Goal: Transaction & Acquisition: Purchase product/service

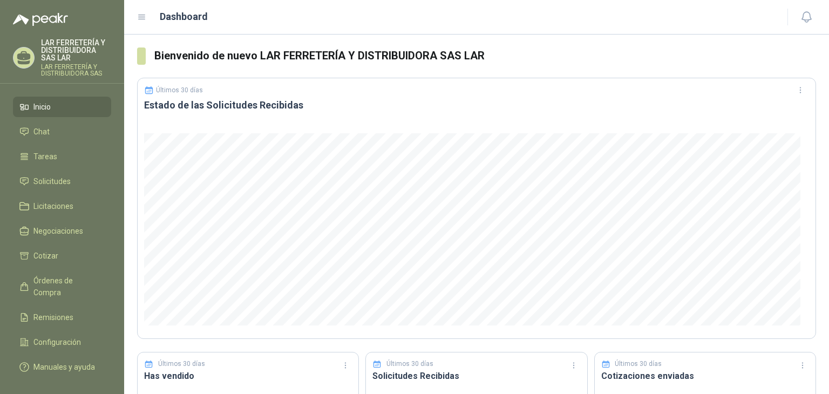
click at [35, 59] on div "LAR FERRETERÍA Y DISTRIBUIDORA SAS LAR LAR FERRETERÍA Y DISTRIBUIDORA SAS" at bounding box center [62, 58] width 98 height 38
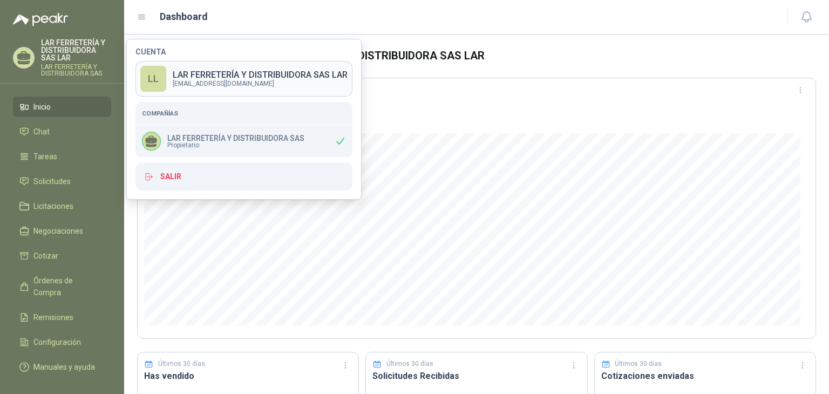
click at [192, 80] on p "[EMAIL_ADDRESS][DOMAIN_NAME]" at bounding box center [260, 83] width 175 height 6
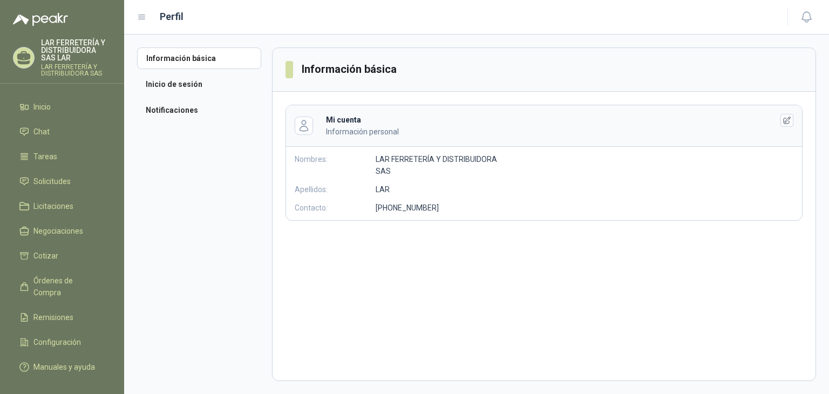
click at [77, 67] on p "LAR FERRETERÍA Y DISTRIBUIDORA SAS" at bounding box center [76, 70] width 70 height 13
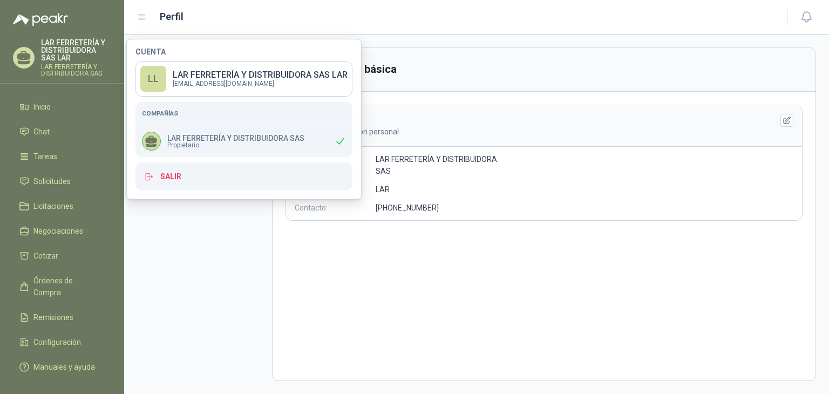
click at [218, 236] on aside "Información básica Inicio de sesión Notificaciones" at bounding box center [204, 215] width 135 height 334
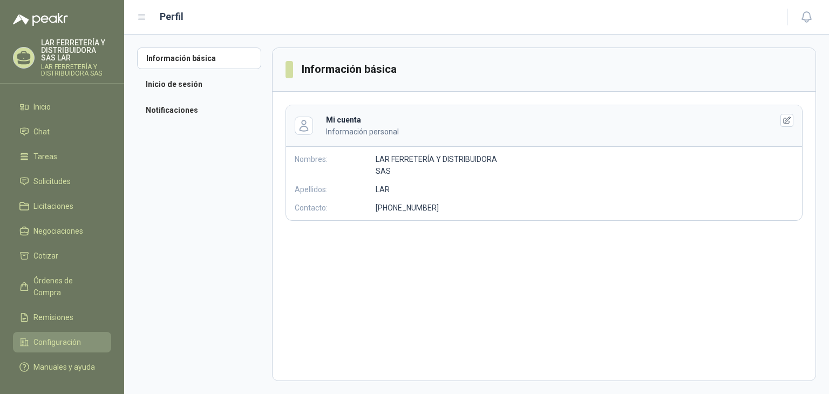
click at [56, 336] on span "Configuración" at bounding box center [57, 342] width 48 height 12
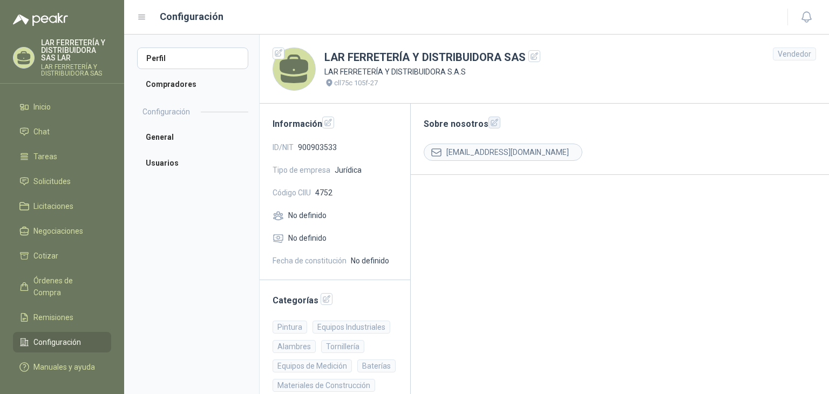
click at [491, 123] on icon "button" at bounding box center [494, 122] width 7 height 7
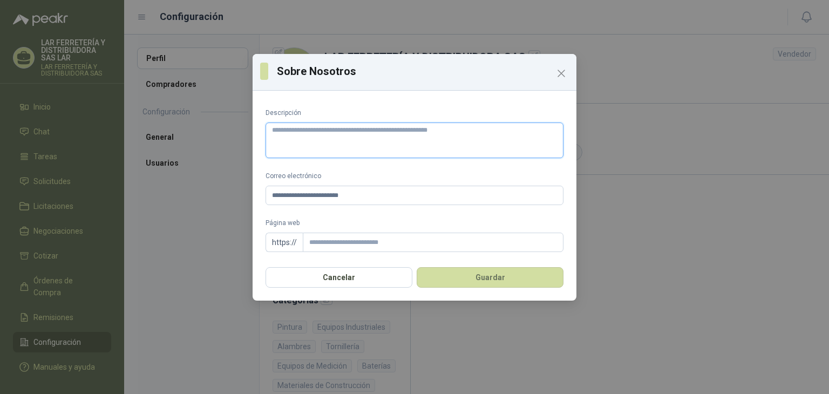
click at [438, 148] on textarea "Descripción" at bounding box center [415, 141] width 298 height 36
click at [442, 136] on textarea "Descripción" at bounding box center [415, 141] width 298 height 36
paste textarea "**********"
type textarea "**********"
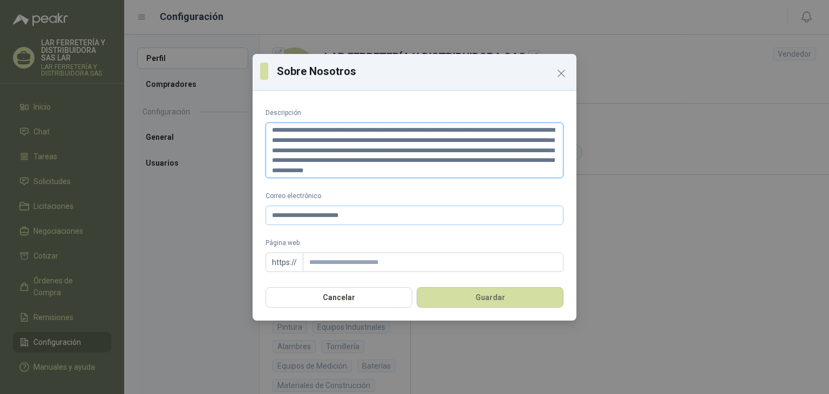
type textarea "**********"
click at [395, 218] on input "**********" at bounding box center [415, 215] width 298 height 19
click at [382, 259] on input "Página web" at bounding box center [433, 262] width 261 height 19
click at [331, 280] on div "**********" at bounding box center [415, 188] width 324 height 186
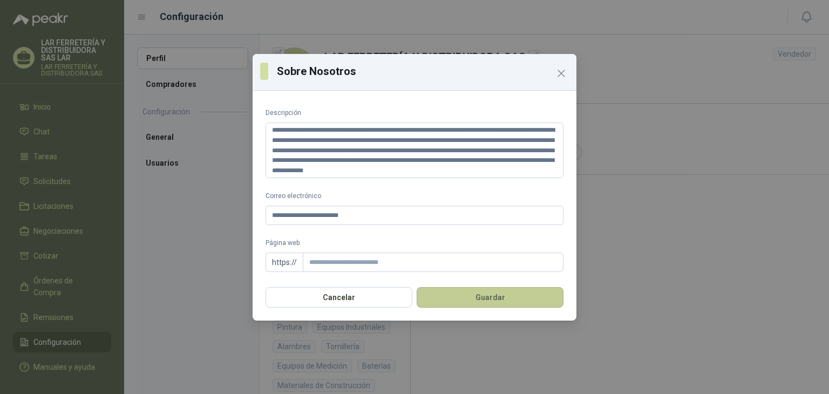
click at [471, 302] on button "Guardar" at bounding box center [490, 297] width 147 height 21
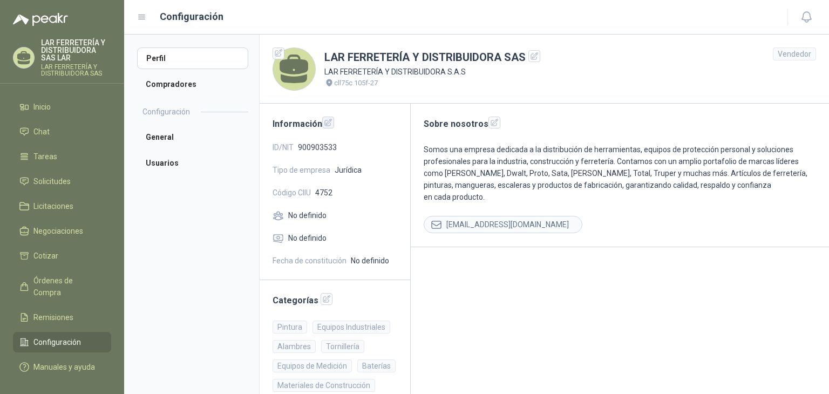
click at [326, 121] on icon "button" at bounding box center [328, 122] width 9 height 9
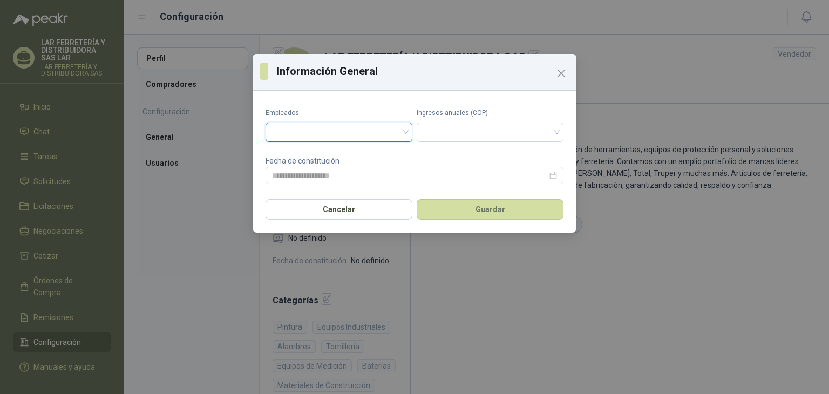
click at [337, 130] on input "search" at bounding box center [339, 131] width 134 height 16
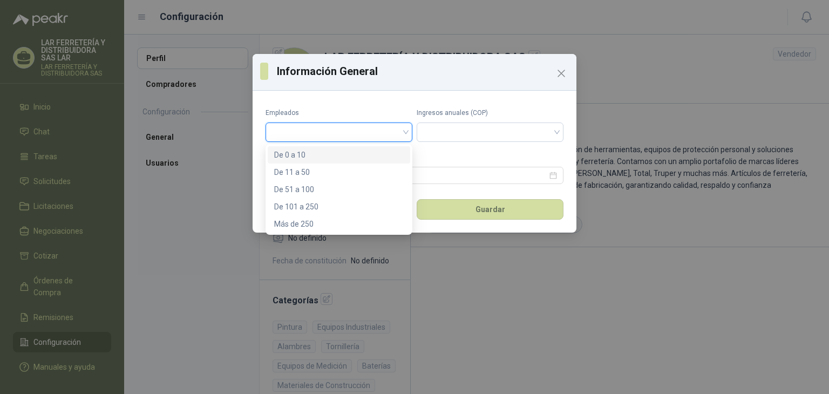
click at [327, 156] on div "De 0 a 10" at bounding box center [339, 155] width 130 height 12
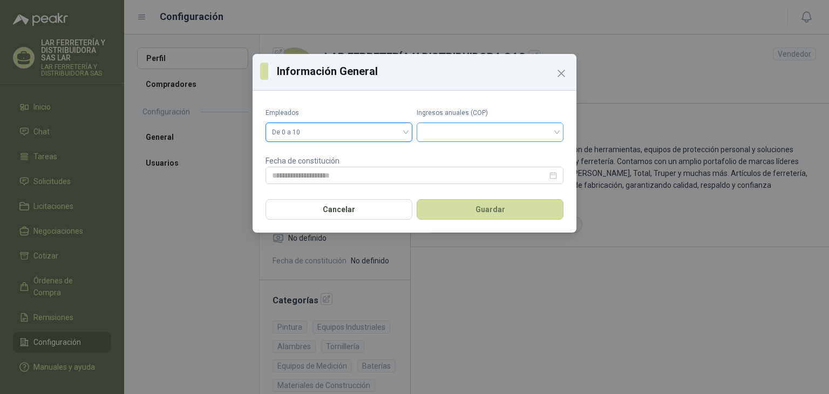
click at [447, 138] on input "search" at bounding box center [490, 131] width 134 height 16
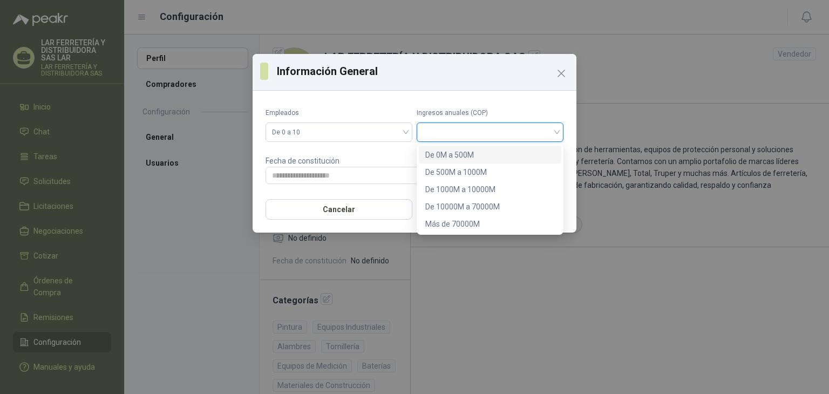
click at [447, 157] on div "De 0M a 500M" at bounding box center [491, 155] width 130 height 12
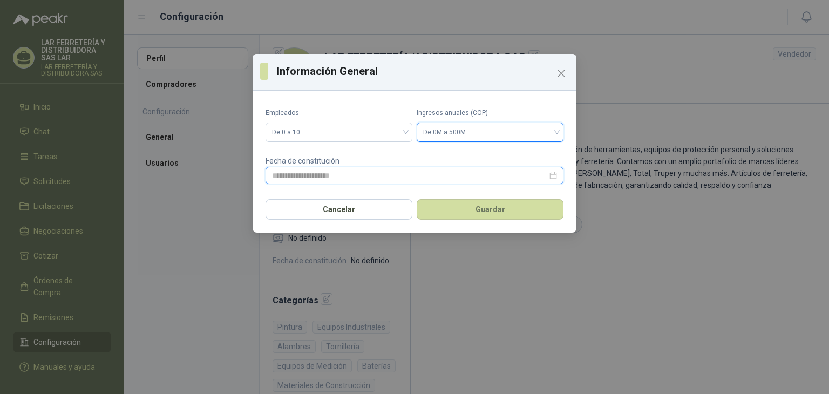
click at [361, 178] on input at bounding box center [409, 176] width 275 height 12
click at [355, 172] on input at bounding box center [409, 176] width 275 height 12
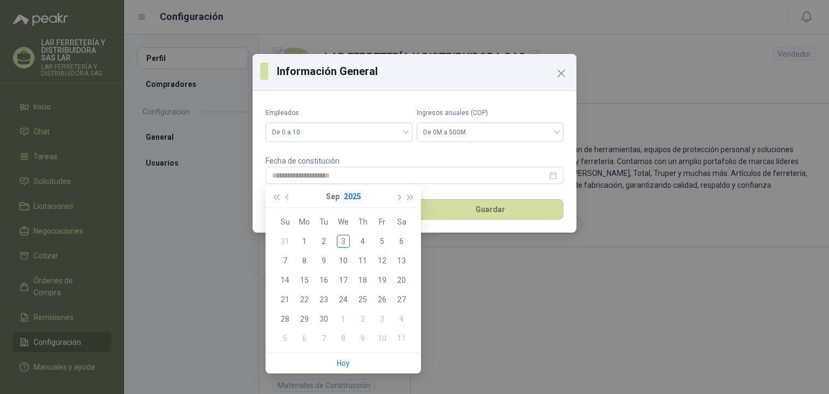
click at [357, 198] on button "2025" at bounding box center [352, 197] width 17 height 22
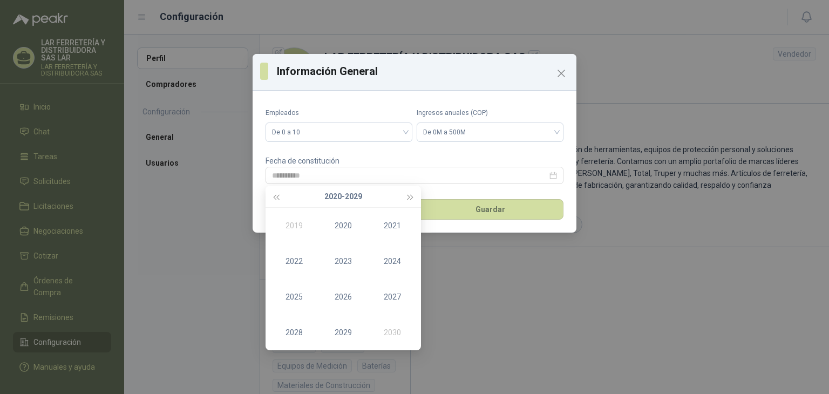
type input "**********"
click at [276, 195] on span "button" at bounding box center [275, 197] width 5 height 5
click at [297, 301] on div "2015" at bounding box center [294, 297] width 32 height 13
click at [293, 333] on div "Oct" at bounding box center [294, 332] width 32 height 13
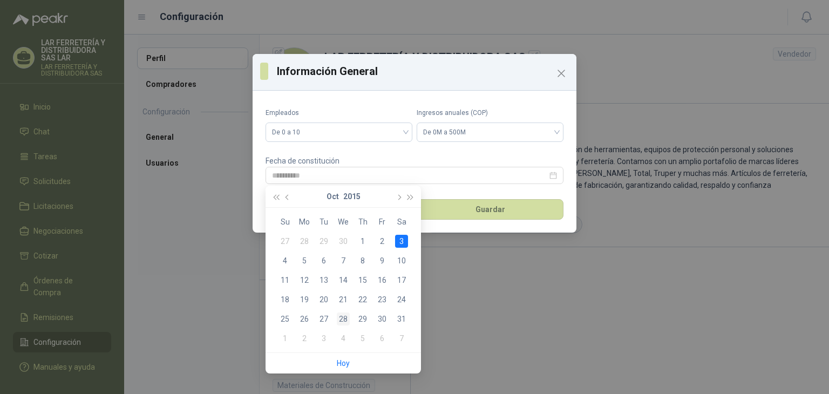
type input "**********"
click at [342, 314] on div "28" at bounding box center [343, 319] width 13 height 13
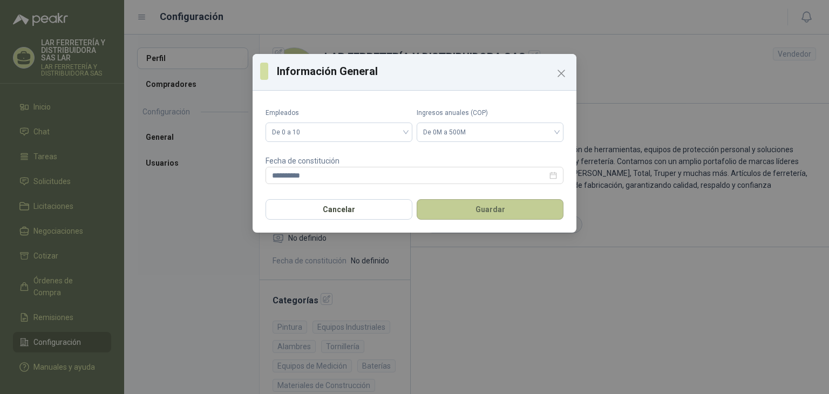
click at [455, 208] on button "Guardar" at bounding box center [490, 209] width 147 height 21
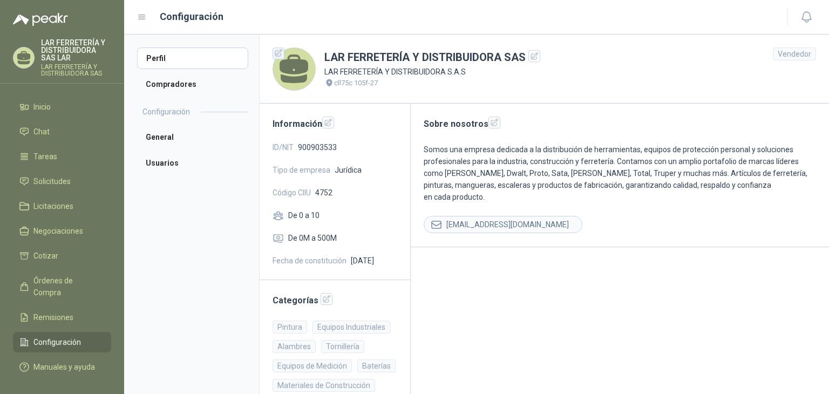
click at [276, 52] on icon "button" at bounding box center [278, 53] width 9 height 9
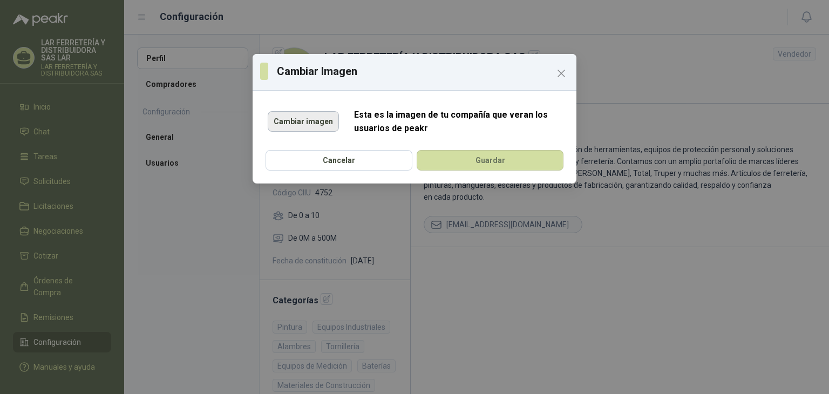
click at [300, 117] on button "Cambiar imagen" at bounding box center [303, 121] width 71 height 21
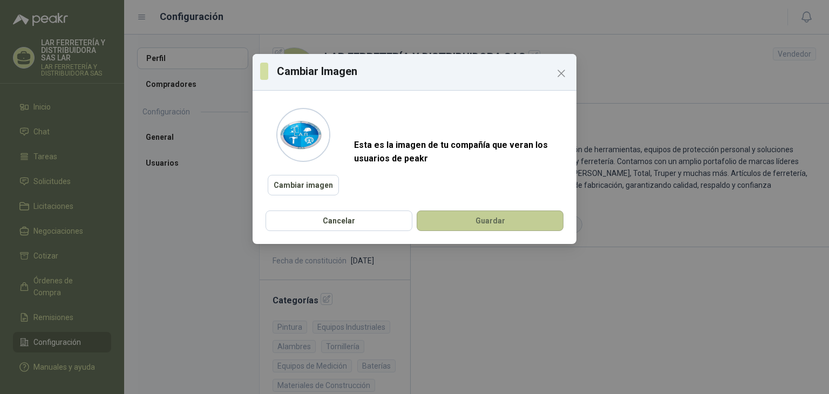
click at [478, 222] on button "Guardar" at bounding box center [490, 221] width 147 height 21
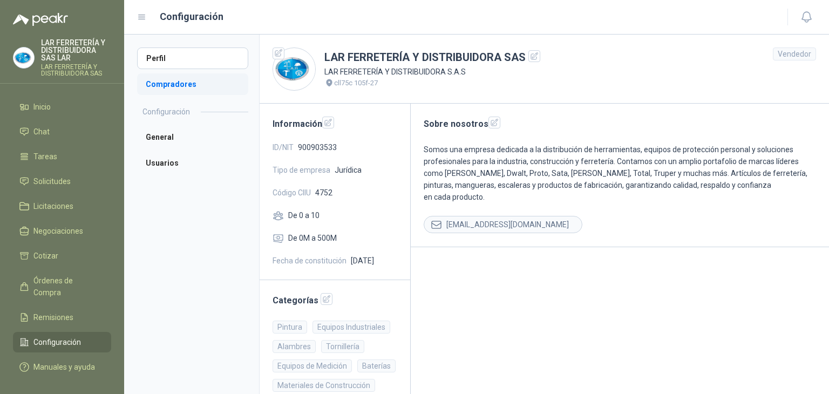
click at [183, 84] on li "Compradores" at bounding box center [192, 84] width 111 height 22
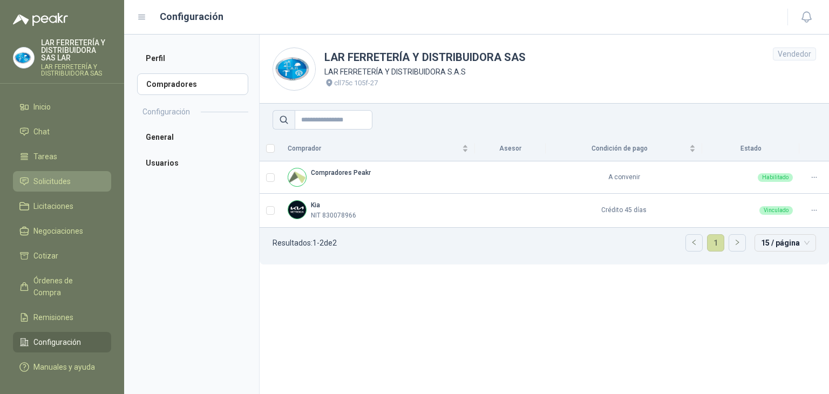
click at [45, 178] on span "Solicitudes" at bounding box center [51, 181] width 37 height 12
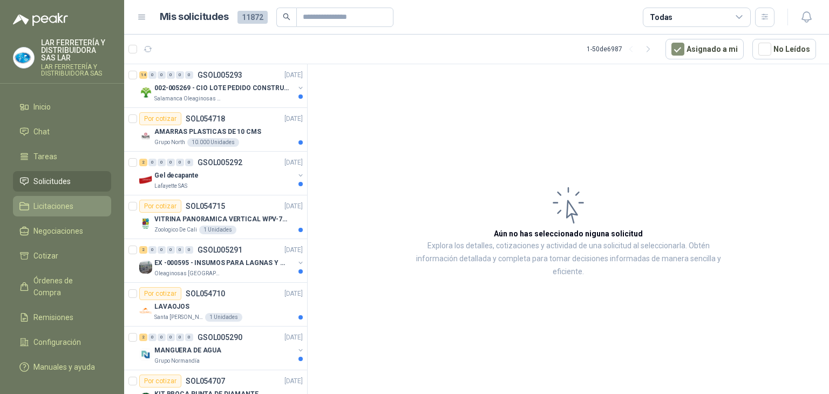
click at [29, 206] on li "Licitaciones" at bounding box center [61, 206] width 85 height 12
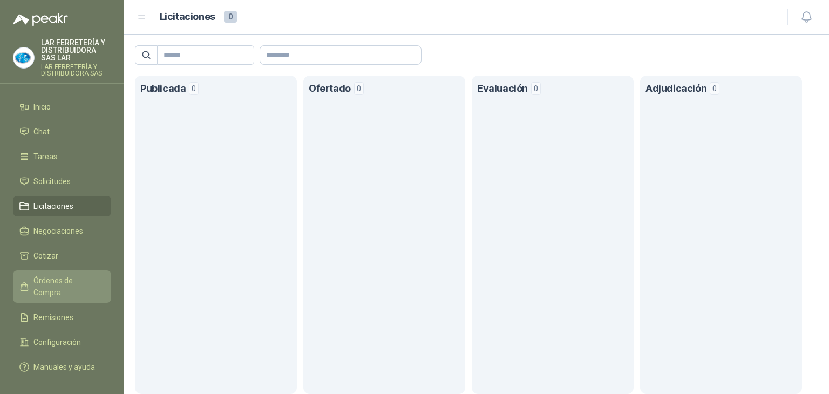
click at [68, 278] on span "Órdenes de Compra" at bounding box center [66, 287] width 67 height 24
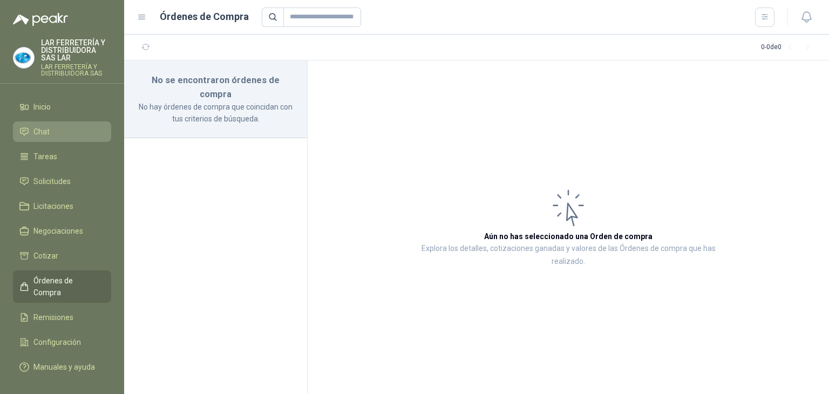
click at [45, 138] on link "Chat" at bounding box center [62, 131] width 98 height 21
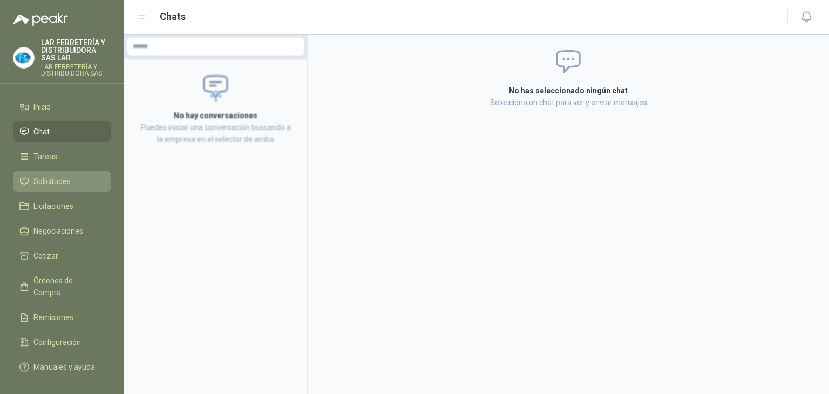
click at [62, 184] on span "Solicitudes" at bounding box center [51, 181] width 37 height 12
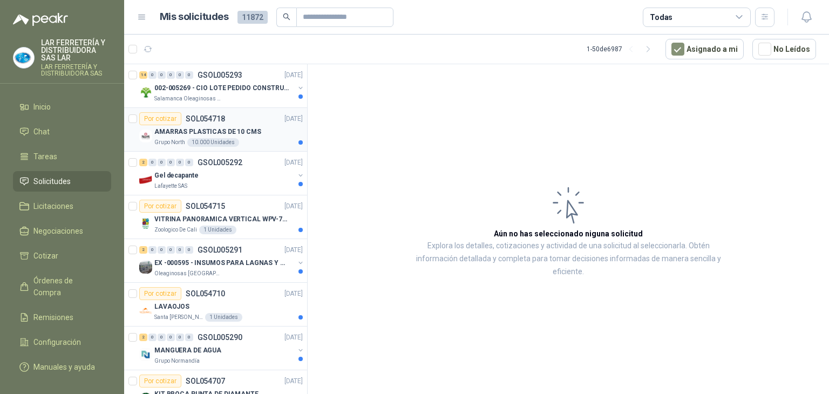
click at [263, 136] on div "AMARRAS PLASTICAS DE 10 CMS" at bounding box center [228, 131] width 148 height 13
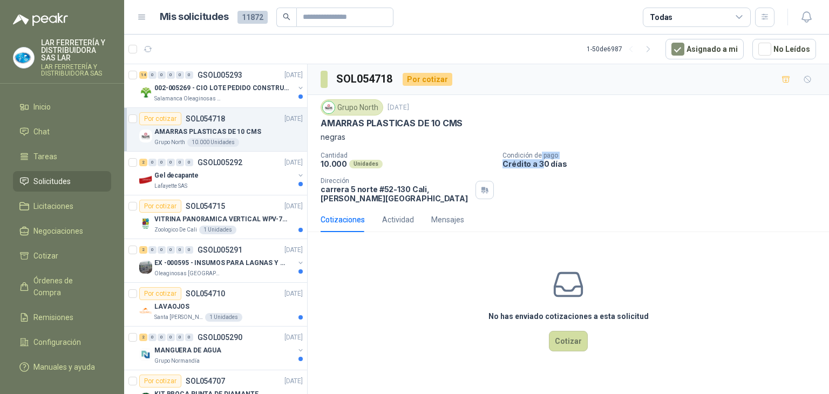
click at [540, 158] on div "Condición de pago Crédito a 30 días" at bounding box center [664, 160] width 322 height 17
click at [546, 165] on p "Crédito a 30 días" at bounding box center [664, 163] width 322 height 9
click at [564, 163] on p "Crédito a 30 días" at bounding box center [664, 163] width 322 height 9
drag, startPoint x: 554, startPoint y: 159, endPoint x: 543, endPoint y: 157, distance: 11.1
click at [551, 158] on div "Condición de pago Crédito a 30 días" at bounding box center [664, 160] width 322 height 17
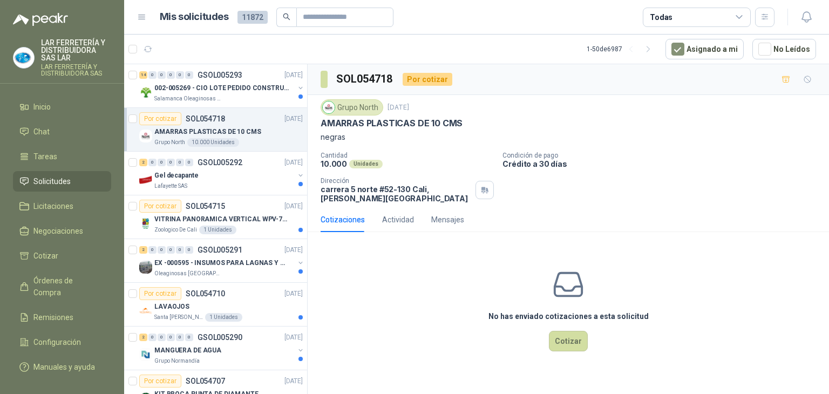
click at [528, 154] on p "Condición de pago" at bounding box center [664, 156] width 322 height 8
click at [546, 154] on p "Condición de pago" at bounding box center [664, 156] width 322 height 8
click at [564, 342] on button "Cotizar" at bounding box center [568, 341] width 39 height 21
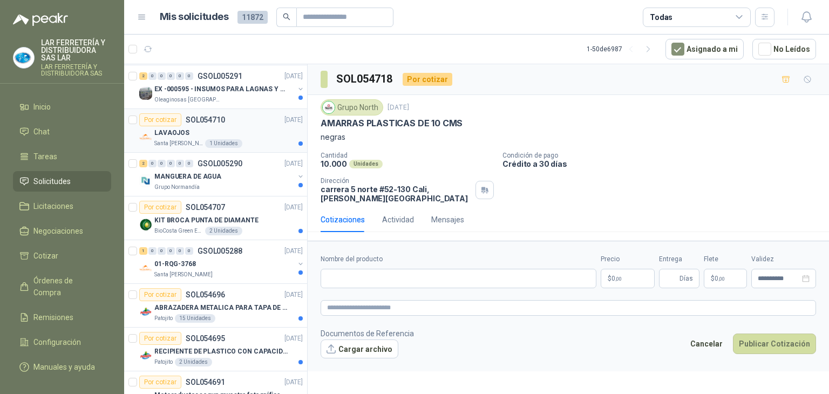
scroll to position [216, 0]
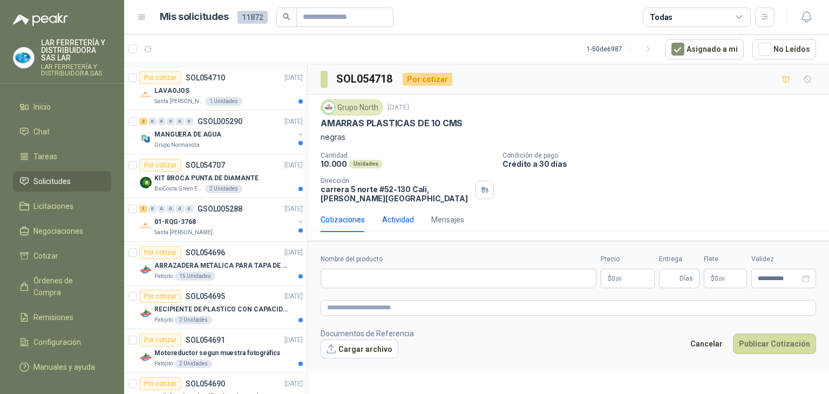
click at [400, 222] on div "Actividad" at bounding box center [398, 220] width 32 height 12
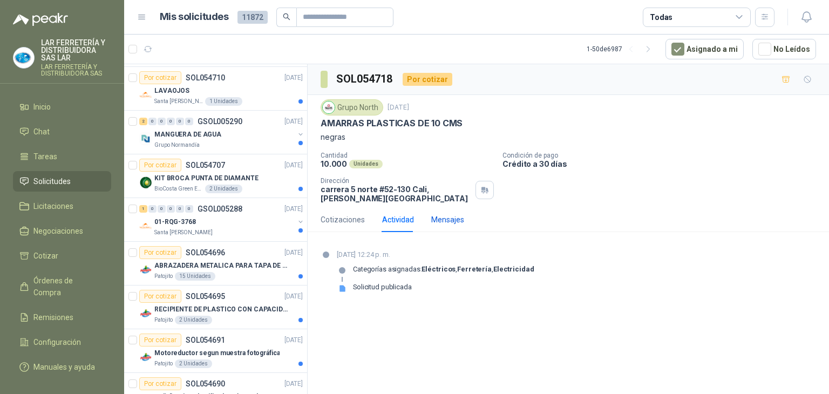
click at [450, 219] on div "Mensajes" at bounding box center [447, 220] width 33 height 12
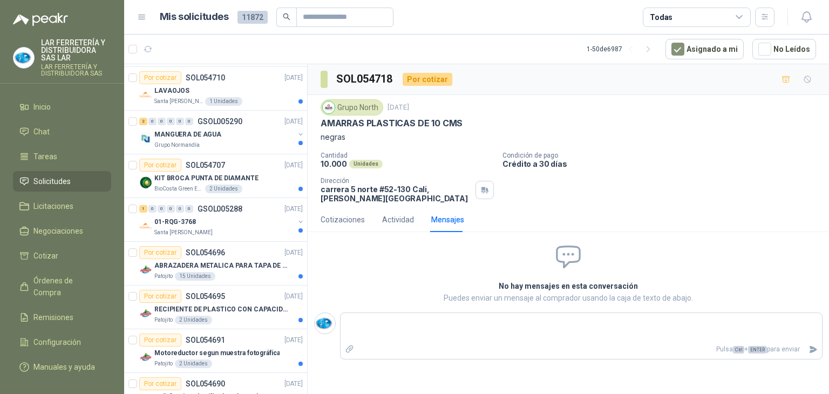
click at [379, 219] on div "Cotizaciones Actividad Mensajes" at bounding box center [393, 219] width 144 height 25
click at [393, 218] on div "Actividad" at bounding box center [398, 220] width 32 height 12
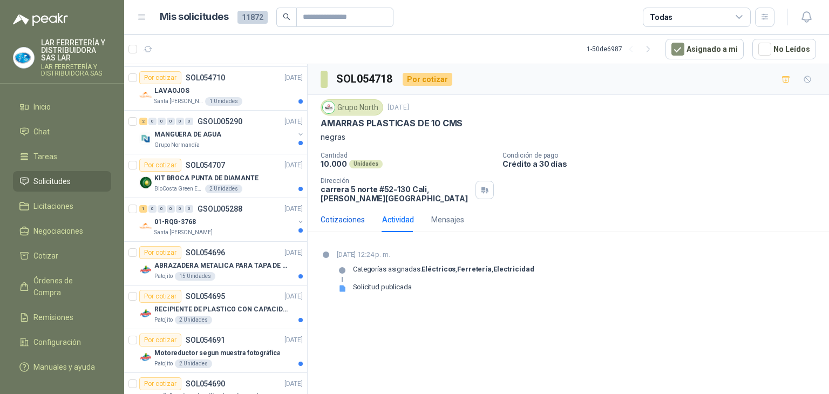
click at [354, 220] on div "Cotizaciones" at bounding box center [343, 220] width 44 height 12
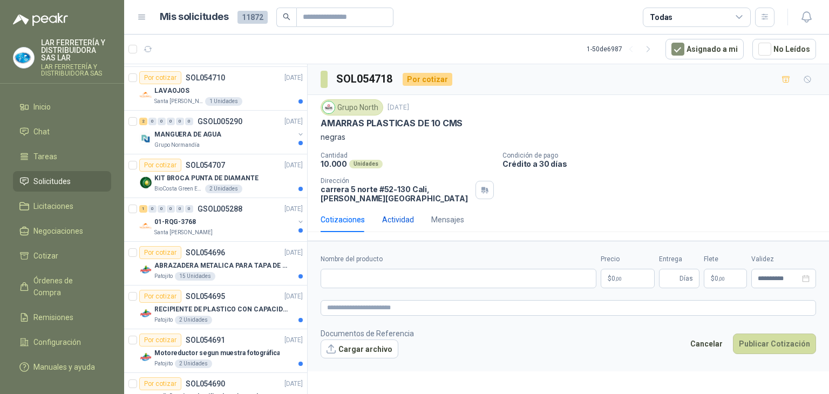
click at [396, 214] on div "Actividad" at bounding box center [398, 220] width 32 height 12
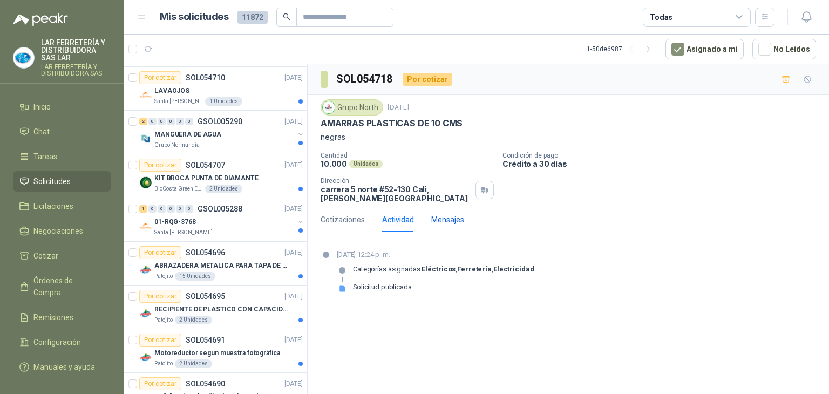
click at [448, 214] on div "Mensajes" at bounding box center [447, 220] width 33 height 12
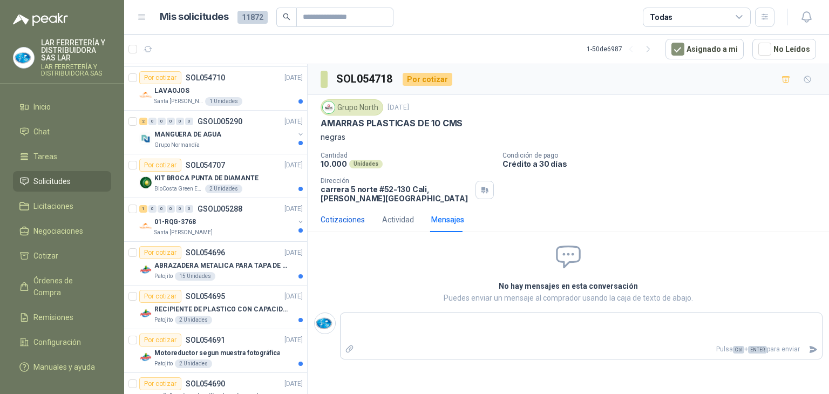
click at [337, 217] on div "Cotizaciones" at bounding box center [343, 220] width 44 height 12
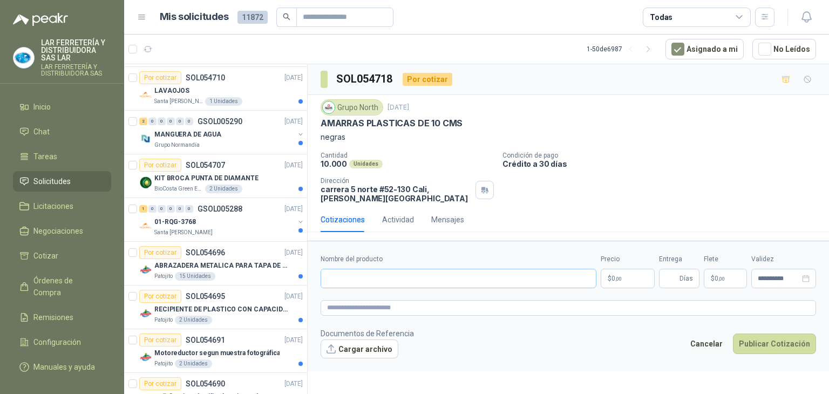
scroll to position [324, 0]
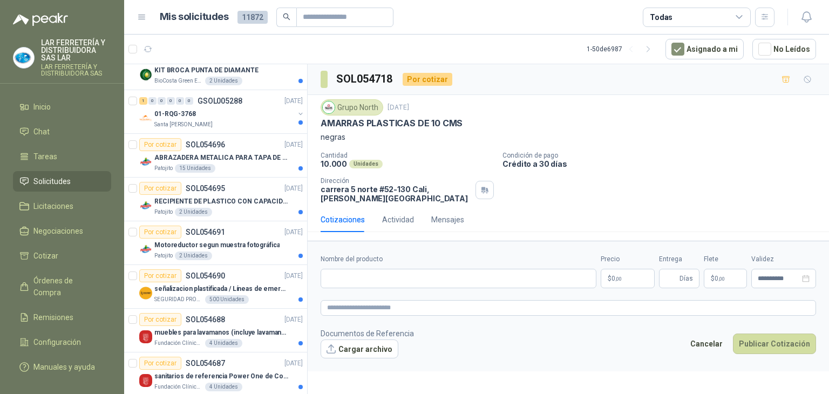
click at [26, 61] on img at bounding box center [23, 58] width 21 height 21
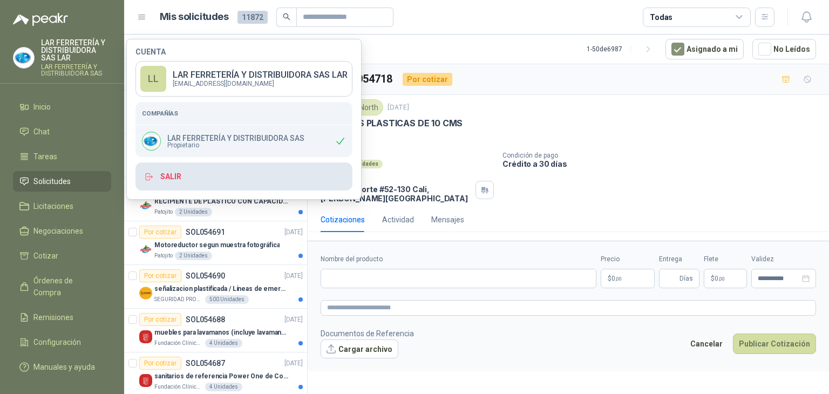
click at [188, 180] on button "Salir" at bounding box center [244, 177] width 217 height 28
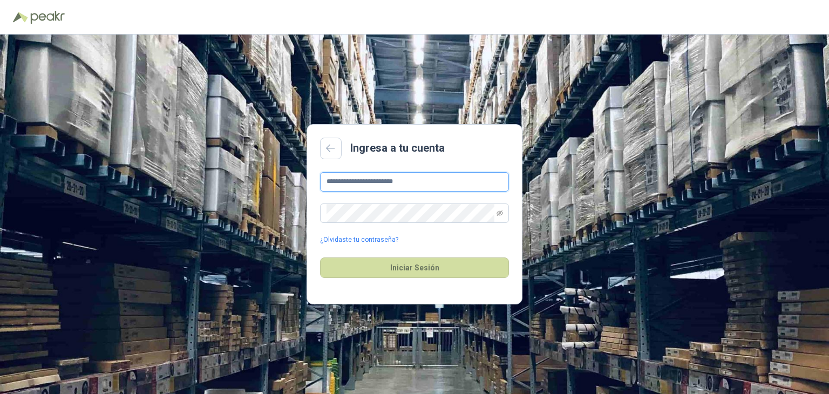
drag, startPoint x: 412, startPoint y: 182, endPoint x: 207, endPoint y: 194, distance: 205.0
click at [207, 194] on div "**********" at bounding box center [414, 215] width 829 height 360
click at [406, 178] on input "**********" at bounding box center [414, 181] width 189 height 19
click at [449, 179] on input "**********" at bounding box center [414, 181] width 189 height 19
click at [502, 214] on icon "eye-invisible" at bounding box center [500, 213] width 6 height 6
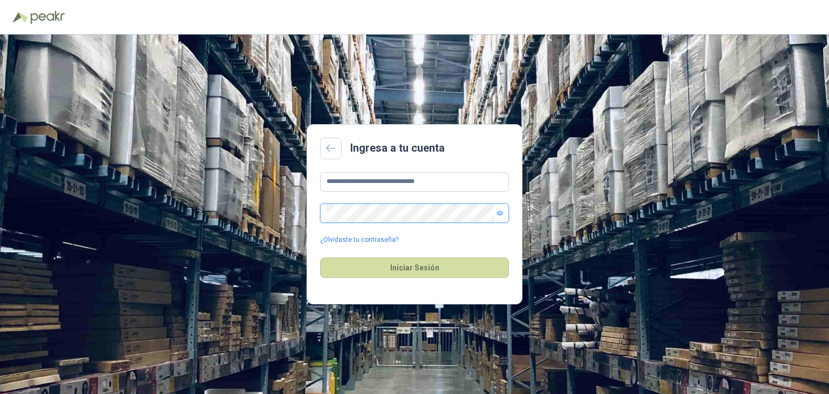
click at [233, 210] on div "**********" at bounding box center [414, 215] width 829 height 360
click at [345, 260] on button "Iniciar Sesión" at bounding box center [414, 268] width 189 height 21
click at [343, 246] on div "Iniciar Sesión Correo o contraseña incorrecta" at bounding box center [414, 268] width 189 height 46
drag, startPoint x: 456, startPoint y: 185, endPoint x: 221, endPoint y: 178, distance: 234.4
click at [221, 178] on div "**********" at bounding box center [414, 215] width 829 height 360
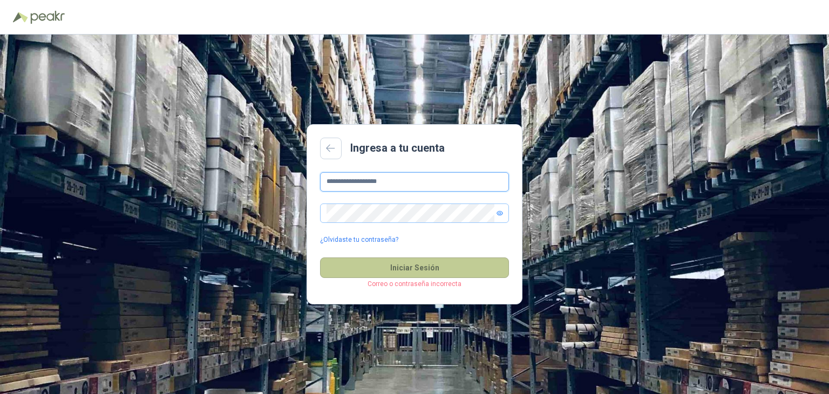
type input "**********"
click at [432, 273] on button "Iniciar Sesión" at bounding box center [414, 268] width 189 height 21
click at [330, 152] on link at bounding box center [331, 149] width 22 height 22
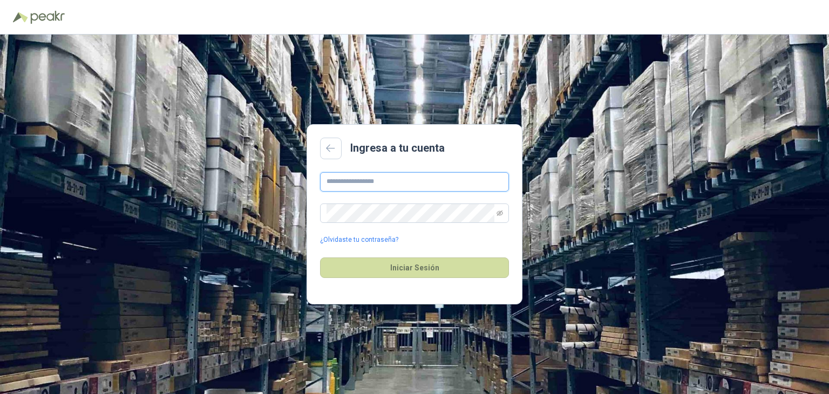
type input "**********"
click at [382, 185] on input "**********" at bounding box center [414, 181] width 189 height 19
drag, startPoint x: 421, startPoint y: 177, endPoint x: 261, endPoint y: 180, distance: 159.3
click at [261, 180] on div "**********" at bounding box center [414, 215] width 829 height 360
type input "**********"
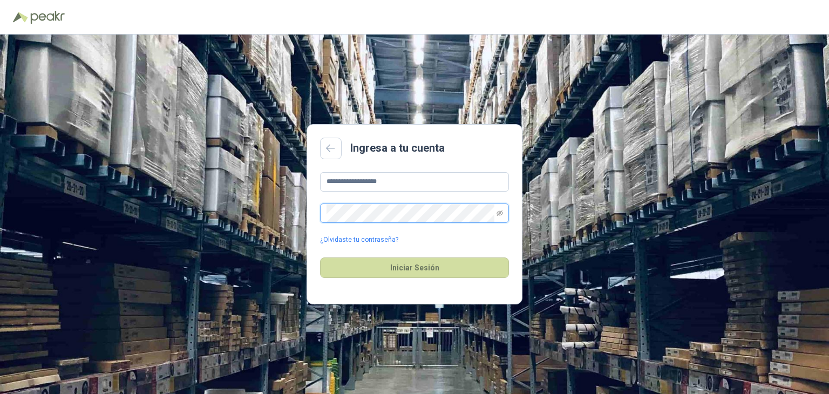
click at [272, 207] on div "**********" at bounding box center [414, 215] width 829 height 360
click at [501, 208] on span at bounding box center [500, 213] width 6 height 18
click at [499, 214] on icon "eye-invisible" at bounding box center [500, 212] width 6 height 5
click at [460, 239] on div "¿Olvidaste tu contraseña?" at bounding box center [414, 240] width 189 height 10
click at [412, 269] on button "Iniciar Sesión" at bounding box center [414, 268] width 189 height 21
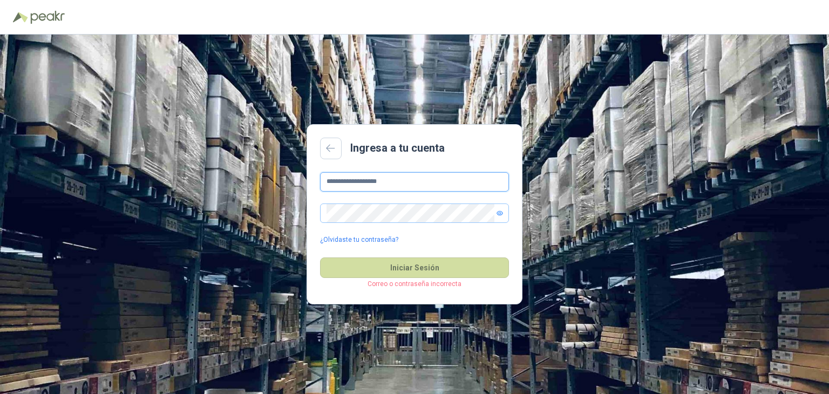
click at [397, 186] on input "**********" at bounding box center [414, 181] width 189 height 19
drag, startPoint x: 426, startPoint y: 180, endPoint x: 170, endPoint y: 204, distance: 257.6
click at [182, 203] on div "**********" at bounding box center [414, 215] width 829 height 360
click at [227, 208] on div "Ingresa a tu cuenta [PERSON_NAME] requerido ¿Olvidaste tu contraseña? Iniciar S…" at bounding box center [414, 215] width 829 height 360
click at [413, 168] on main "Ingresa a tu cuenta [PERSON_NAME] requerido Campo requerido ¿Olvidaste tu contr…" at bounding box center [415, 214] width 216 height 181
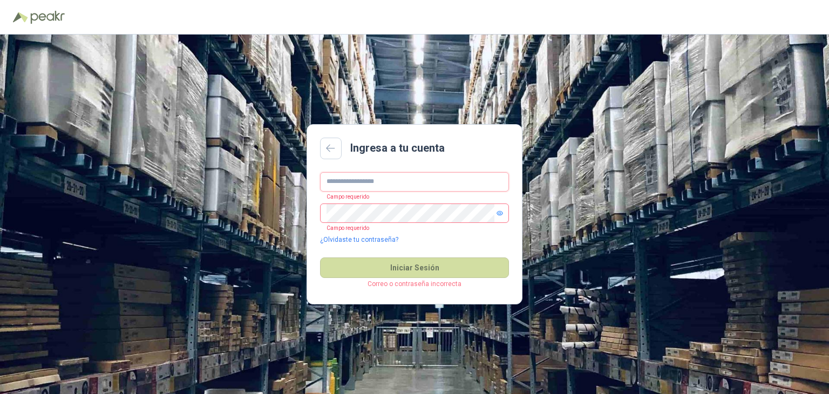
click at [395, 183] on input "text" at bounding box center [414, 181] width 189 height 19
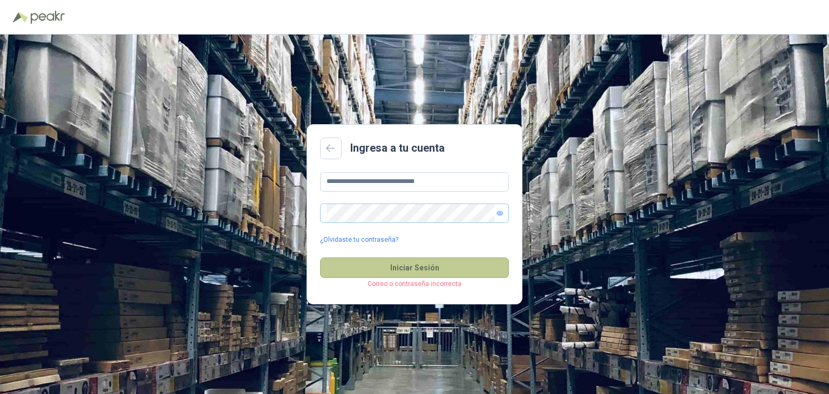
click at [352, 275] on button "Iniciar Sesión" at bounding box center [414, 268] width 189 height 21
click at [436, 186] on input "**********" at bounding box center [414, 181] width 189 height 19
click at [415, 184] on input "**********" at bounding box center [414, 181] width 189 height 19
drag, startPoint x: 379, startPoint y: 180, endPoint x: 428, endPoint y: 180, distance: 49.7
click at [428, 180] on input "**********" at bounding box center [414, 181] width 189 height 19
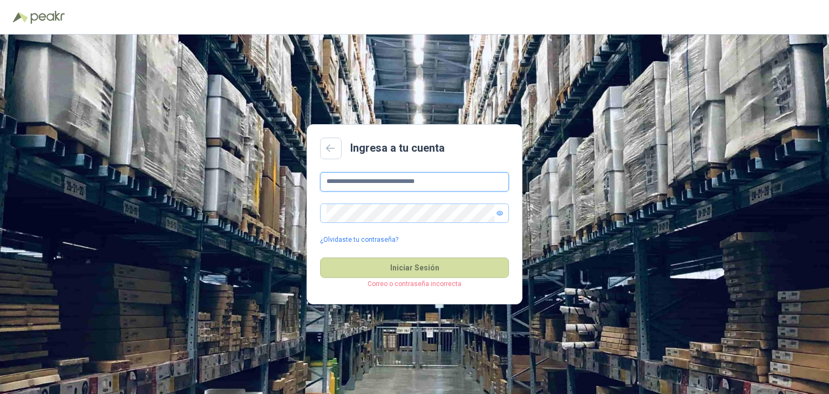
click at [428, 180] on input "**********" at bounding box center [414, 181] width 189 height 19
click at [441, 180] on input "**********" at bounding box center [414, 181] width 189 height 19
drag, startPoint x: 438, startPoint y: 180, endPoint x: 282, endPoint y: 177, distance: 155.6
click at [282, 177] on div "**********" at bounding box center [414, 215] width 829 height 360
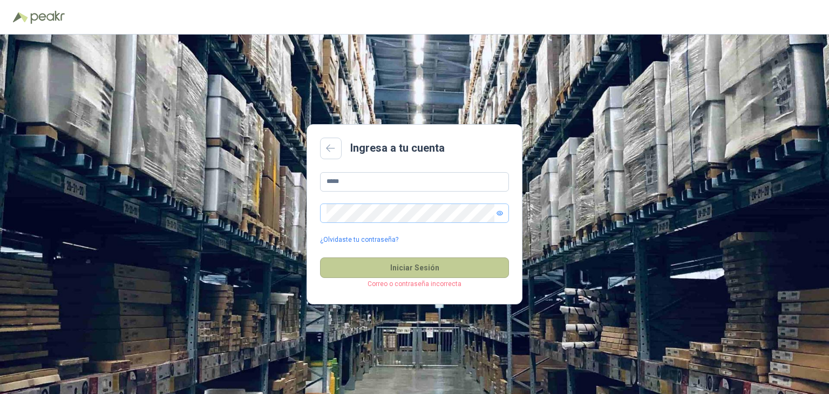
click at [349, 264] on button "Iniciar Sesión" at bounding box center [414, 268] width 189 height 21
click at [379, 180] on input "*****" at bounding box center [414, 181] width 189 height 19
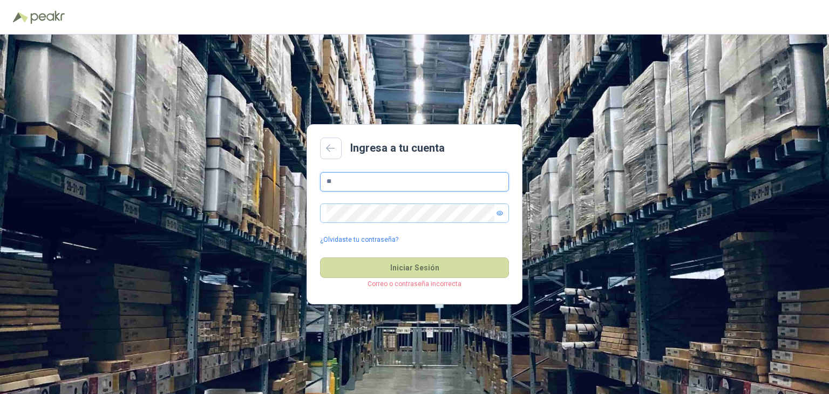
type input "*"
type input "**********"
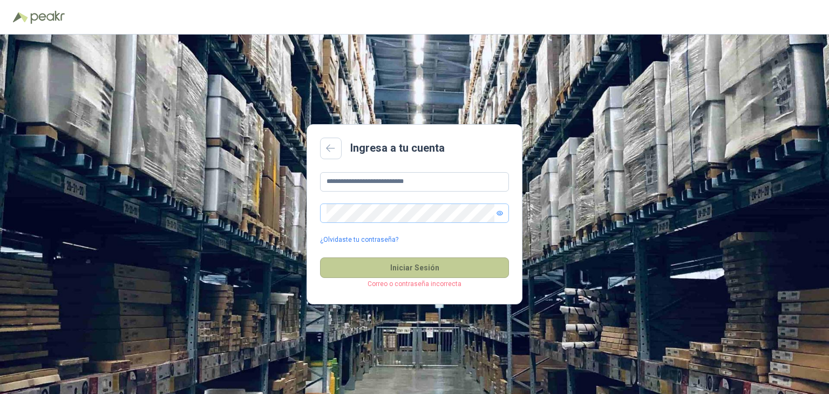
click at [346, 262] on button "Iniciar Sesión" at bounding box center [414, 268] width 189 height 21
drag, startPoint x: 477, startPoint y: 184, endPoint x: 10, endPoint y: 222, distance: 468.7
click at [10, 222] on div "**********" at bounding box center [414, 215] width 829 height 360
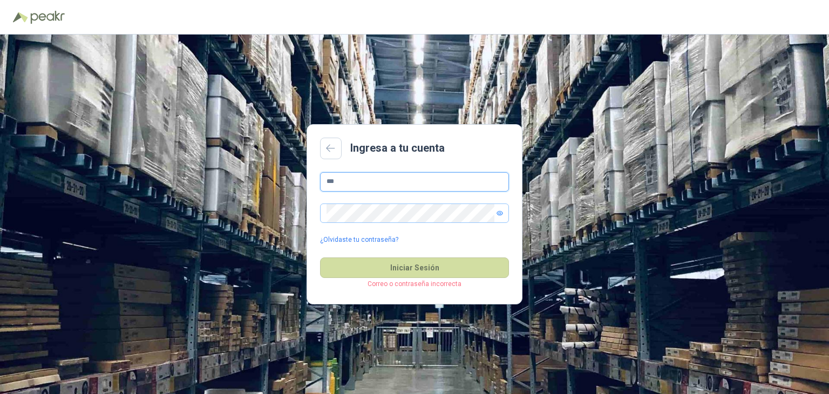
type input "**********"
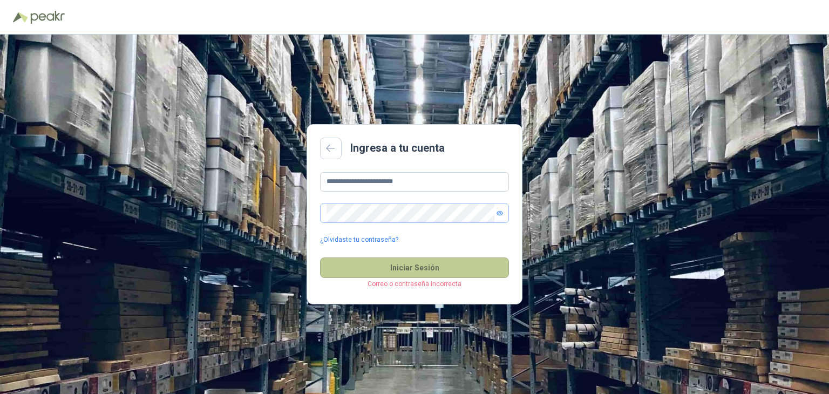
click at [415, 269] on button "Iniciar Sesión" at bounding box center [414, 268] width 189 height 21
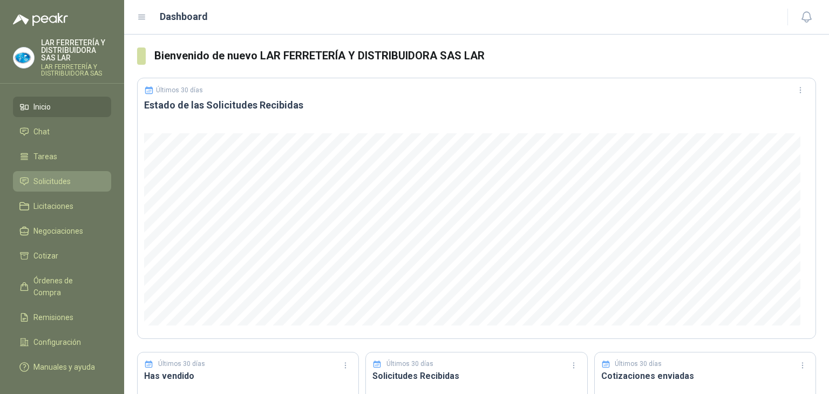
click at [58, 184] on span "Solicitudes" at bounding box center [51, 181] width 37 height 12
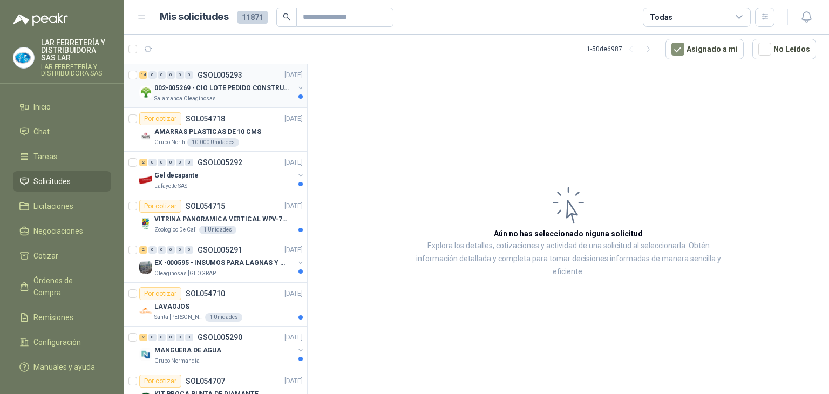
click at [251, 89] on p "002-005269 - CIO LOTE PEDIDO CONSTRUCCION" at bounding box center [221, 88] width 134 height 10
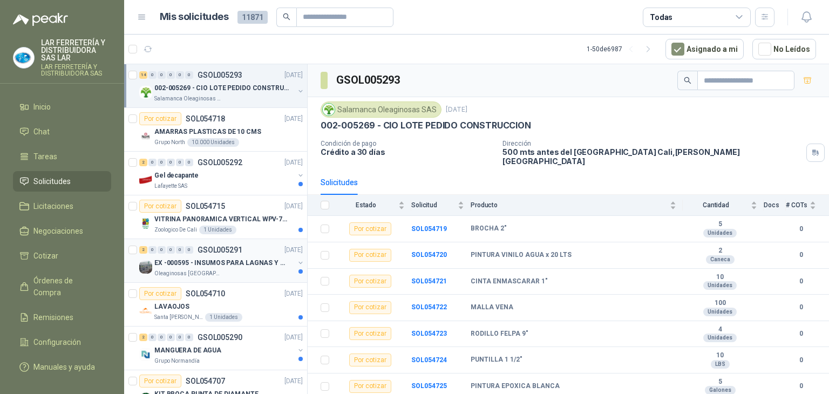
click at [226, 269] on div "Oleaginosas [GEOGRAPHIC_DATA][PERSON_NAME]" at bounding box center [224, 273] width 140 height 9
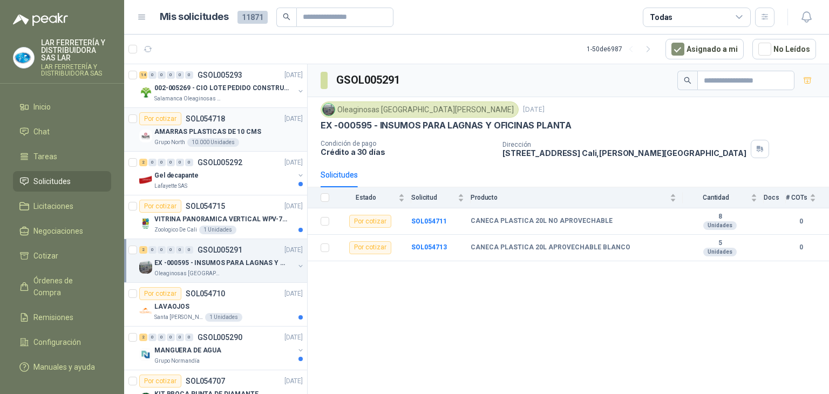
click at [245, 133] on p "AMARRAS PLASTICAS DE 10 CMS" at bounding box center [207, 132] width 107 height 10
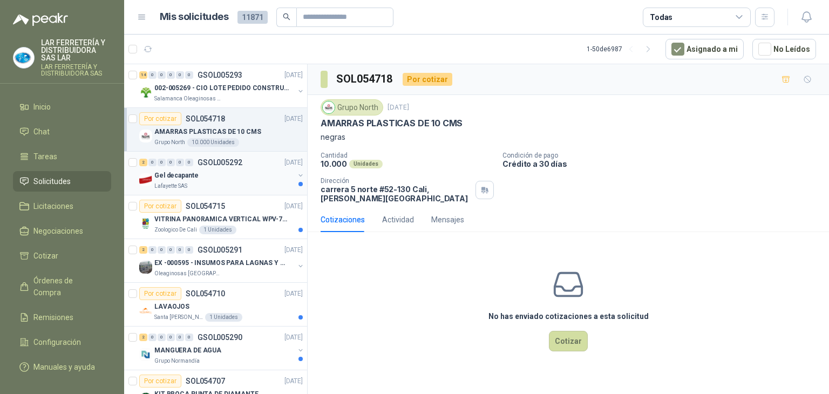
click at [230, 180] on div "Gel decapante" at bounding box center [224, 175] width 140 height 13
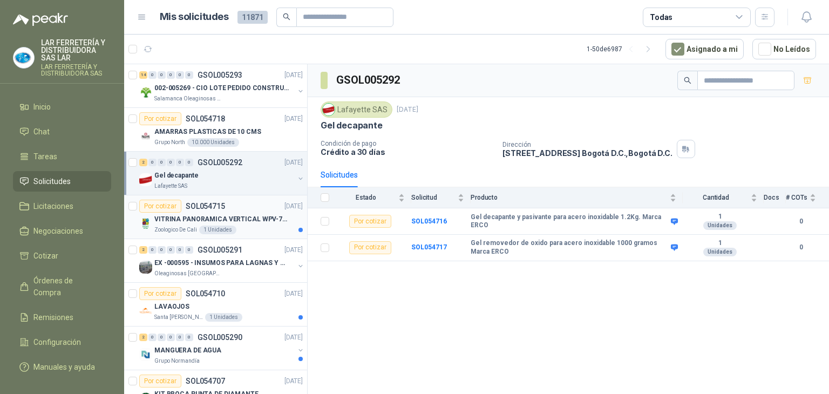
click at [175, 213] on div "VITRINA PANORAMICA VERTICAL WPV-700FA" at bounding box center [228, 219] width 148 height 13
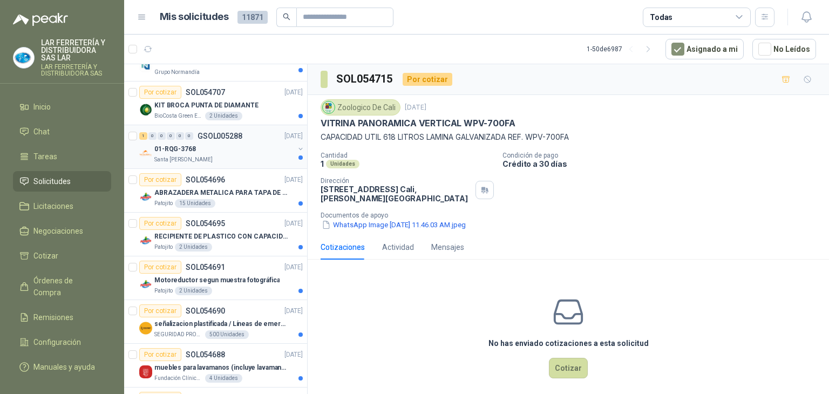
scroll to position [324, 0]
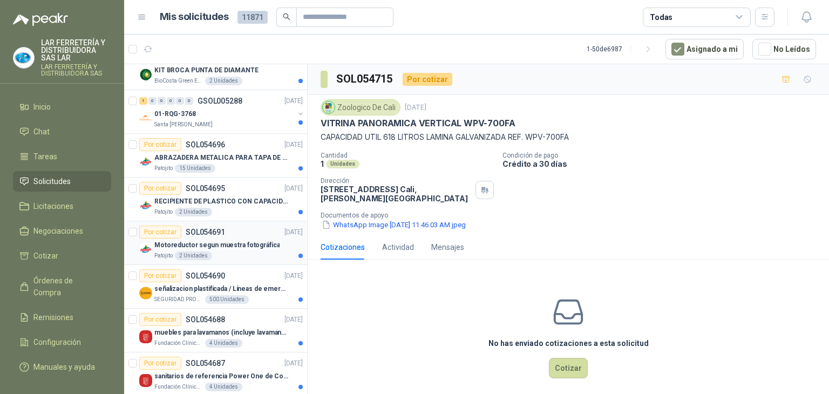
click at [237, 244] on p "Motoreductor segun muestra fotográfica" at bounding box center [216, 245] width 125 height 10
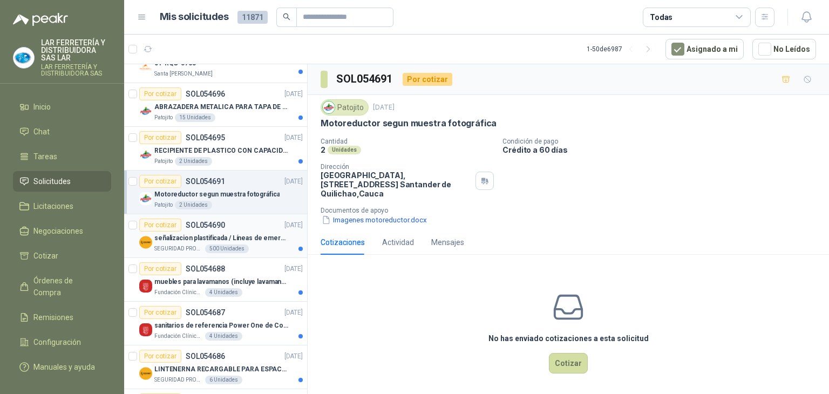
scroll to position [432, 0]
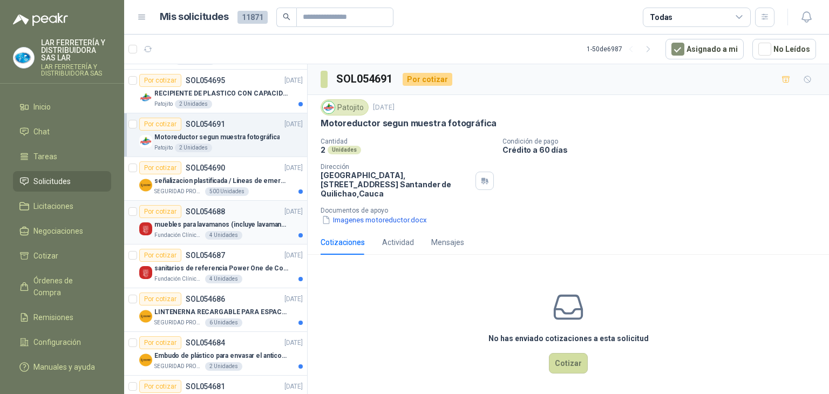
click at [244, 223] on p "muebles para lavamanos (incluye lavamanos)" at bounding box center [221, 225] width 134 height 10
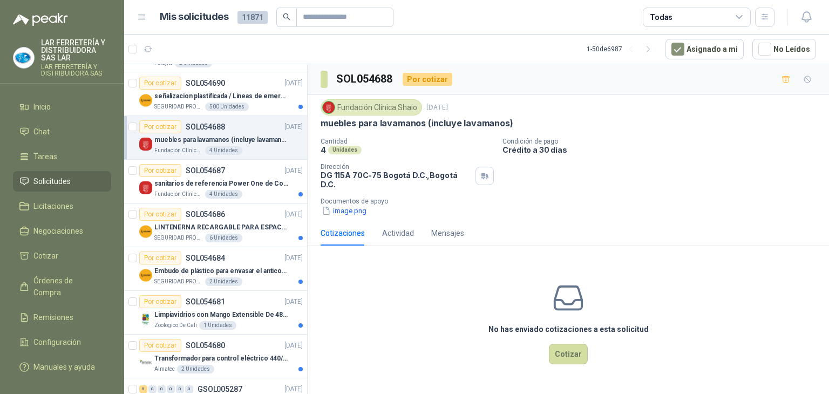
scroll to position [648, 0]
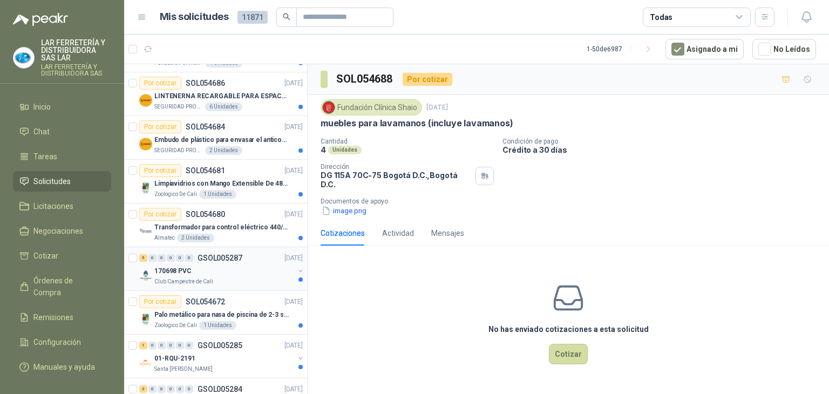
click at [248, 272] on div "170698 PVC" at bounding box center [224, 271] width 140 height 13
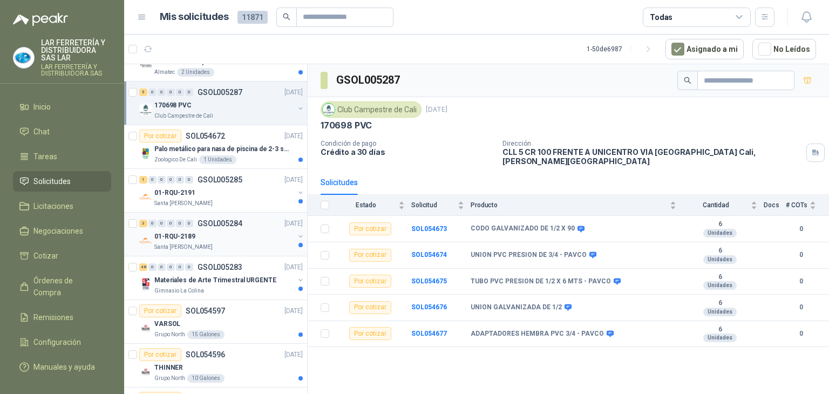
scroll to position [864, 0]
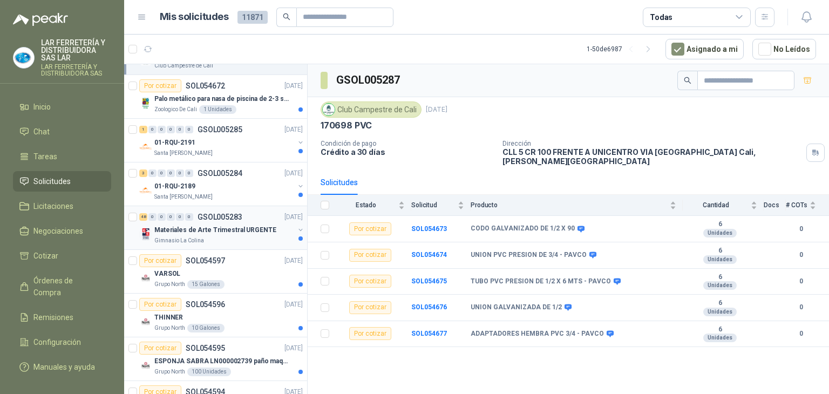
click at [239, 237] on div "Gimnasio La Colina" at bounding box center [224, 241] width 140 height 9
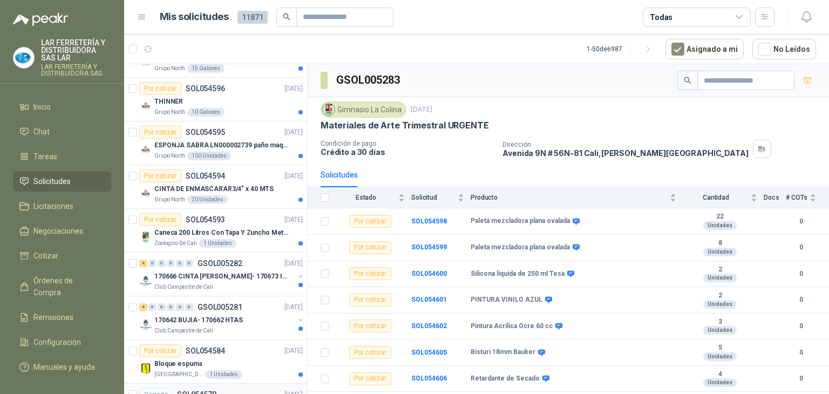
scroll to position [1350, 0]
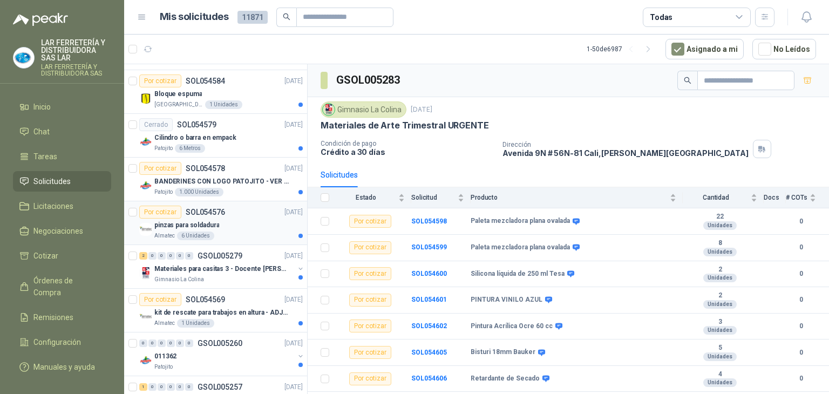
click at [254, 232] on div "Almatec 6 Unidades" at bounding box center [228, 236] width 148 height 9
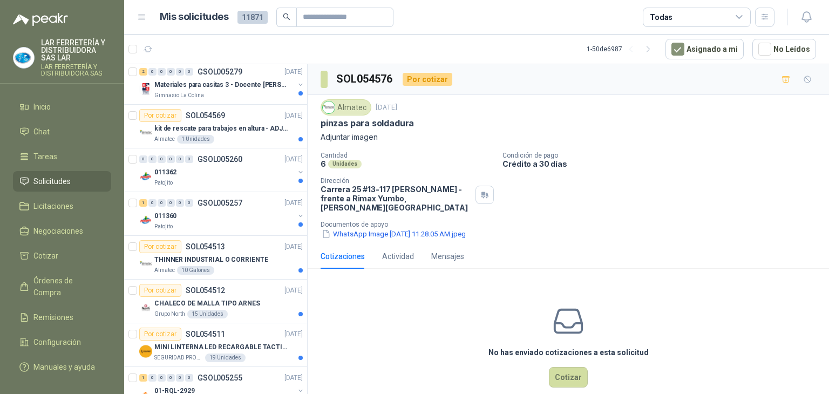
scroll to position [1566, 0]
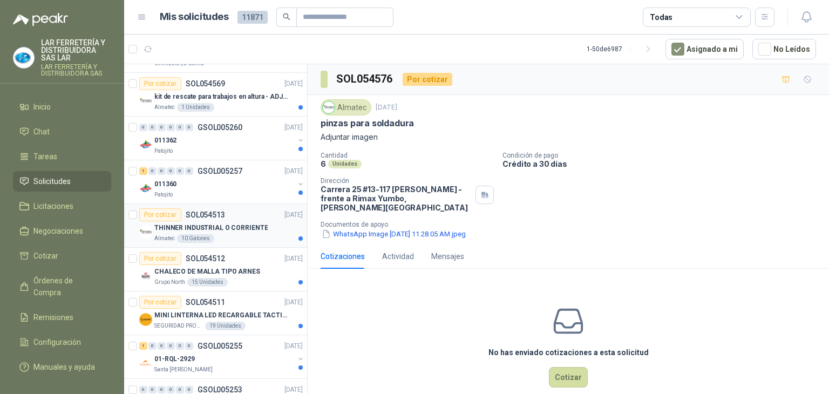
click at [240, 223] on p "THINNER INDUSTRIAL O CORRIENTE" at bounding box center [210, 228] width 113 height 10
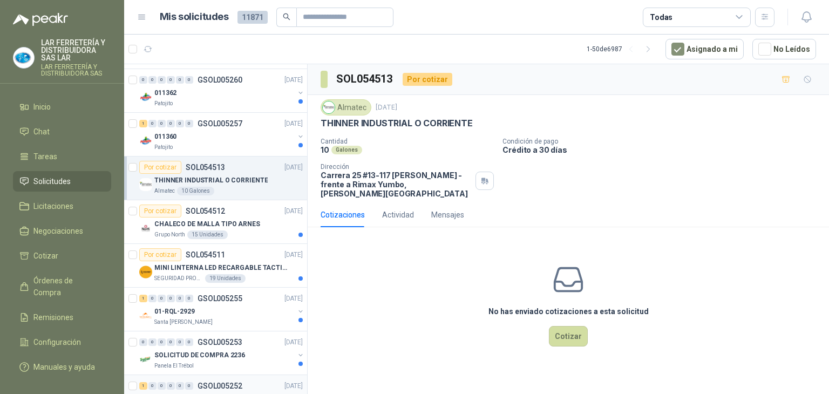
scroll to position [1728, 0]
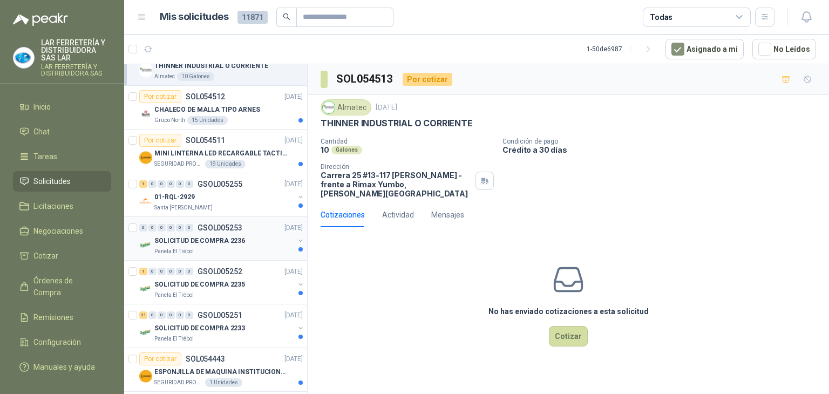
click at [224, 247] on div "Panela El Trébol" at bounding box center [224, 251] width 140 height 9
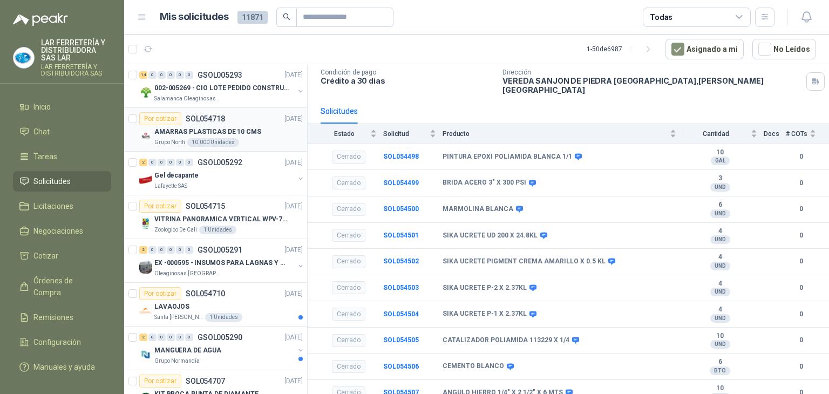
click at [248, 135] on p "AMARRAS PLASTICAS DE 10 CMS" at bounding box center [207, 132] width 107 height 10
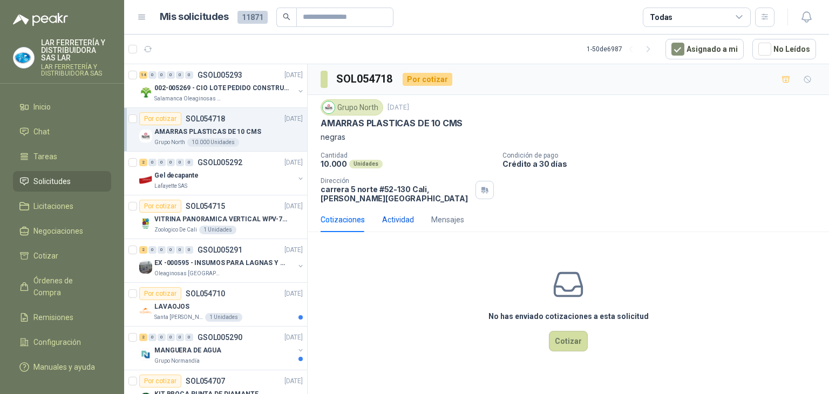
click at [396, 220] on div "Actividad" at bounding box center [398, 220] width 32 height 12
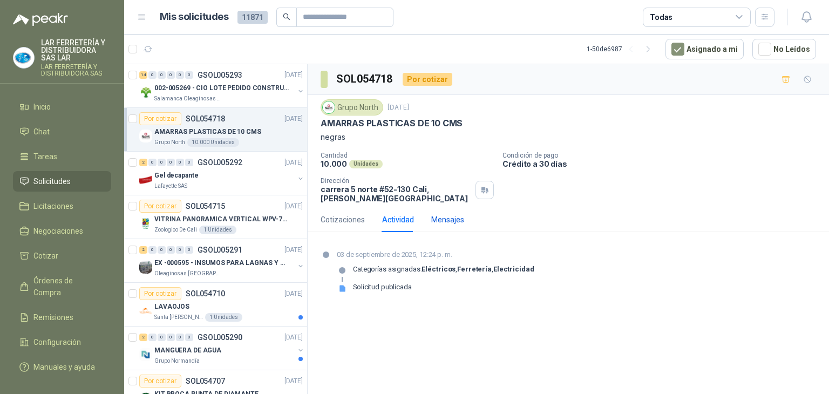
click at [440, 219] on div "Mensajes" at bounding box center [447, 220] width 33 height 12
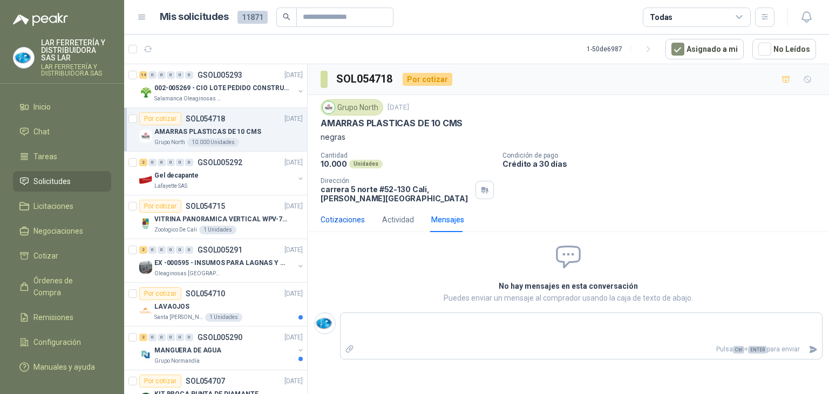
click at [352, 217] on div "Cotizaciones" at bounding box center [343, 220] width 44 height 12
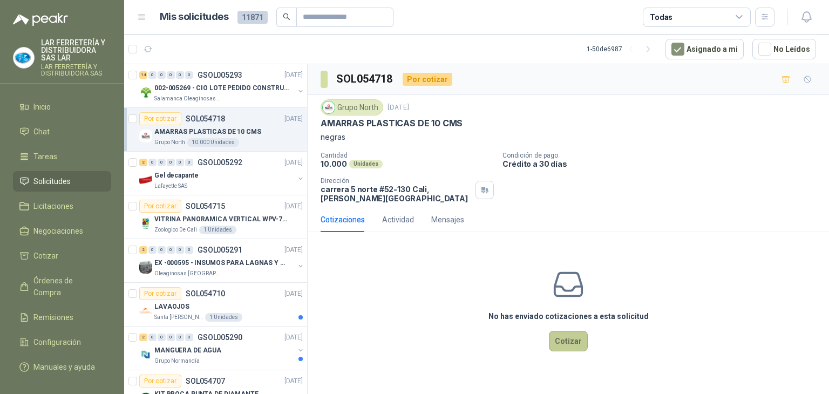
click at [572, 341] on button "Cotizar" at bounding box center [568, 341] width 39 height 21
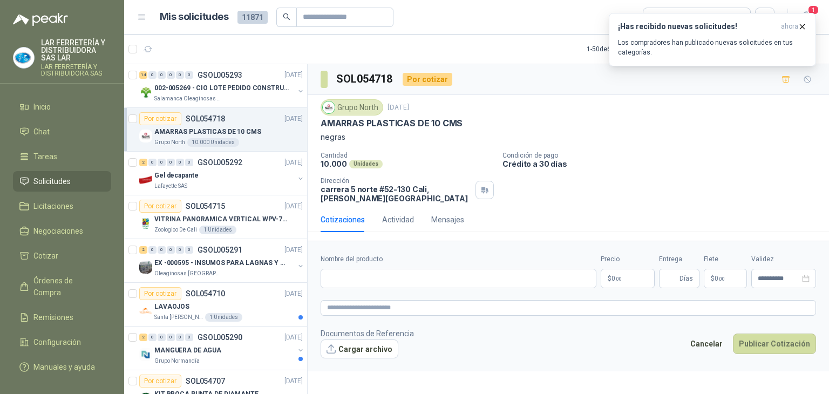
click at [724, 96] on div "Grupo North [DATE] AMARRAS PLASTICAS DE 10 CMS negras Cantidad 10.000 Unidades …" at bounding box center [569, 151] width 522 height 112
click at [811, 7] on span "1" at bounding box center [814, 10] width 12 height 10
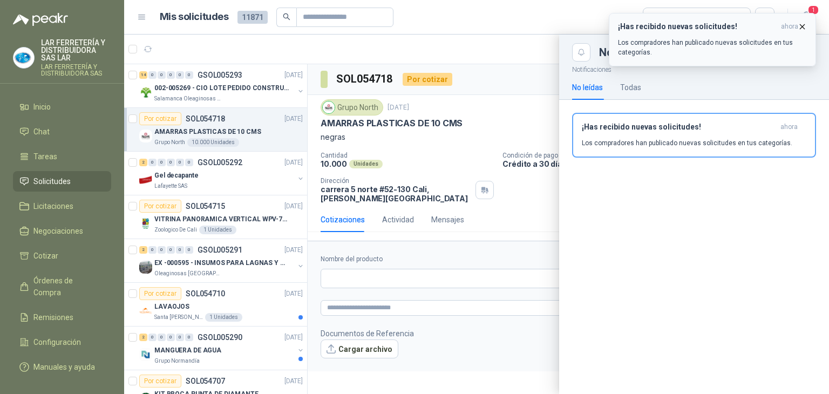
click at [802, 23] on icon "button" at bounding box center [802, 26] width 9 height 9
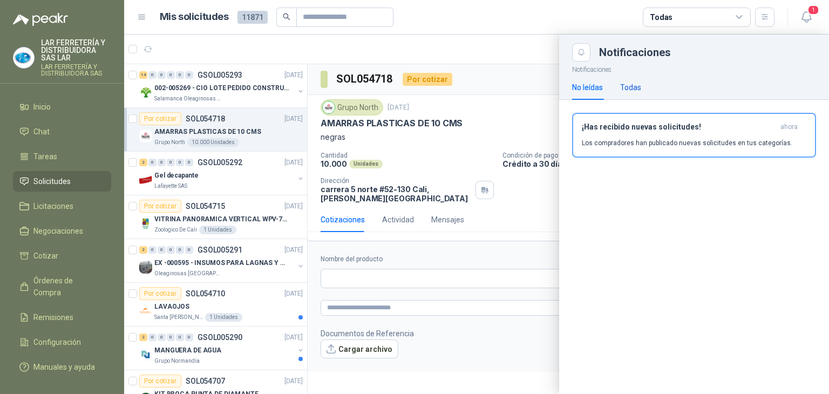
click at [629, 91] on div "Todas" at bounding box center [630, 88] width 21 height 12
click at [590, 87] on div "No leídas" at bounding box center [587, 88] width 31 height 12
click at [631, 127] on h3 "¡Has recibido nuevas solicitudes!" at bounding box center [679, 127] width 194 height 9
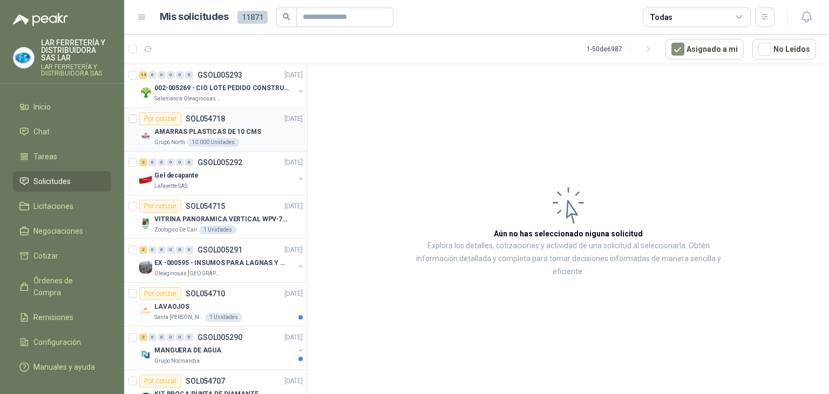
click at [242, 124] on div "Por cotizar SOL054718 [DATE]" at bounding box center [221, 118] width 164 height 13
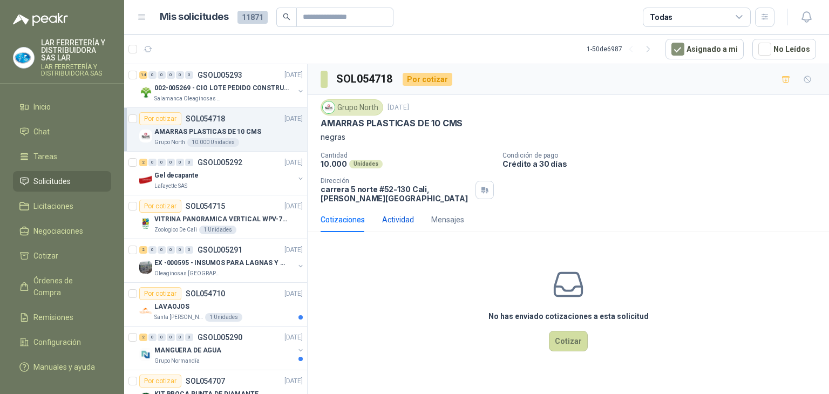
click at [394, 222] on div "Actividad" at bounding box center [398, 220] width 32 height 12
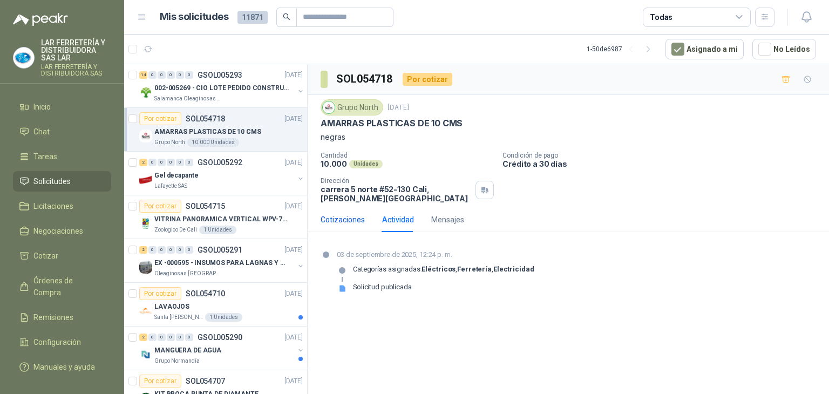
click at [356, 221] on div "Cotizaciones" at bounding box center [343, 220] width 44 height 12
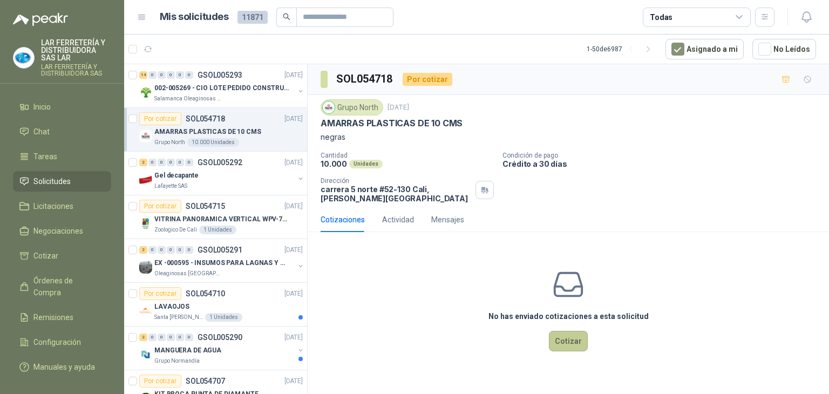
click at [579, 345] on button "Cotizar" at bounding box center [568, 341] width 39 height 21
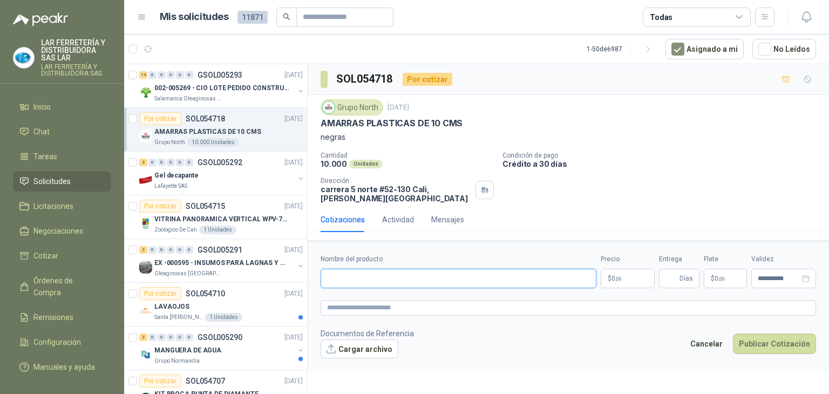
click at [492, 281] on input "Nombre del producto" at bounding box center [459, 278] width 276 height 19
click at [398, 276] on input "Nombre del producto" at bounding box center [459, 278] width 276 height 19
paste input "**********"
click at [477, 279] on input "**********" at bounding box center [459, 278] width 276 height 19
type input "**********"
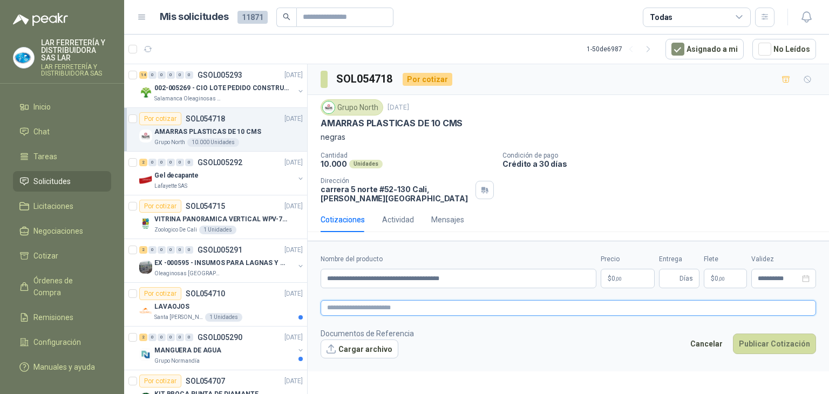
click at [460, 310] on textarea at bounding box center [569, 308] width 496 height 16
click at [477, 275] on input "**********" at bounding box center [459, 278] width 276 height 19
click at [494, 308] on textarea at bounding box center [569, 308] width 496 height 16
type textarea "*"
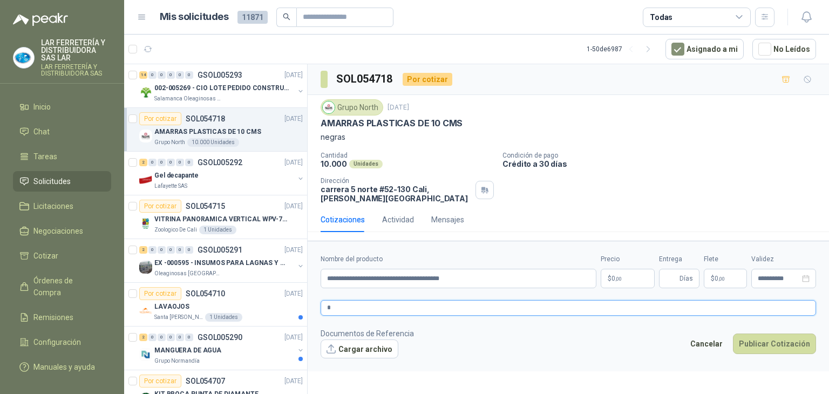
type textarea "**"
type textarea "***"
type textarea "****"
type textarea "*****"
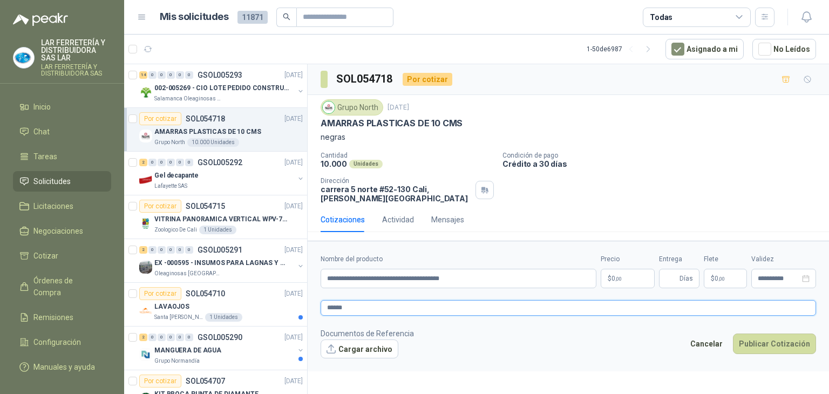
type textarea "*****"
type textarea "******"
type textarea "********"
type textarea "*********"
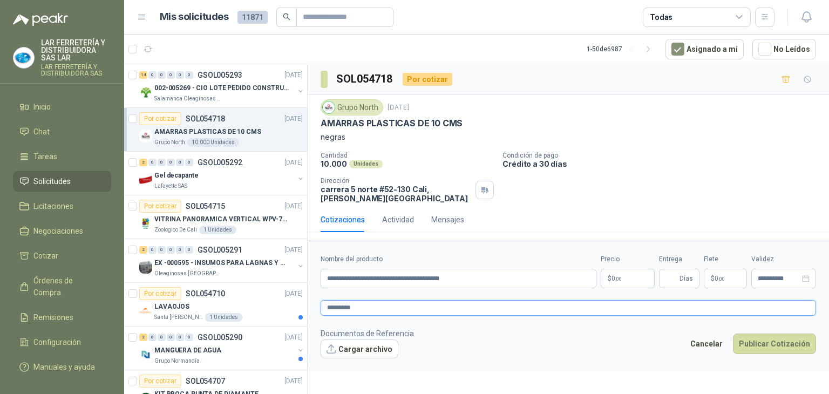
type textarea "**********"
click at [482, 342] on footer "Documentos de Referencia Cargar archivo Cancelar Publicar Cotización" at bounding box center [569, 343] width 496 height 31
click at [631, 279] on body "LAR FERRETERÍA Y DISTRIBUIDORA SAS LAR LAR FERRETERÍA Y DISTRIBUIDORA SAS Inici…" at bounding box center [414, 197] width 829 height 394
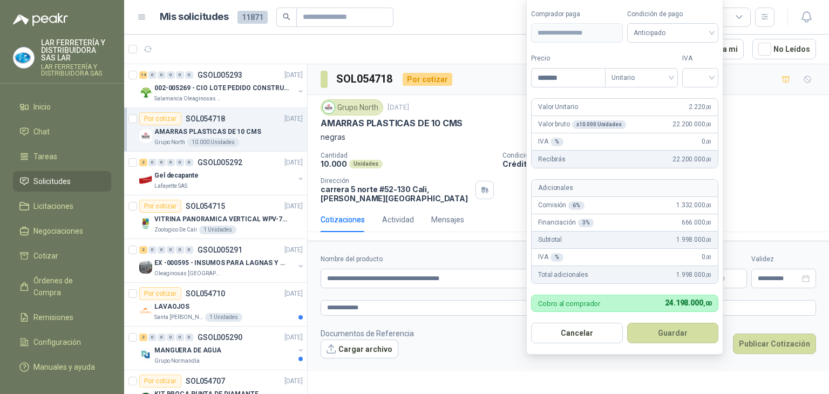
click at [592, 48] on form "**********" at bounding box center [624, 176] width 197 height 357
click at [629, 78] on span "Unitario" at bounding box center [642, 78] width 60 height 16
click at [646, 100] on div "Unitario" at bounding box center [644, 101] width 56 height 12
click at [692, 77] on input "search" at bounding box center [701, 77] width 24 height 16
click at [696, 98] on div "19%" at bounding box center [703, 101] width 20 height 12
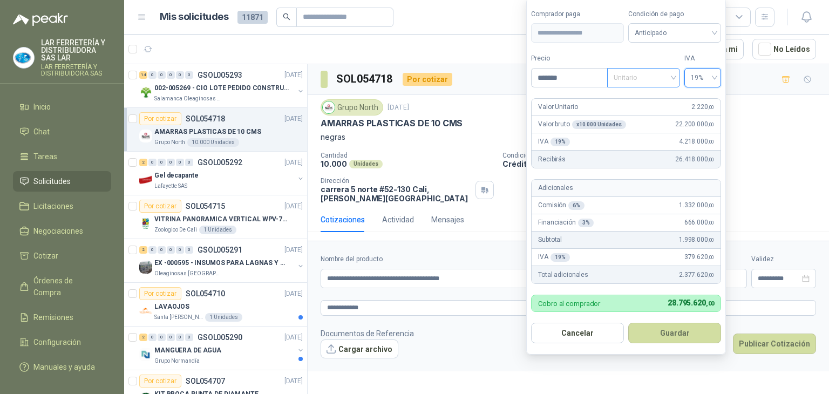
click at [659, 77] on span "Unitario" at bounding box center [644, 78] width 60 height 16
click at [659, 117] on div "Unitario con IVA" at bounding box center [644, 118] width 56 height 12
click at [649, 76] on span "Unitario con IVA" at bounding box center [644, 78] width 60 height 16
click at [648, 100] on div "Unitario" at bounding box center [644, 101] width 56 height 12
click at [646, 78] on span "Unitario" at bounding box center [644, 78] width 60 height 16
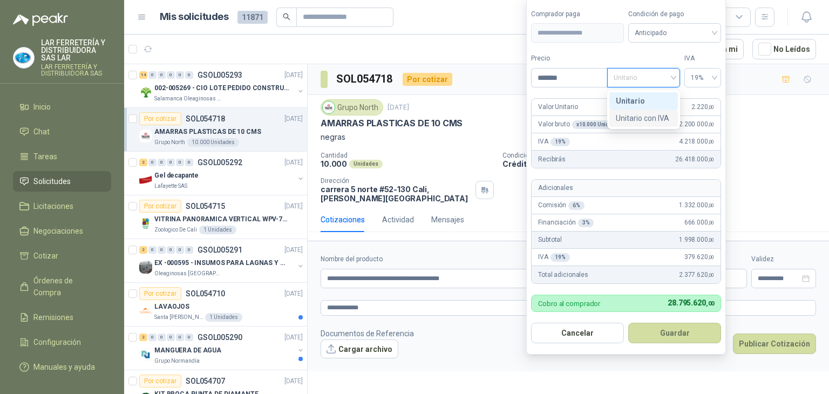
click at [650, 120] on div "Unitario con IVA" at bounding box center [644, 118] width 56 height 12
click at [639, 77] on span "Unitario con IVA" at bounding box center [644, 78] width 60 height 16
click at [639, 98] on div "Unitario" at bounding box center [644, 101] width 56 height 12
click at [622, 51] on form "**********" at bounding box center [626, 176] width 200 height 357
click at [623, 55] on label "Tipo" at bounding box center [643, 58] width 73 height 10
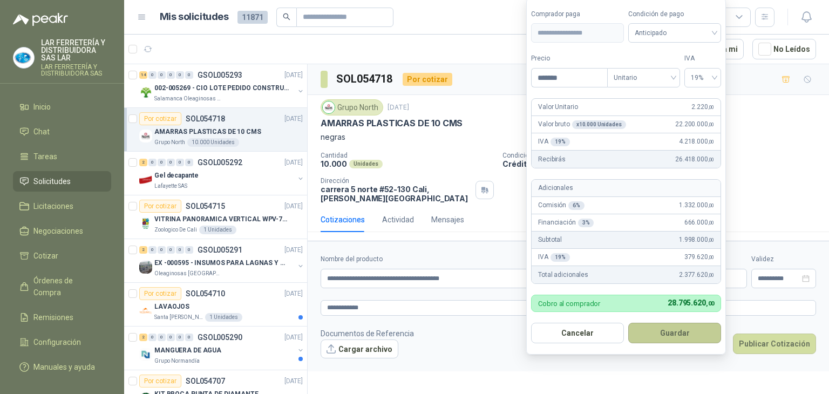
click at [644, 332] on button "Guardar" at bounding box center [675, 333] width 93 height 21
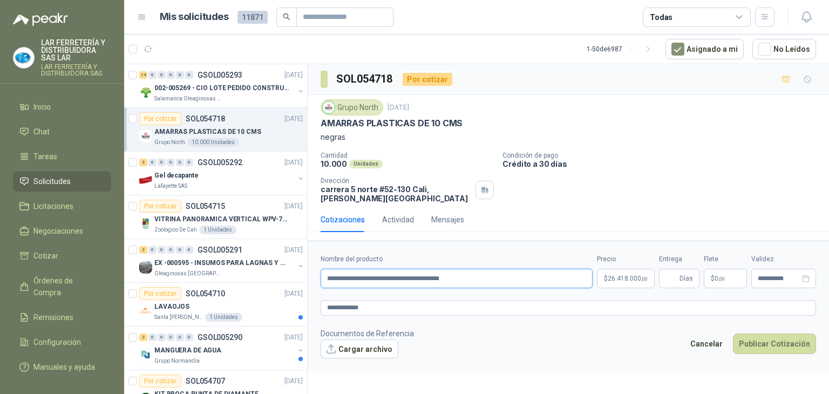
click at [496, 273] on input "**********" at bounding box center [457, 278] width 272 height 19
click at [623, 275] on span "26.418.000 ,00" at bounding box center [628, 278] width 40 height 6
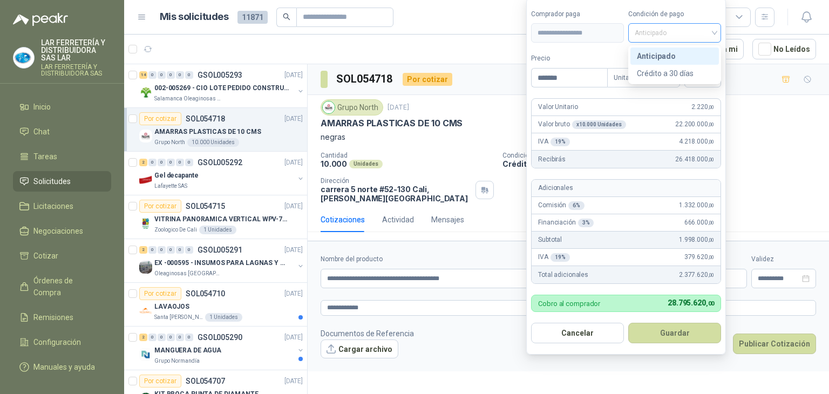
click at [658, 37] on span "Anticipado" at bounding box center [675, 33] width 80 height 16
click at [671, 59] on div "Anticipado" at bounding box center [675, 56] width 76 height 12
click at [767, 122] on div "AMARRAS PLASTICAS DE 10 CMS" at bounding box center [569, 123] width 496 height 11
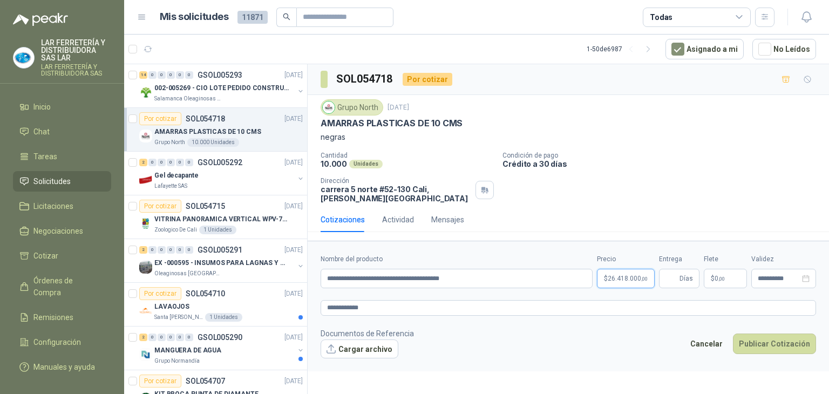
click at [626, 275] on body "LAR FERRETERÍA Y DISTRIBUIDORA SAS LAR LAR FERRETERÍA Y DISTRIBUIDORA SAS Inici…" at bounding box center [414, 197] width 829 height 394
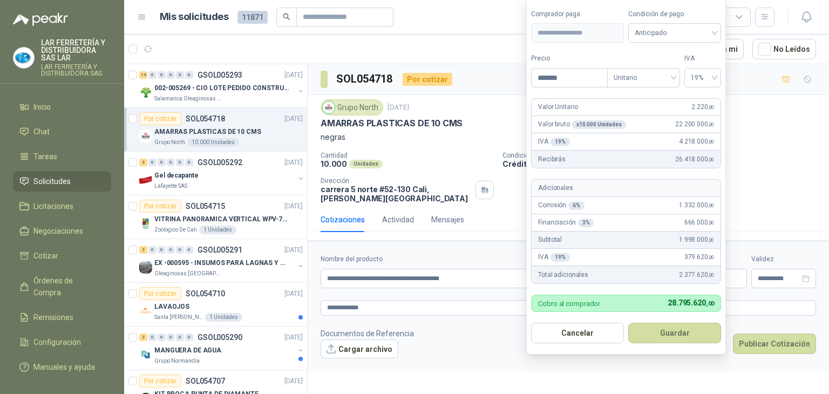
click at [691, 124] on span "22.200.000 ,00" at bounding box center [695, 124] width 39 height 10
click at [607, 124] on div "x 10.000 Unidades" at bounding box center [599, 124] width 54 height 9
drag, startPoint x: 583, startPoint y: 125, endPoint x: 596, endPoint y: 125, distance: 13.0
click at [596, 125] on div "x 10.000 Unidades" at bounding box center [599, 124] width 54 height 9
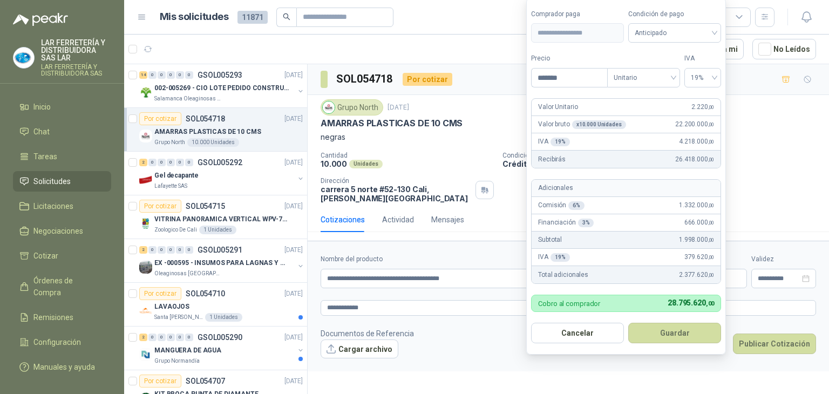
click at [668, 204] on div "Comisión 6 % 1.332.000 ,00" at bounding box center [626, 205] width 189 height 17
click at [640, 220] on div "Financiación 3 % 666.000 ,00" at bounding box center [626, 222] width 189 height 17
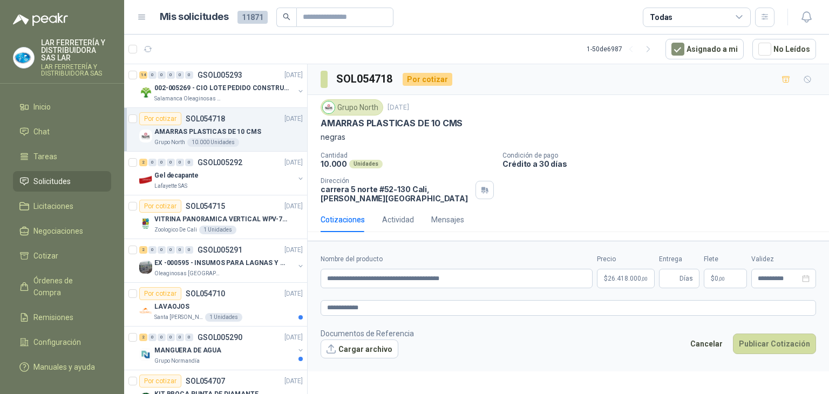
click at [462, 43] on article "1 - 50 de 6987 Asignado a mi No Leídos" at bounding box center [476, 49] width 705 height 29
click at [675, 198] on div "Cantidad 10.000 Unidades Condición de pago Crédito a 30 [PERSON_NAME] Dirección…" at bounding box center [569, 177] width 496 height 51
click at [775, 280] on input "**********" at bounding box center [779, 278] width 42 height 7
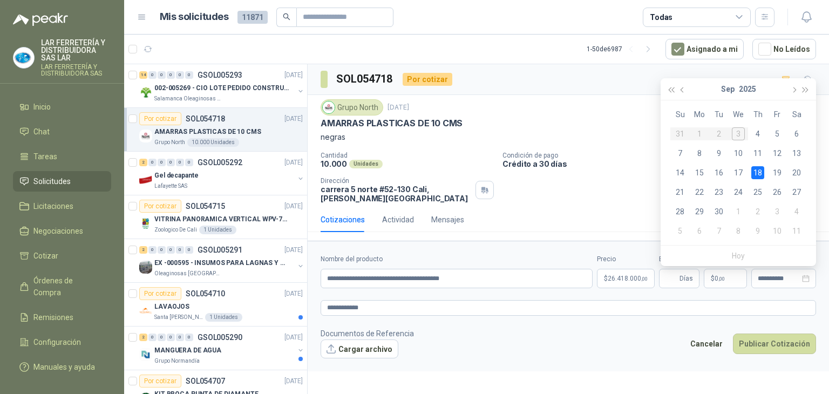
click at [628, 214] on div "Cotizaciones Actividad Mensajes" at bounding box center [569, 219] width 496 height 25
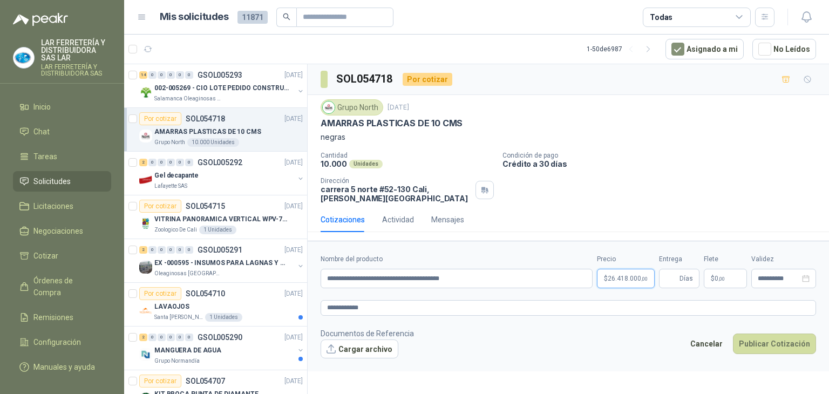
click at [638, 276] on span "26.418.000 ,00" at bounding box center [628, 278] width 40 height 6
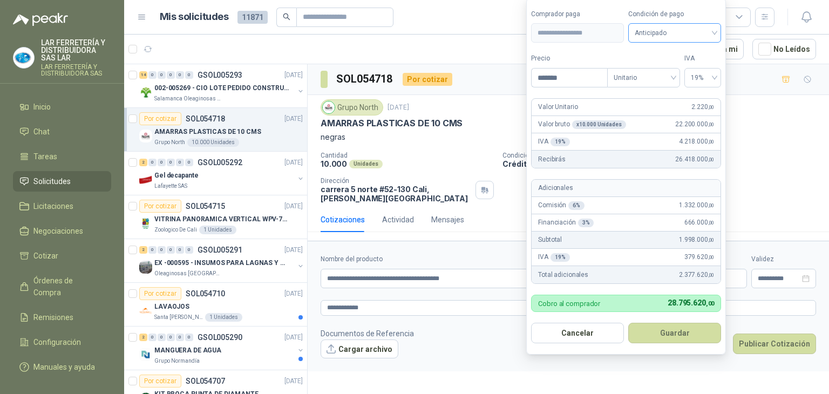
click at [646, 39] on span "Anticipado" at bounding box center [675, 33] width 80 height 16
click at [655, 56] on div "Anticipado" at bounding box center [675, 56] width 76 height 12
drag, startPoint x: 656, startPoint y: 127, endPoint x: 629, endPoint y: 128, distance: 27.5
click at [650, 128] on div "Valor bruto x 10.000 Unidades 22.200.000 ,00" at bounding box center [626, 124] width 189 height 17
click at [612, 127] on div "x 10.000 Unidades" at bounding box center [599, 124] width 54 height 9
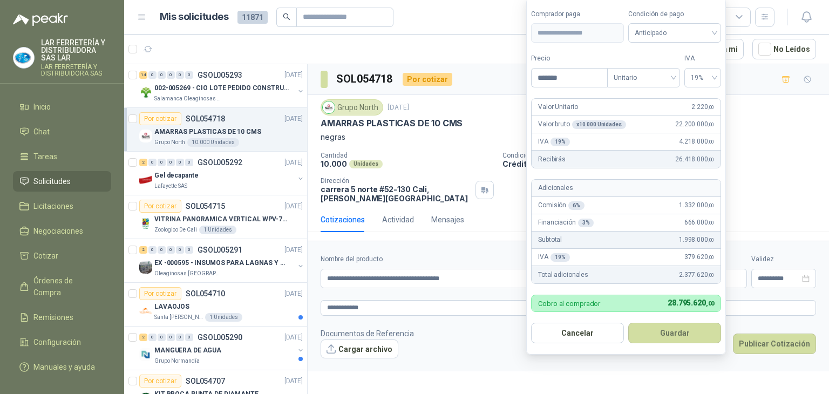
click at [678, 120] on span "22.200.000 ,00" at bounding box center [695, 124] width 39 height 10
click at [654, 141] on div "IVA 19 % 4.218.000 ,00" at bounding box center [626, 141] width 189 height 17
click at [697, 104] on span "2.220 ,00" at bounding box center [703, 107] width 23 height 10
click at [659, 92] on form "**********" at bounding box center [626, 176] width 200 height 357
click at [748, 116] on div "Grupo North [DATE] AMARRAS PLASTICAS DE 10 CMS negras" at bounding box center [569, 121] width 496 height 44
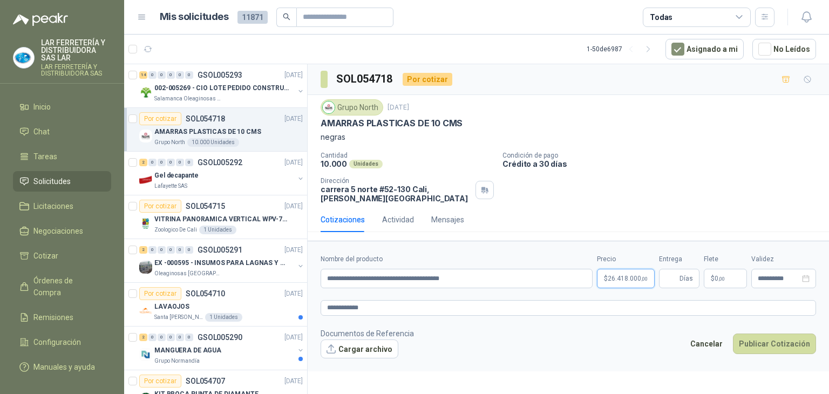
click at [618, 273] on body "LAR FERRETERÍA Y DISTRIBUIDORA SAS LAR LAR FERRETERÍA Y DISTRIBUIDORA SAS Inici…" at bounding box center [414, 197] width 829 height 394
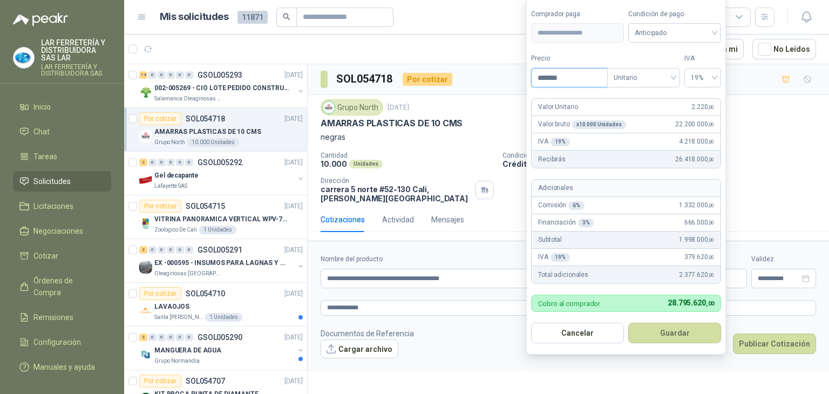
drag, startPoint x: 580, startPoint y: 77, endPoint x: 468, endPoint y: 84, distance: 112.5
click at [468, 84] on body "LAR FERRETERÍA Y DISTRIBUIDORA SAS LAR LAR FERRETERÍA Y DISTRIBUIDORA SAS Inici…" at bounding box center [414, 197] width 829 height 394
click at [606, 57] on label "Precio" at bounding box center [571, 58] width 76 height 10
click at [606, 69] on input "****" at bounding box center [571, 78] width 75 height 18
click at [616, 59] on label "Tipo" at bounding box center [645, 58] width 73 height 10
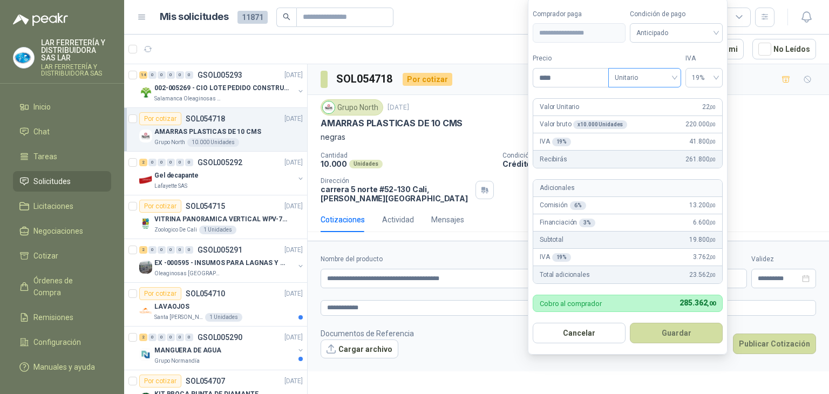
click at [627, 76] on span "Unitario" at bounding box center [645, 78] width 60 height 16
click at [631, 99] on div "Unitario" at bounding box center [645, 101] width 56 height 12
click at [566, 80] on input "****" at bounding box center [571, 78] width 75 height 18
type input "******"
click at [578, 51] on form "**********" at bounding box center [628, 176] width 200 height 357
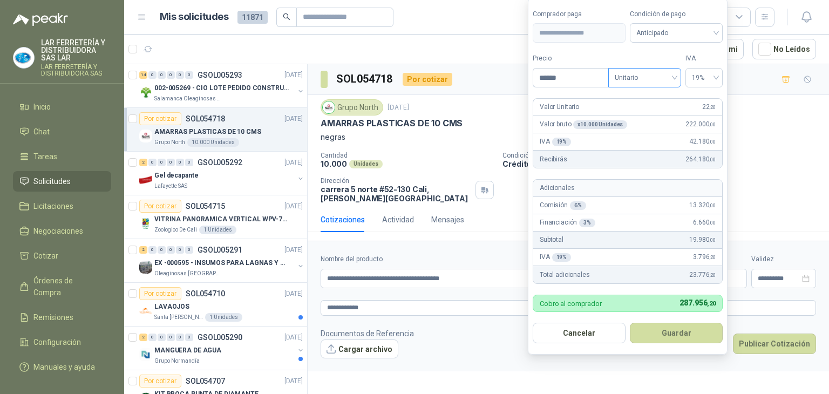
click at [645, 76] on span "Unitario" at bounding box center [645, 78] width 60 height 16
click at [650, 117] on div "Unitario con IVA" at bounding box center [645, 118] width 56 height 12
click at [644, 78] on span "Unitario con IVA" at bounding box center [645, 78] width 60 height 16
click at [635, 98] on div "Unitario" at bounding box center [645, 101] width 56 height 12
click at [651, 82] on span "Unitario" at bounding box center [645, 78] width 60 height 16
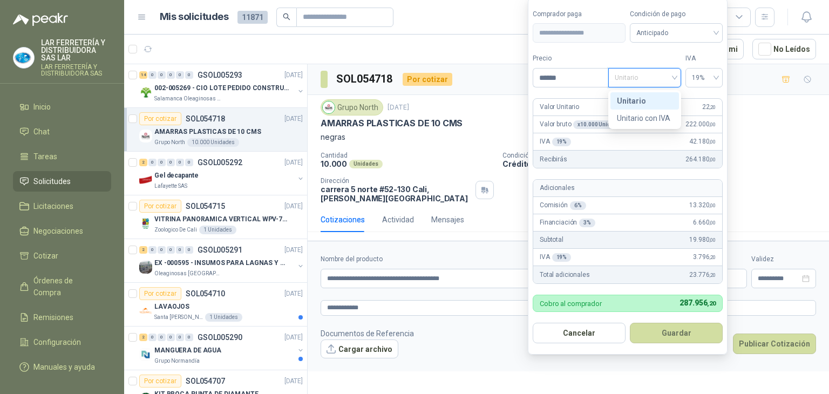
click at [642, 98] on div "Unitario" at bounding box center [645, 101] width 56 height 12
click at [644, 33] on span "Anticipado" at bounding box center [677, 33] width 80 height 16
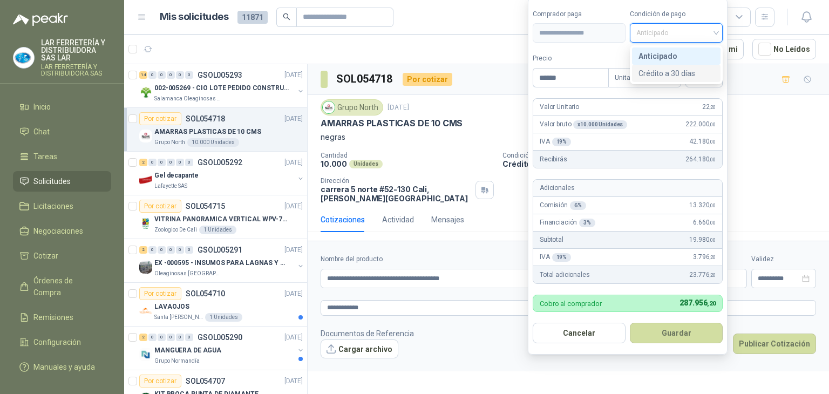
click at [667, 74] on div "Crédito a 30 días" at bounding box center [677, 73] width 76 height 12
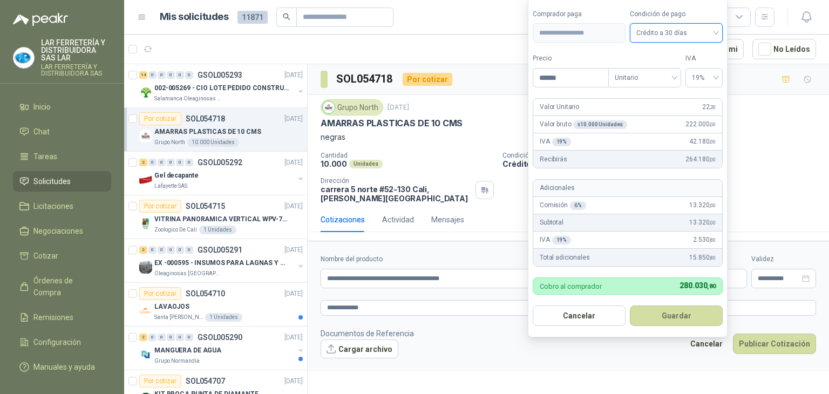
click at [658, 33] on span "Crédito a 30 días" at bounding box center [677, 33] width 80 height 16
click at [659, 55] on div "Anticipado" at bounding box center [677, 56] width 76 height 12
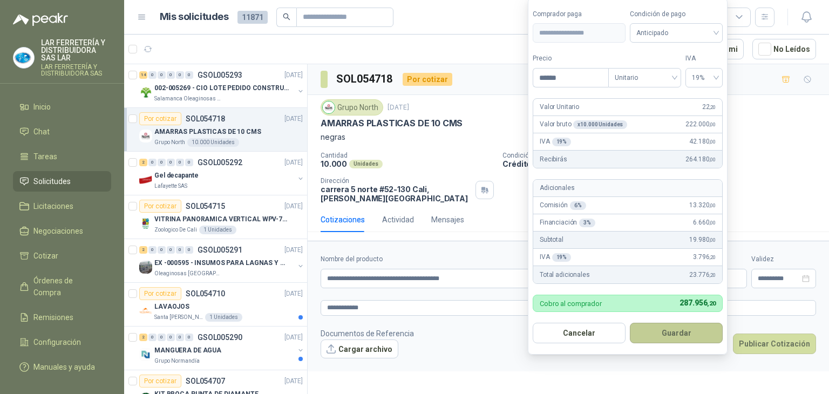
click at [701, 340] on button "Guardar" at bounding box center [676, 333] width 93 height 21
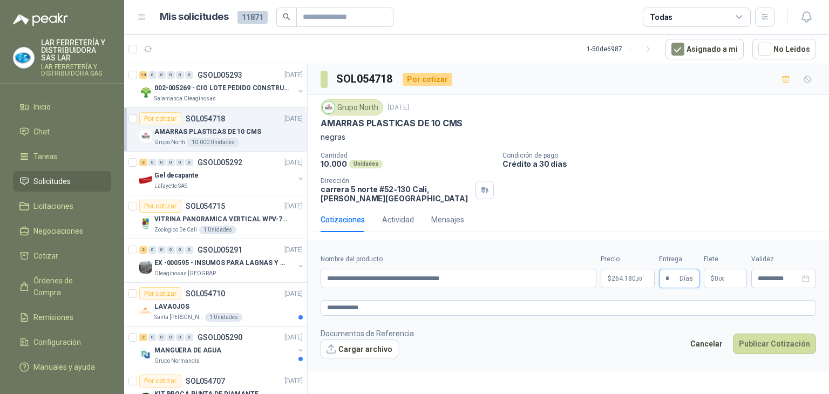
type input "*"
click at [714, 174] on div "Cantidad 10.000 Unidades Condición de pago Crédito a 30 [PERSON_NAME] Dirección…" at bounding box center [569, 177] width 496 height 51
click at [717, 277] on span "0 ,00" at bounding box center [720, 278] width 10 height 6
click at [577, 181] on div "Cantidad 10.000 Unidades Condición de pago Crédito a 30 [PERSON_NAME] Dirección…" at bounding box center [569, 177] width 496 height 51
click at [769, 275] on input "**********" at bounding box center [779, 278] width 42 height 7
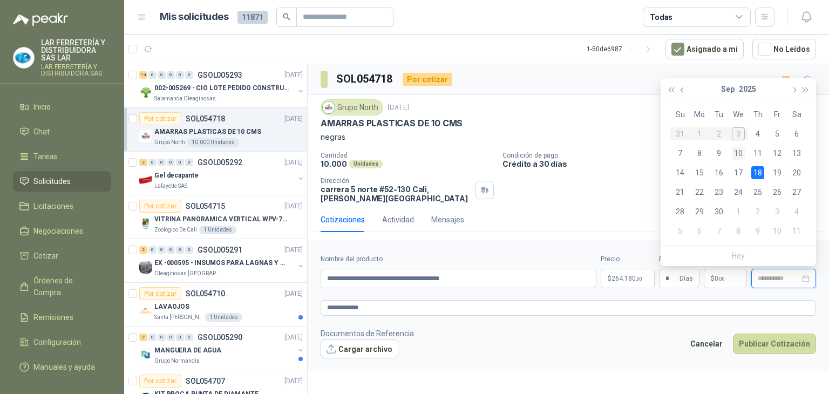
type input "**********"
click at [737, 154] on div "10" at bounding box center [738, 153] width 13 height 13
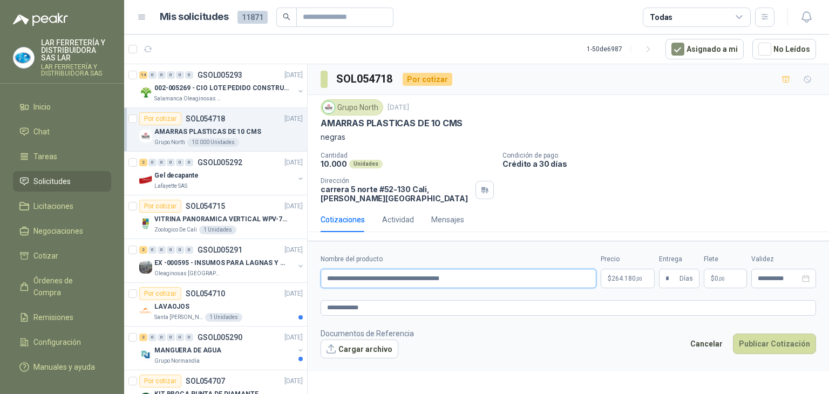
click at [466, 282] on input "**********" at bounding box center [459, 278] width 276 height 19
click at [418, 305] on textarea "**********" at bounding box center [569, 308] width 496 height 16
type textarea "**********"
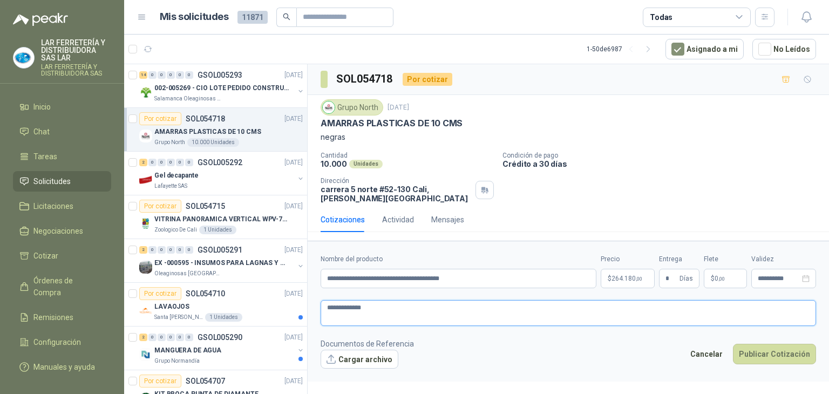
type textarea "**********"
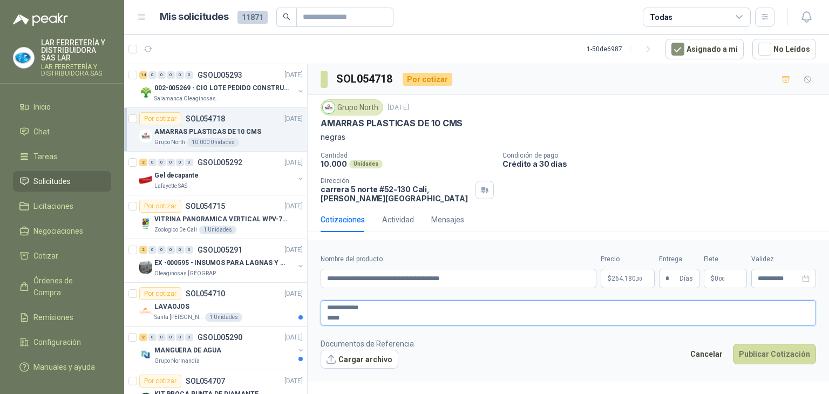
type textarea "**********"
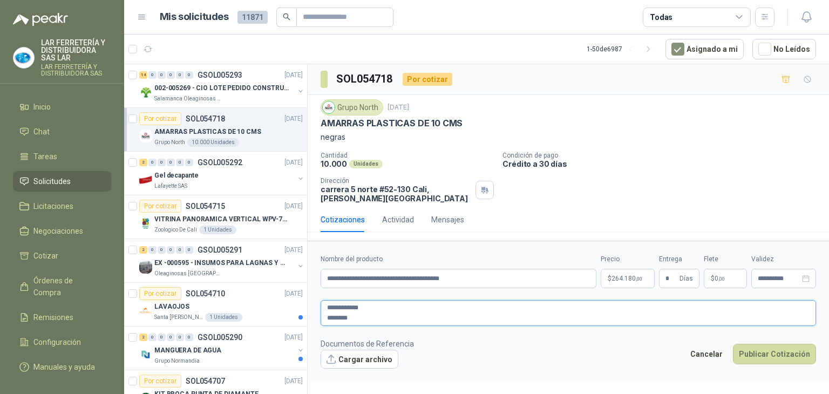
type textarea "**********"
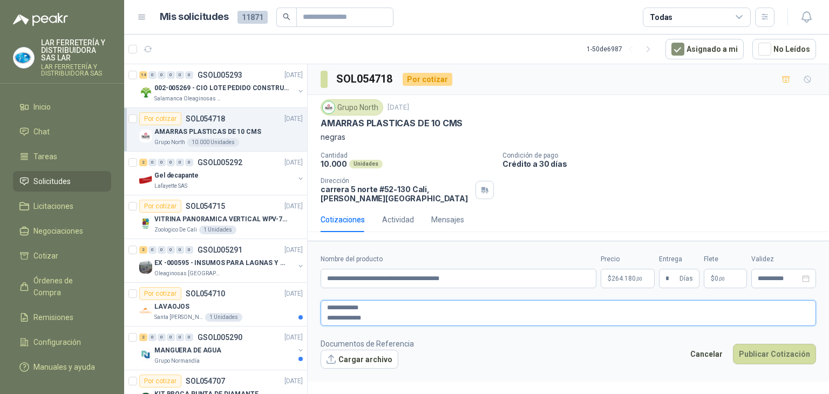
type textarea "**********"
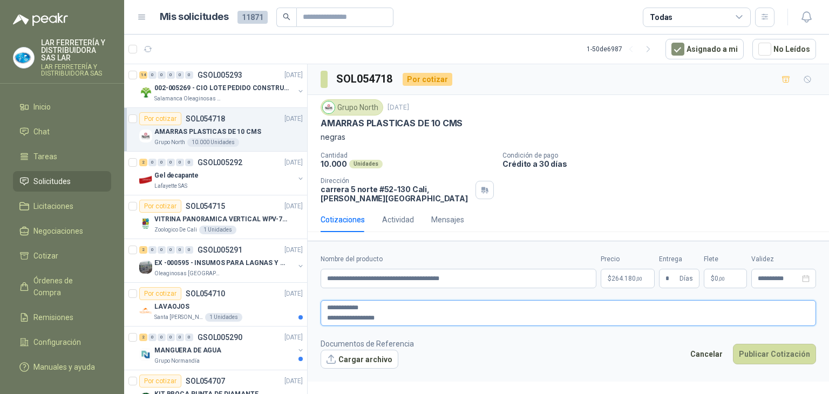
type textarea "**********"
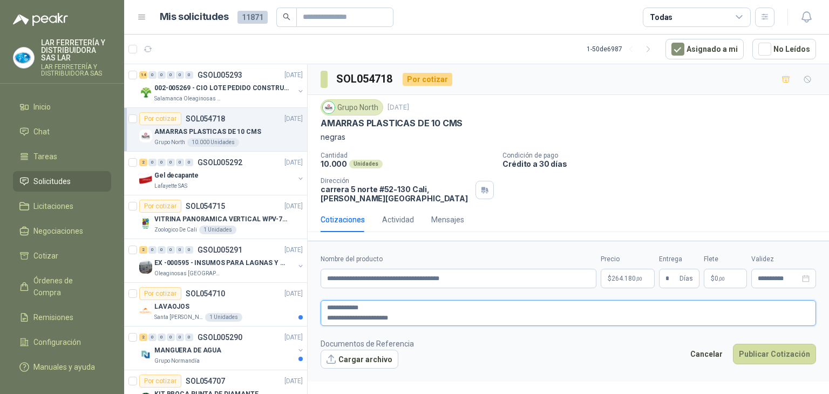
type textarea "**********"
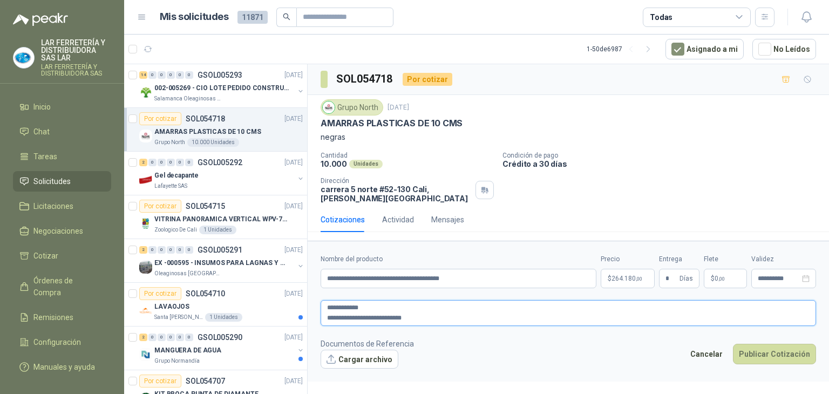
type textarea "**********"
click at [437, 316] on textarea "**********" at bounding box center [569, 313] width 496 height 26
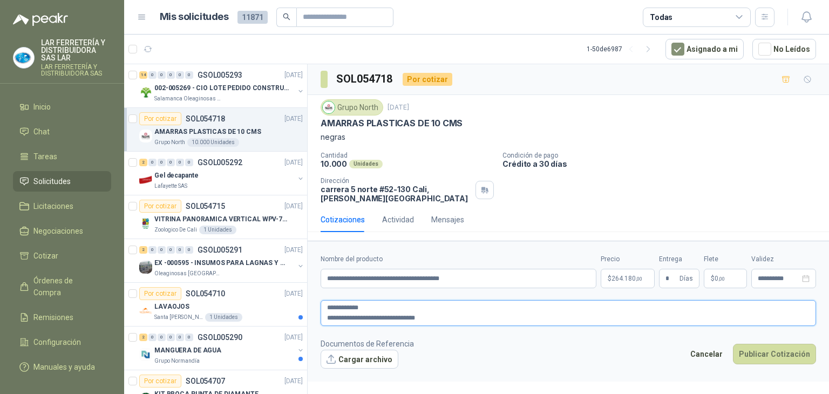
type textarea "**********"
click at [467, 292] on form "**********" at bounding box center [569, 311] width 522 height 141
click at [756, 347] on button "Publicar Cotización" at bounding box center [774, 354] width 83 height 21
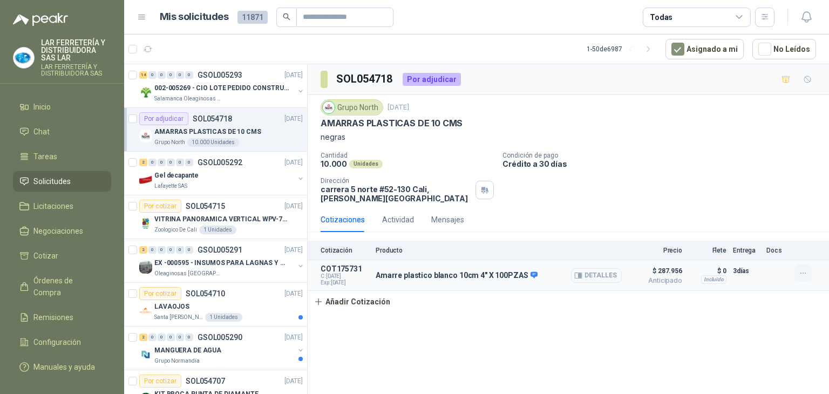
click at [801, 274] on icon "button" at bounding box center [803, 273] width 9 height 9
click at [657, 197] on div "Cantidad 10.000 Unidades Condición de pago Crédito a 30 [PERSON_NAME] Dirección…" at bounding box center [569, 177] width 496 height 51
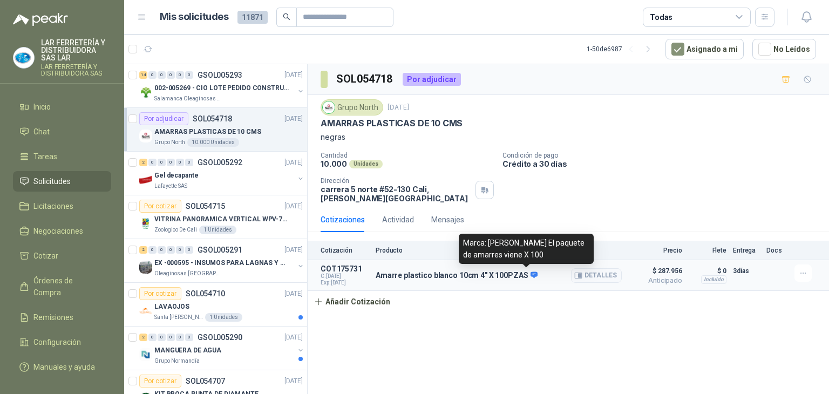
click at [531, 273] on icon at bounding box center [534, 275] width 7 height 6
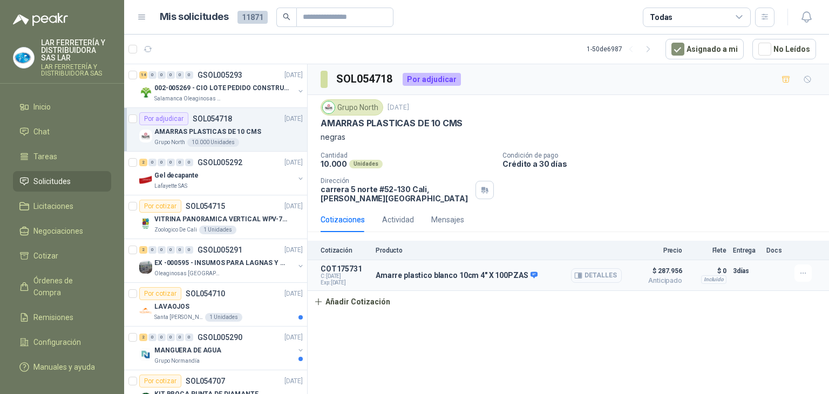
click at [606, 274] on button "Detalles" at bounding box center [596, 275] width 51 height 15
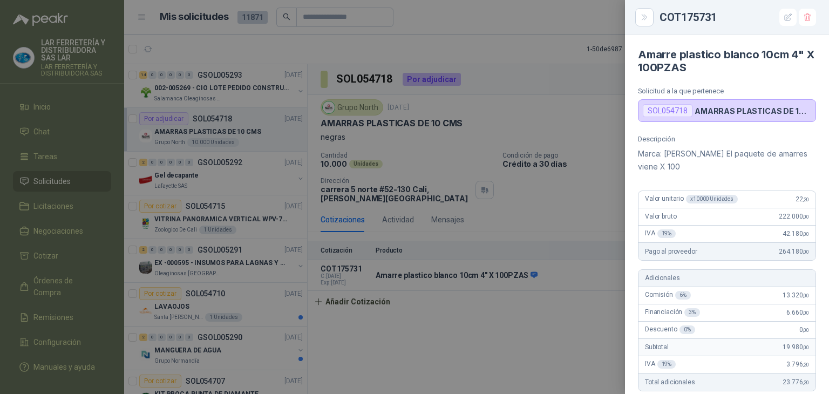
click at [599, 136] on div at bounding box center [414, 197] width 829 height 394
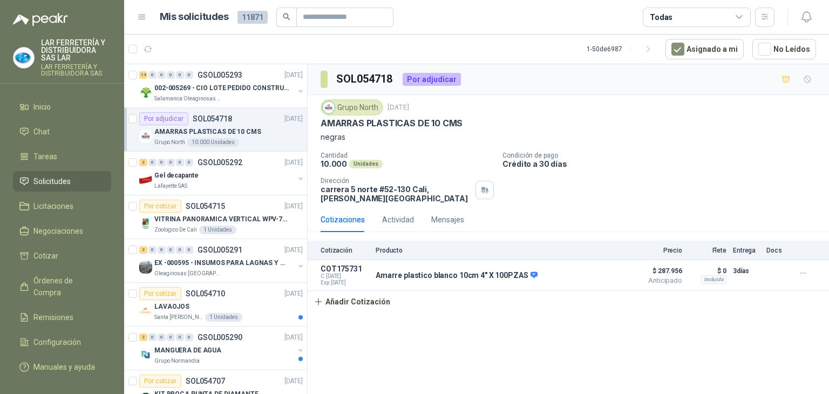
click at [65, 180] on span "Solicitudes" at bounding box center [51, 181] width 37 height 12
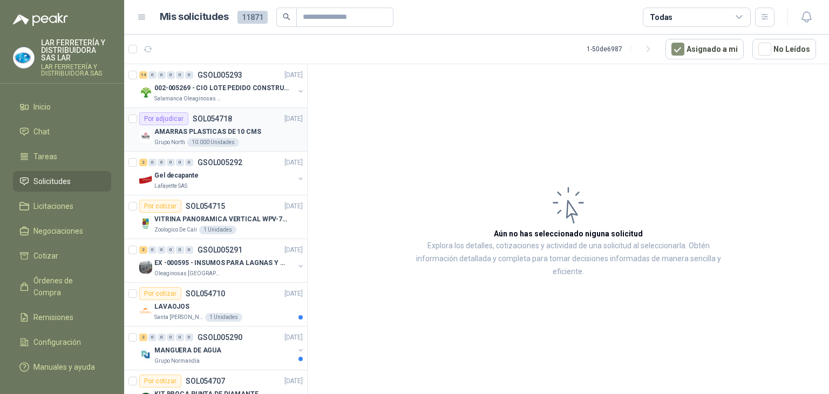
click at [254, 127] on div "AMARRAS PLASTICAS DE 10 CMS" at bounding box center [228, 131] width 148 height 13
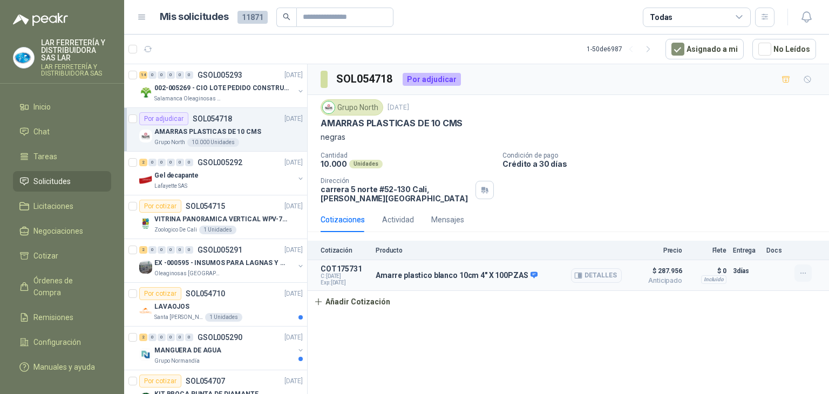
click at [808, 265] on button "button" at bounding box center [803, 273] width 17 height 17
click at [791, 233] on button "Editar" at bounding box center [782, 229] width 86 height 17
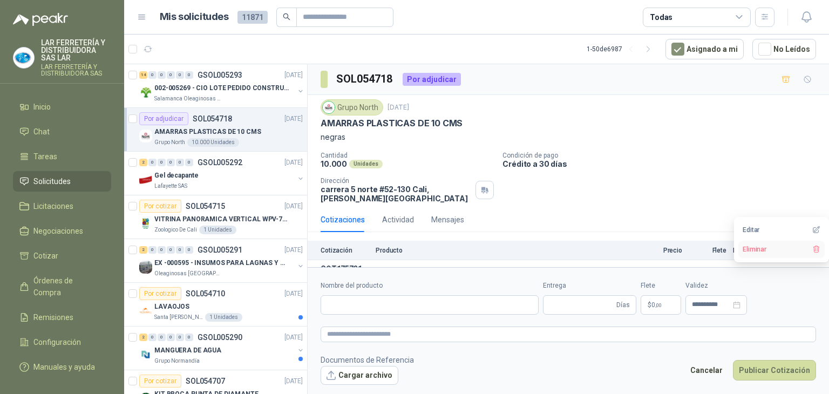
type input "**********"
type input "*"
type input "**********"
type textarea "**********"
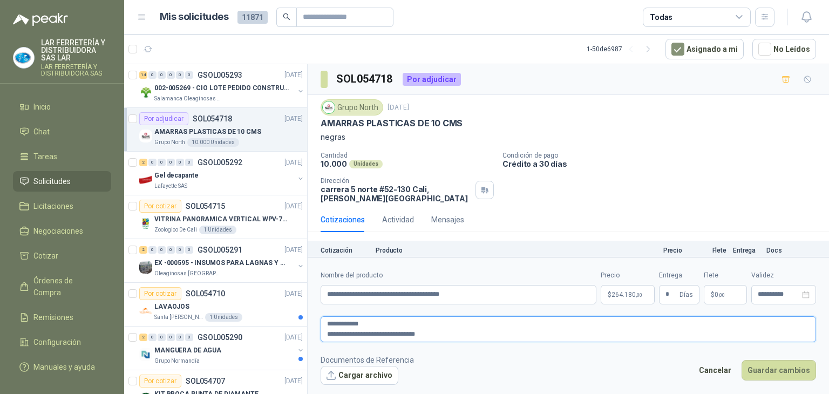
click at [451, 335] on textarea "**********" at bounding box center [569, 329] width 496 height 26
type textarea "**********"
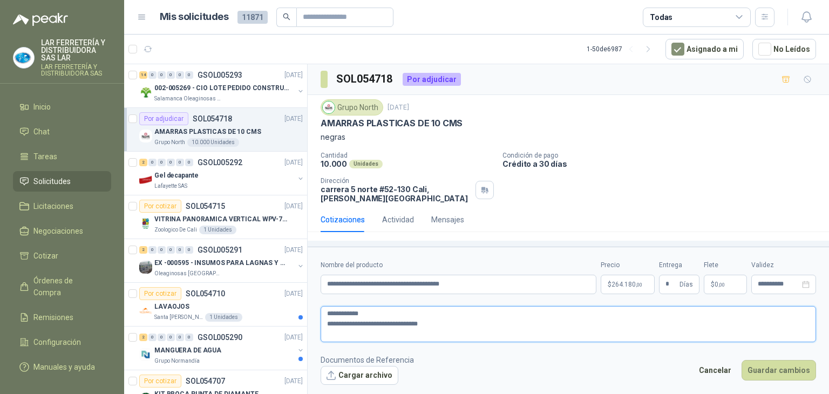
type textarea "**********"
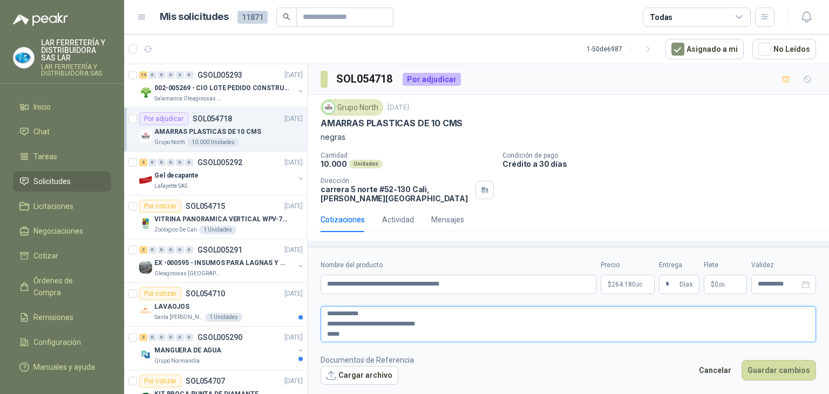
type textarea "**********"
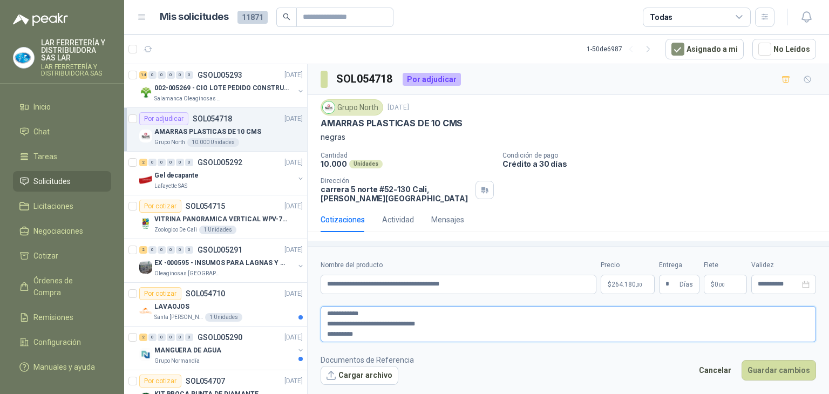
type textarea "**********"
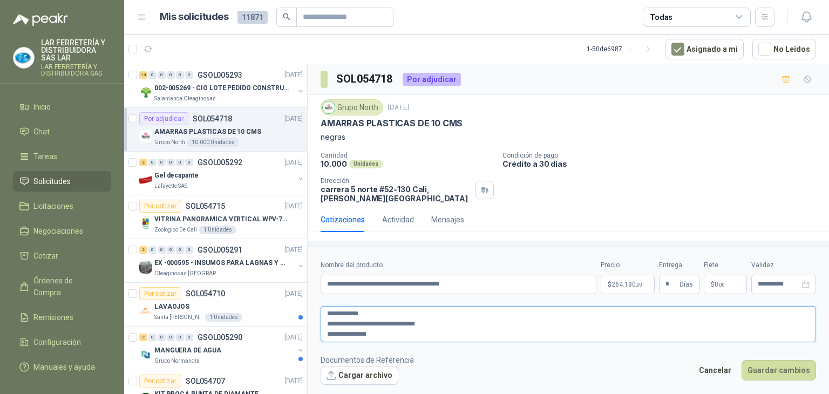
type textarea "**********"
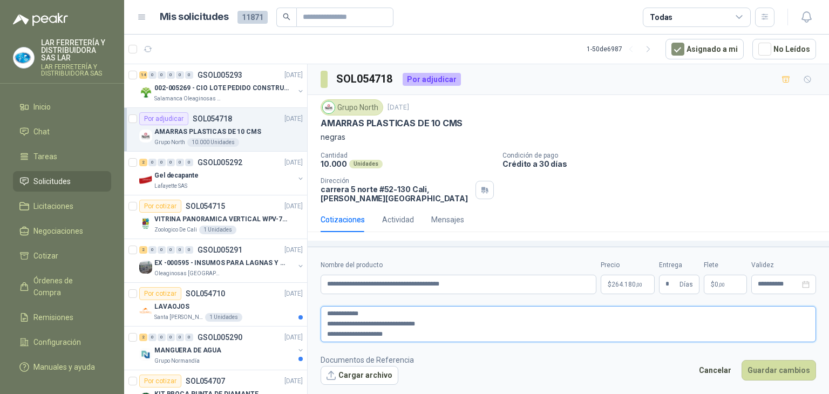
type textarea "**********"
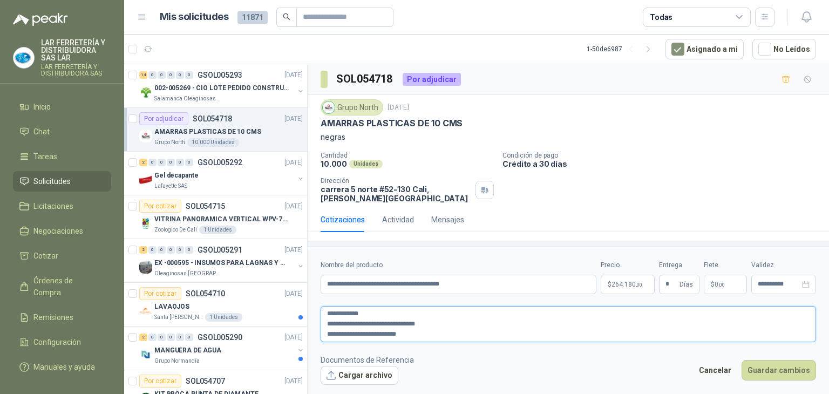
type textarea "**********"
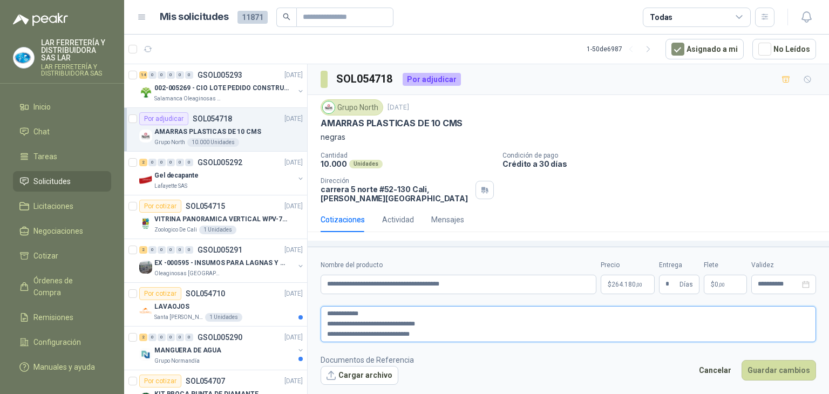
type textarea "**********"
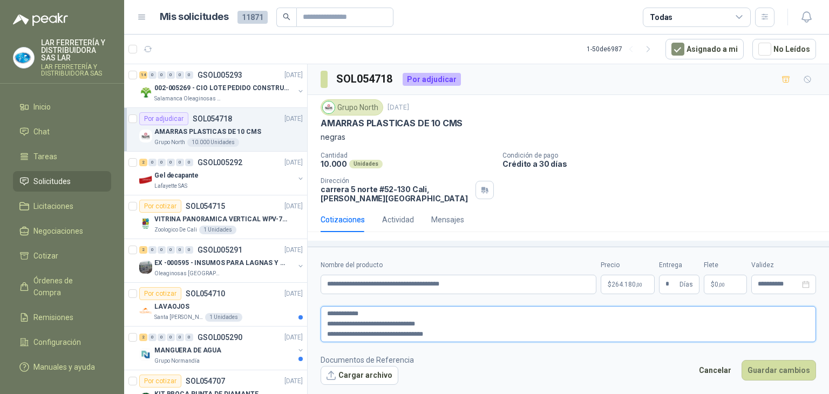
type textarea "**********"
click at [428, 324] on textarea "**********" at bounding box center [569, 324] width 496 height 36
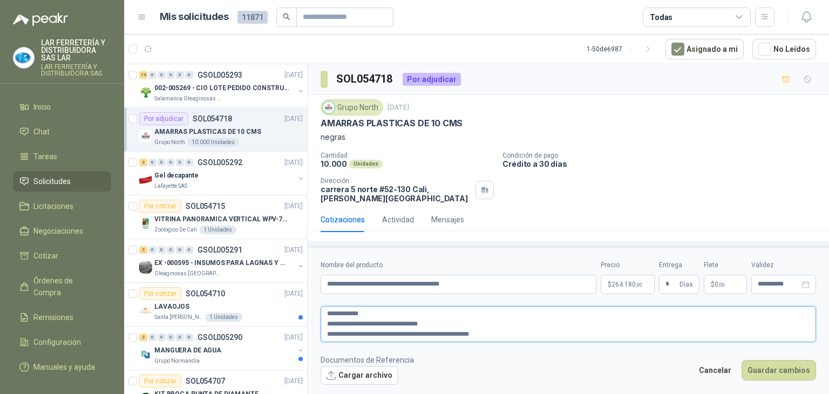
click at [484, 333] on textarea "**********" at bounding box center [569, 324] width 496 height 36
click at [793, 374] on button "Guardar cambios" at bounding box center [779, 370] width 75 height 21
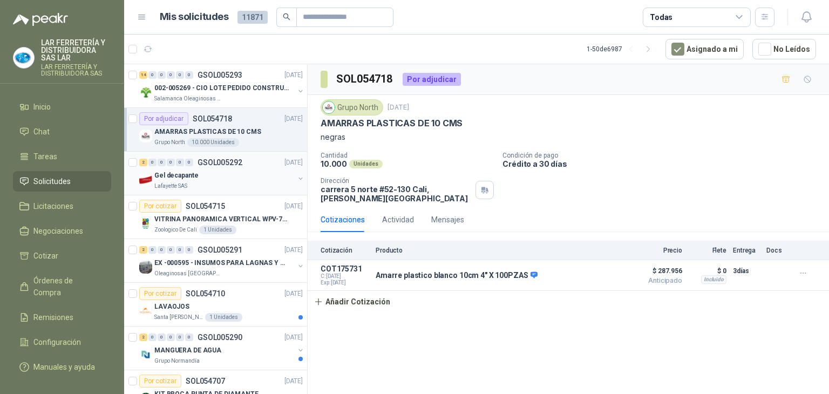
click at [203, 172] on div "Gel decapante" at bounding box center [224, 175] width 140 height 13
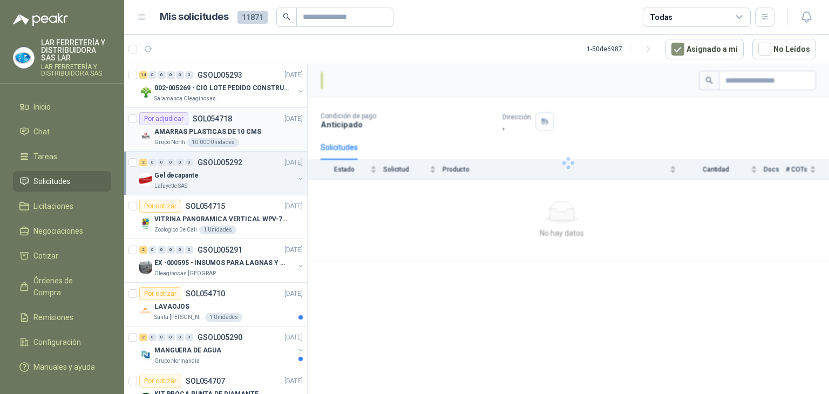
click at [235, 117] on div "Por adjudicar SOL054718 [DATE]" at bounding box center [221, 118] width 164 height 13
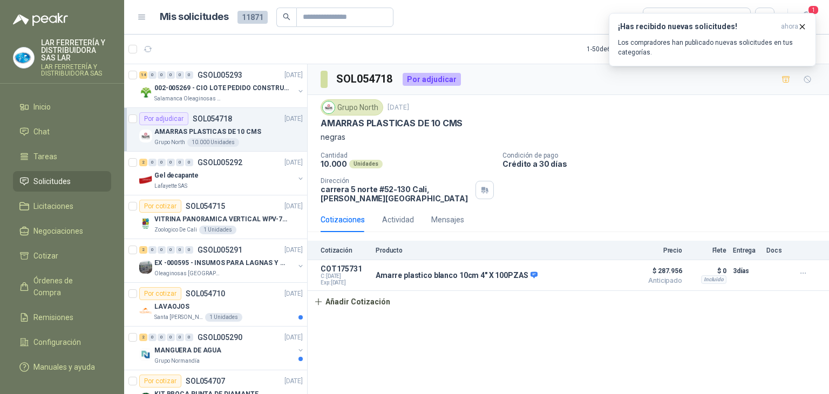
click at [611, 208] on div "Cotizaciones Actividad Mensajes" at bounding box center [569, 219] width 496 height 25
click at [807, 24] on icon "button" at bounding box center [802, 26] width 9 height 9
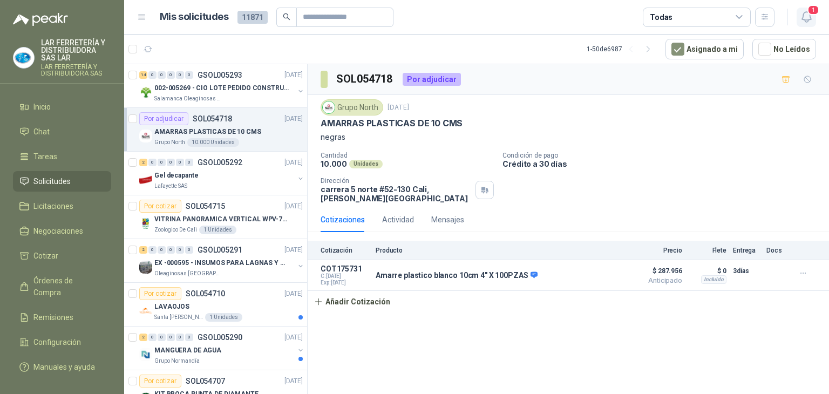
click at [807, 16] on icon "button" at bounding box center [806, 16] width 13 height 13
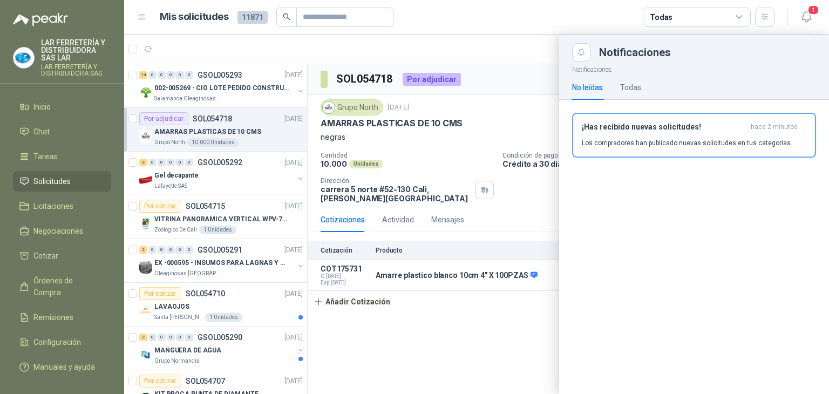
click at [550, 16] on article "Mis solicitudes 11871 Todas" at bounding box center [468, 17] width 616 height 19
click at [562, 8] on article "Mis solicitudes 11871 Todas" at bounding box center [468, 17] width 616 height 19
click at [810, 13] on span "1" at bounding box center [814, 10] width 12 height 10
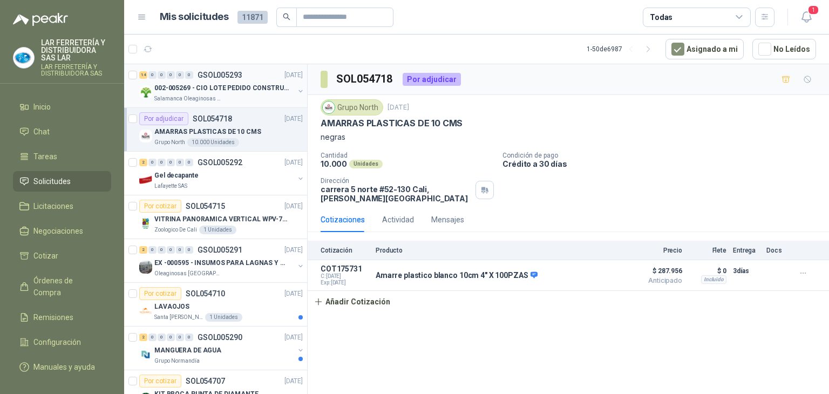
click at [203, 99] on p "Salamanca Oleaginosas SAS" at bounding box center [188, 98] width 68 height 9
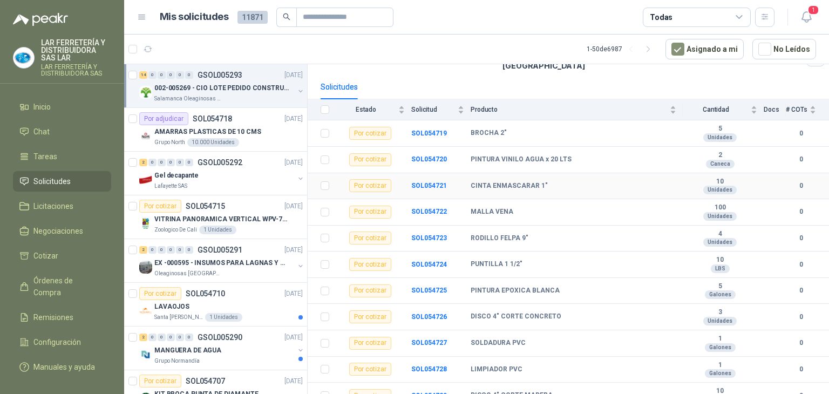
scroll to position [162, 0]
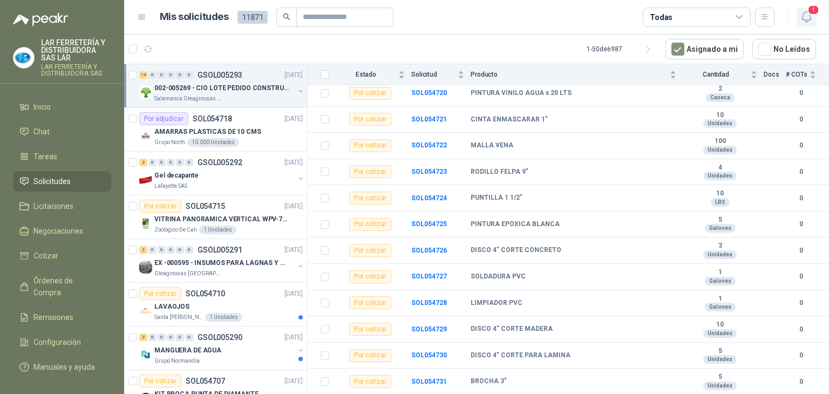
click at [808, 15] on icon "button" at bounding box center [806, 16] width 13 height 13
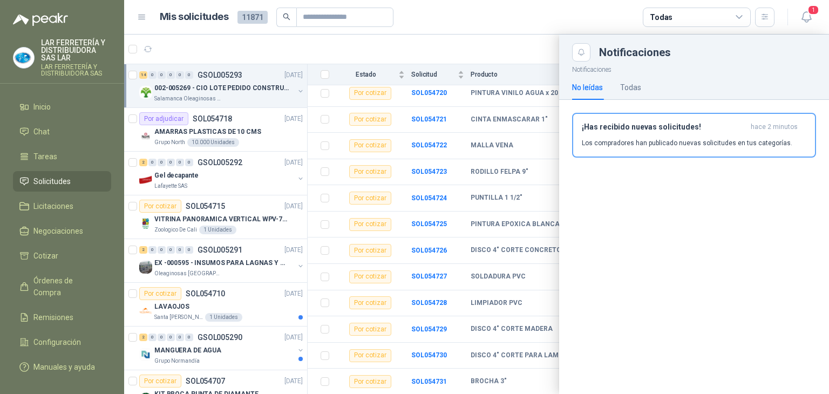
click at [531, 17] on article "Mis solicitudes 11871 Todas" at bounding box center [468, 17] width 616 height 19
click at [808, 11] on span "1" at bounding box center [814, 10] width 12 height 10
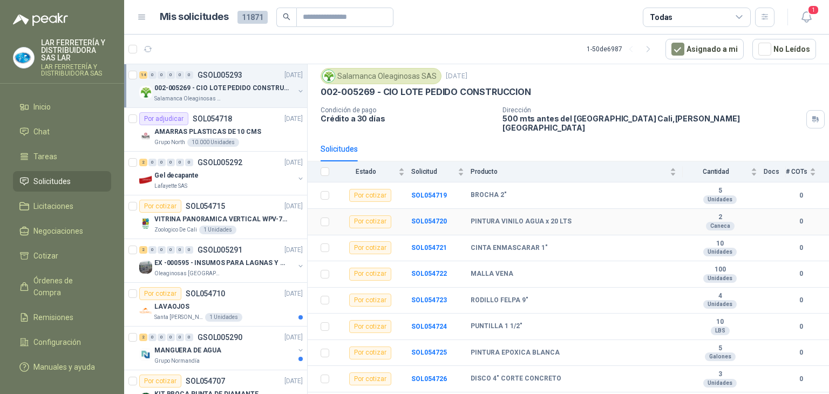
scroll to position [0, 0]
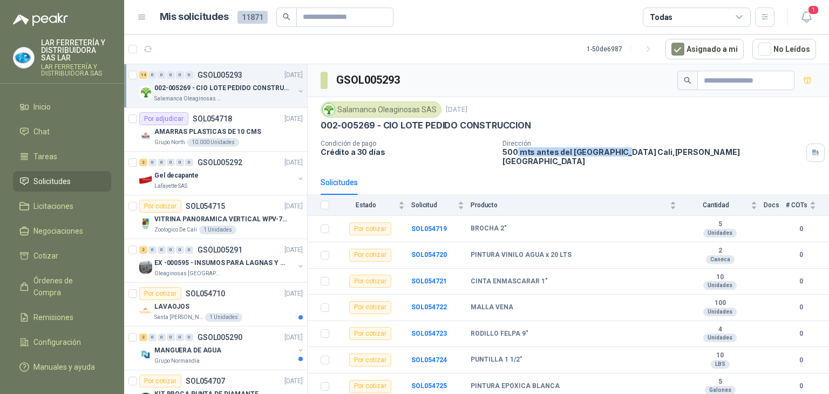
drag, startPoint x: 523, startPoint y: 154, endPoint x: 613, endPoint y: 152, distance: 90.2
click at [613, 152] on p "500 mts antes del [GEOGRAPHIC_DATA] , [PERSON_NAME][GEOGRAPHIC_DATA]" at bounding box center [653, 156] width 300 height 18
click at [555, 156] on p "500 mts antes del [GEOGRAPHIC_DATA] , [PERSON_NAME][GEOGRAPHIC_DATA]" at bounding box center [653, 156] width 300 height 18
drag, startPoint x: 721, startPoint y: 158, endPoint x: 512, endPoint y: 151, distance: 209.1
click at [521, 151] on div "Salamanca Oleaginosas SAS [DATE] 002-005269 - CIO LOTE PEDIDO CONSTRUCCION Cond…" at bounding box center [569, 133] width 522 height 73
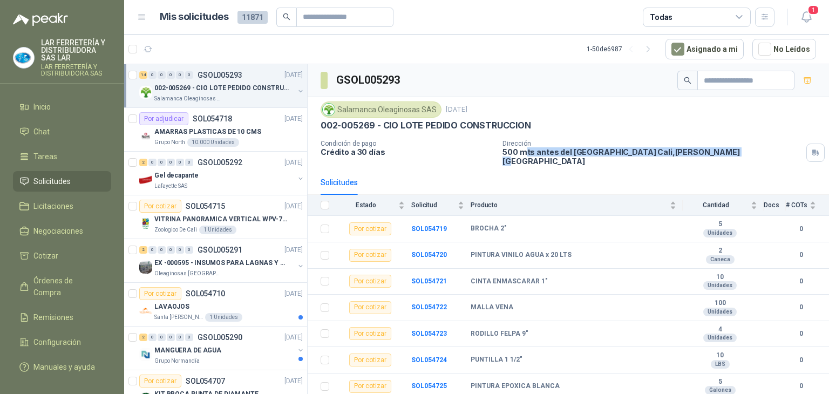
click at [499, 151] on div "Condición de pago Crédito a 30 [PERSON_NAME] Dirección 500 mts antes del [GEOGR…" at bounding box center [569, 153] width 496 height 26
click at [550, 113] on div "Salamanca Oleaginosas SAS [DATE]" at bounding box center [569, 110] width 496 height 16
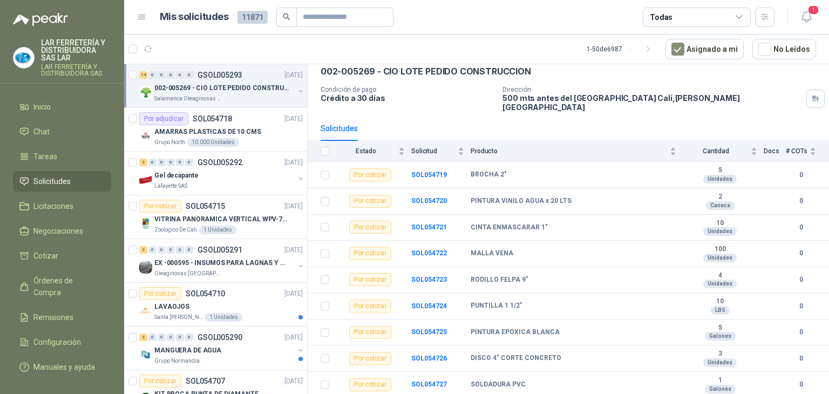
click at [383, 83] on div "Salamanca Oleaginosas SAS [DATE] 002-005269 - CIO LOTE PEDIDO CONSTRUCCION Cond…" at bounding box center [569, 80] width 496 height 64
click at [416, 91] on p "Condición de pago" at bounding box center [407, 90] width 173 height 8
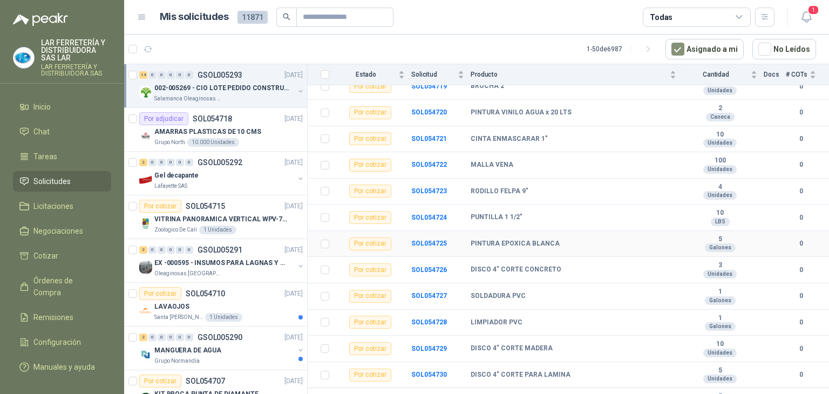
scroll to position [177, 0]
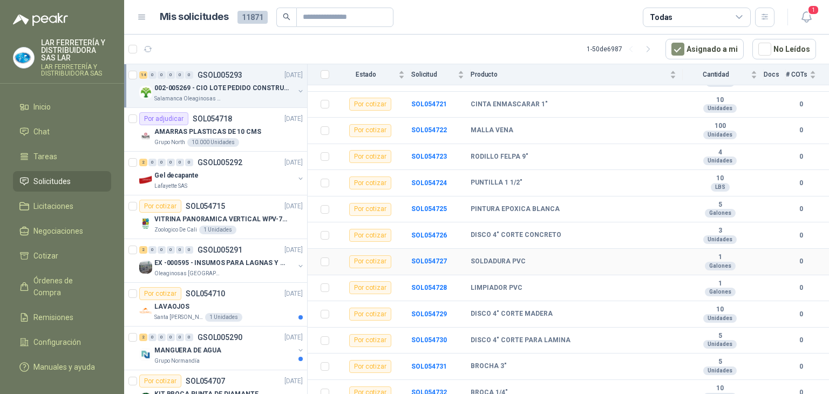
drag, startPoint x: 529, startPoint y: 253, endPoint x: 516, endPoint y: 253, distance: 13.0
click at [525, 258] on div "SOLDADURA PVC" at bounding box center [574, 262] width 206 height 9
click at [378, 255] on div "Por cotizar" at bounding box center [370, 261] width 42 height 13
click at [486, 249] on td "SOLDADURA PVC" at bounding box center [577, 262] width 212 height 26
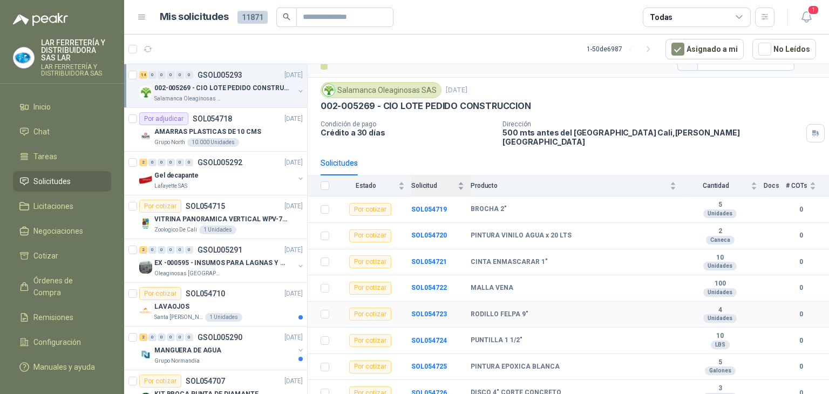
scroll to position [0, 0]
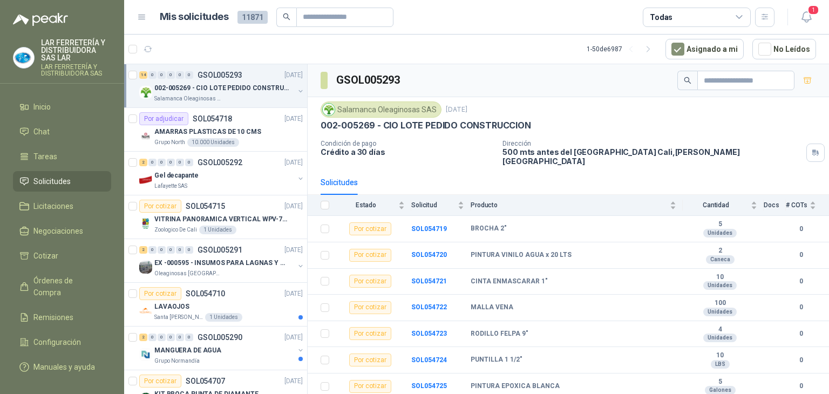
click at [407, 170] on div "Solicitudes" at bounding box center [569, 182] width 496 height 25
click at [363, 201] on span "Estado" at bounding box center [366, 205] width 60 height 8
click at [434, 201] on span "Solicitud" at bounding box center [433, 205] width 44 height 8
click at [485, 201] on span "Producto" at bounding box center [569, 205] width 197 height 8
click at [488, 201] on span "Producto" at bounding box center [569, 205] width 197 height 8
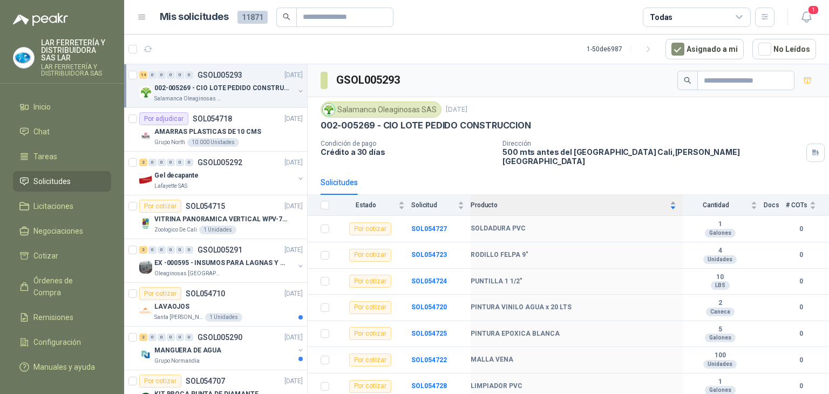
click at [488, 201] on span "Producto" at bounding box center [569, 205] width 197 height 8
click at [814, 13] on span "1" at bounding box center [814, 10] width 12 height 10
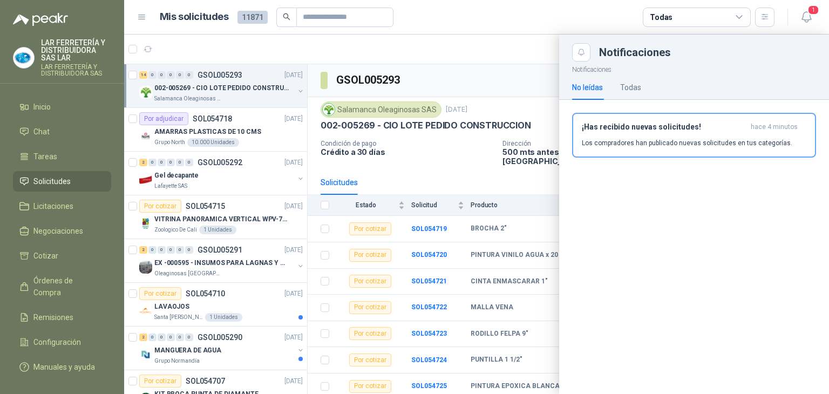
click at [544, 104] on div at bounding box center [476, 215] width 705 height 360
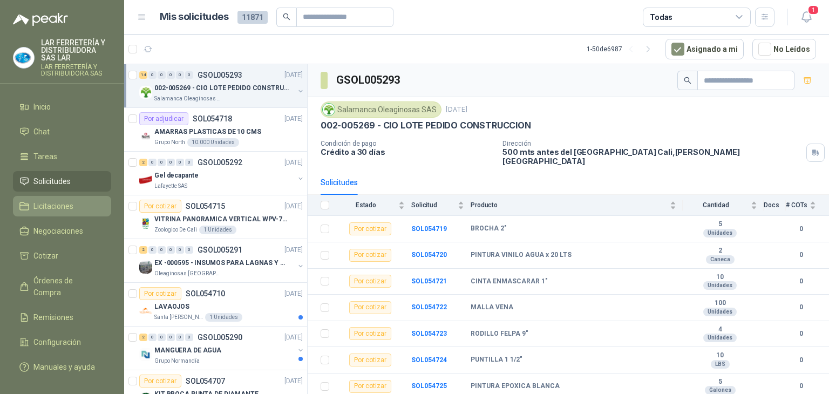
click at [80, 209] on li "Licitaciones" at bounding box center [61, 206] width 85 height 12
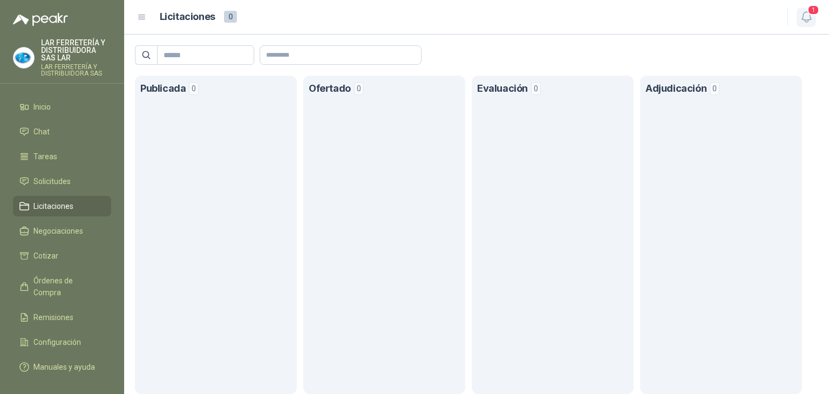
click at [806, 23] on button "1" at bounding box center [806, 17] width 19 height 19
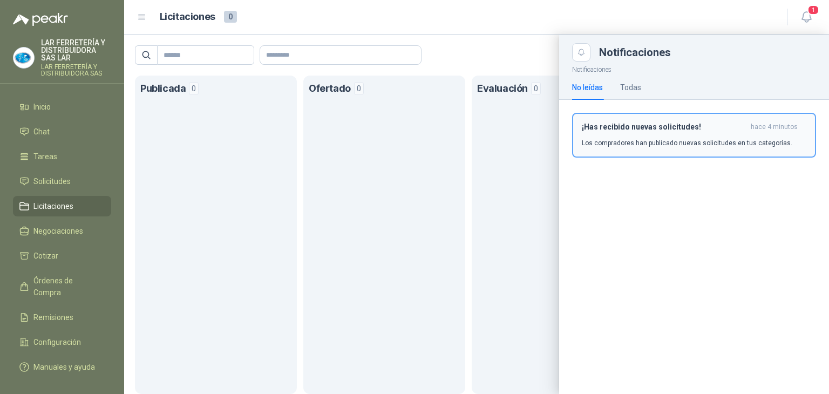
click at [695, 130] on h3 "¡Has recibido nuevas solicitudes!" at bounding box center [664, 127] width 165 height 9
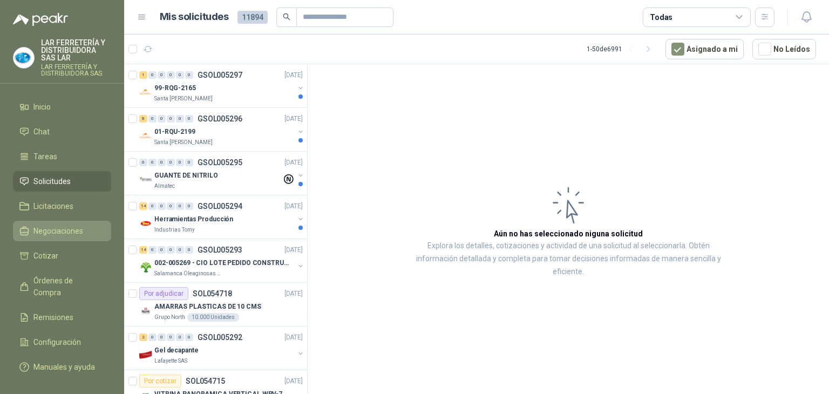
click at [56, 226] on span "Negociaciones" at bounding box center [58, 231] width 50 height 12
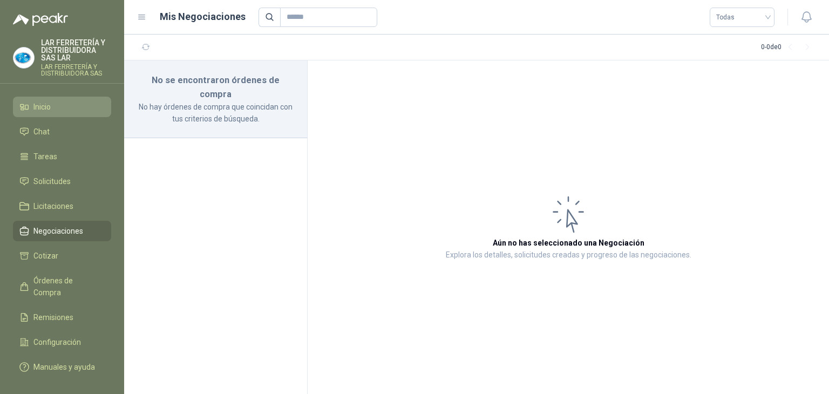
click at [60, 106] on li "Inicio" at bounding box center [61, 107] width 85 height 12
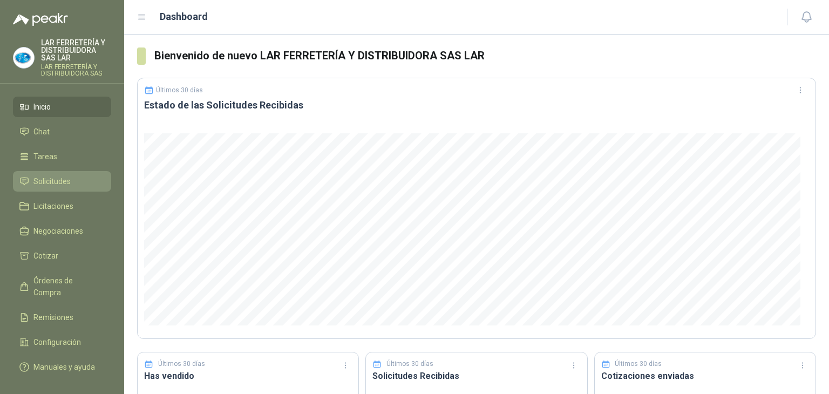
click at [47, 177] on span "Solicitudes" at bounding box center [51, 181] width 37 height 12
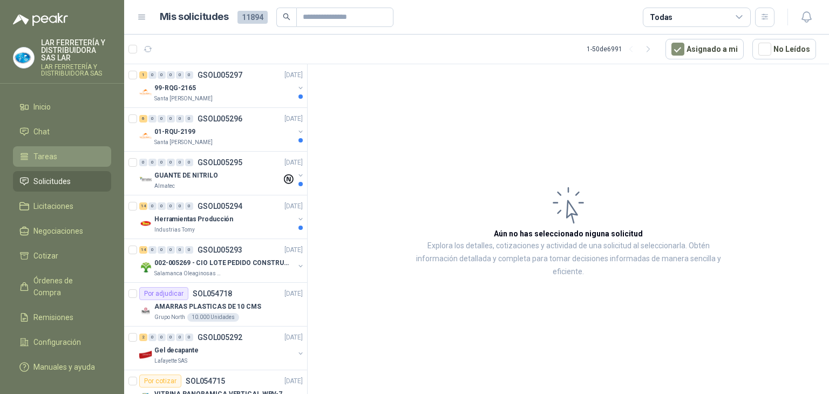
click at [52, 160] on span "Tareas" at bounding box center [45, 157] width 24 height 12
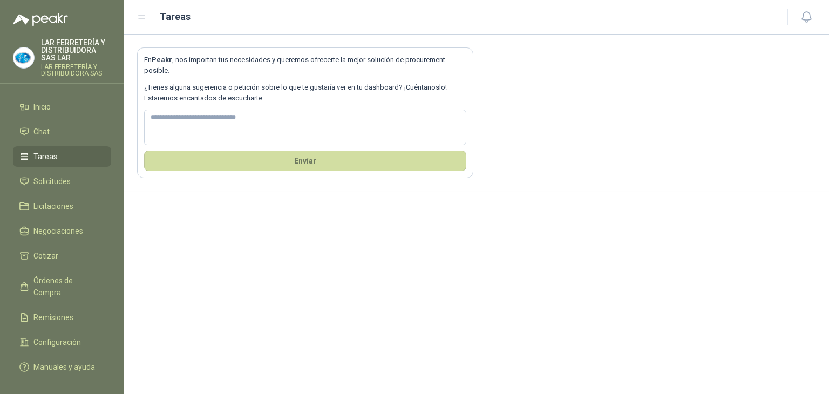
click at [61, 269] on ul "Inicio Chat Tareas Solicitudes Licitaciones Negociaciones Cotizar Órdenes de Co…" at bounding box center [62, 239] width 124 height 285
click at [59, 276] on span "Órdenes de Compra" at bounding box center [66, 287] width 67 height 24
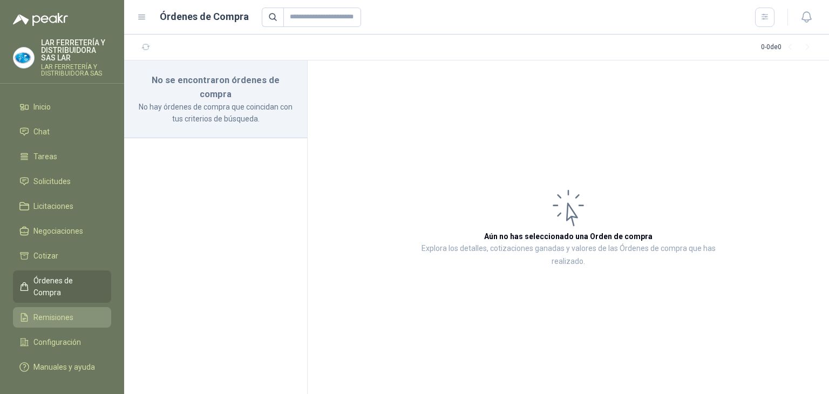
click at [69, 312] on span "Remisiones" at bounding box center [53, 318] width 40 height 12
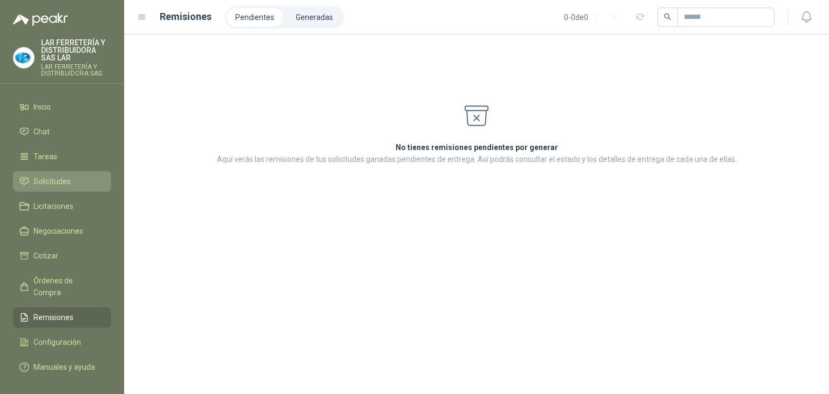
click at [65, 179] on span "Solicitudes" at bounding box center [51, 181] width 37 height 12
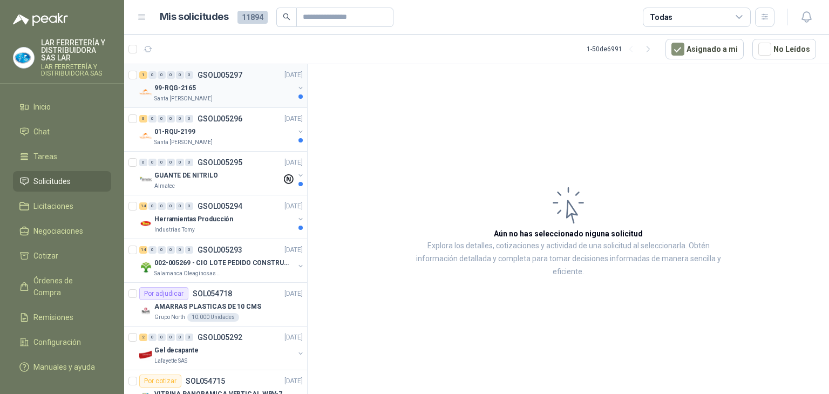
click at [238, 96] on div "Santa [PERSON_NAME]" at bounding box center [224, 98] width 140 height 9
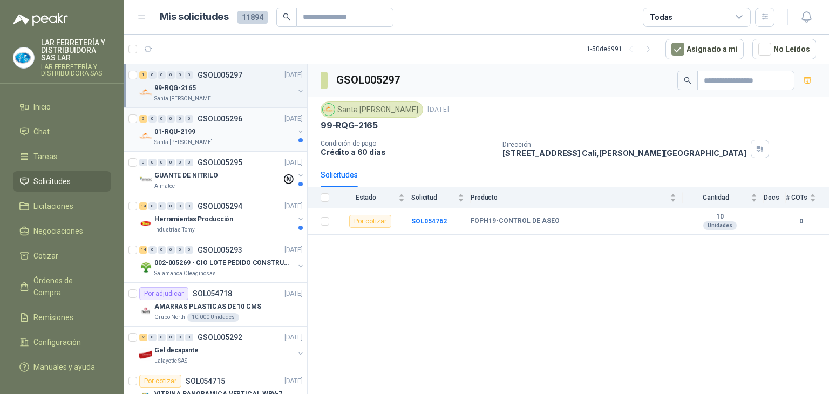
click at [253, 133] on div "01-RQU-2199" at bounding box center [224, 131] width 140 height 13
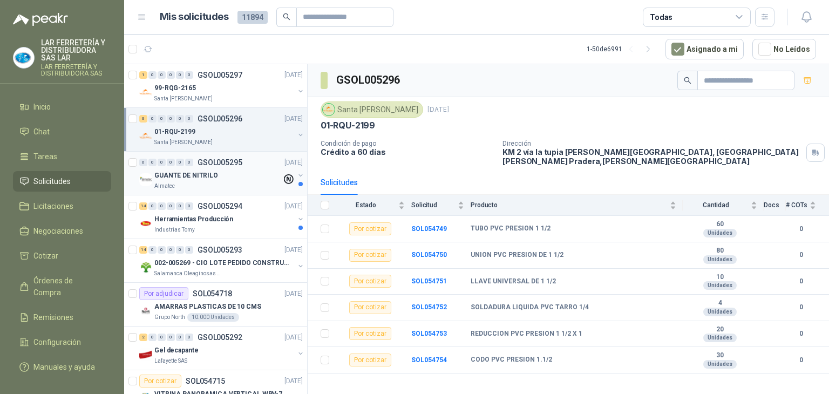
click at [218, 177] on div "GUANTE DE NITRILO" at bounding box center [217, 175] width 127 height 13
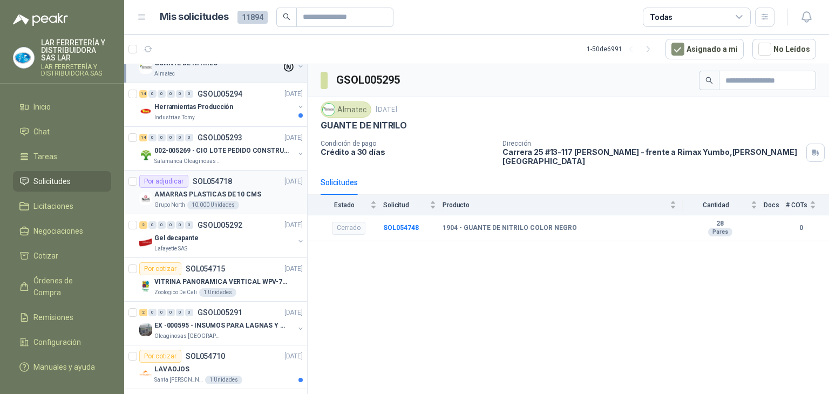
scroll to position [108, 0]
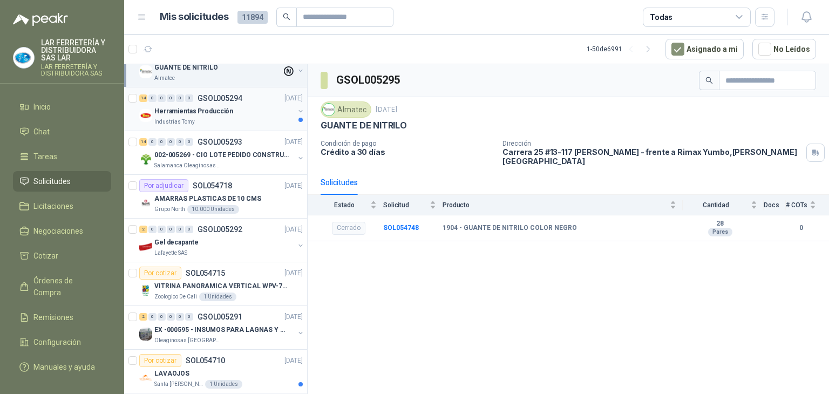
click at [246, 119] on div "Industrias Tomy" at bounding box center [224, 122] width 140 height 9
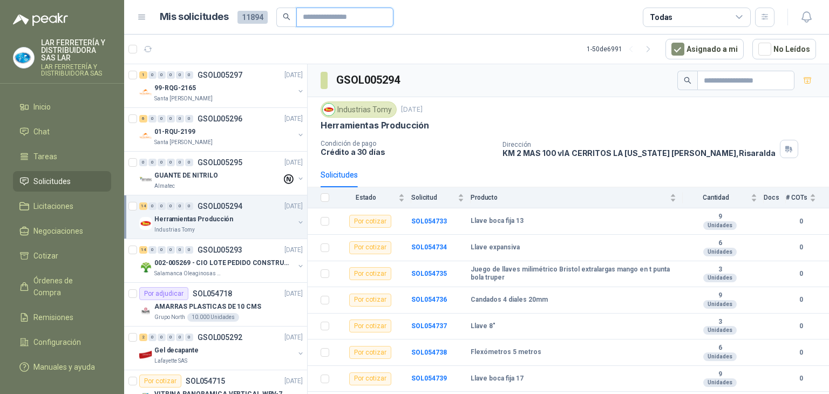
click at [315, 24] on input "text" at bounding box center [341, 17] width 76 height 18
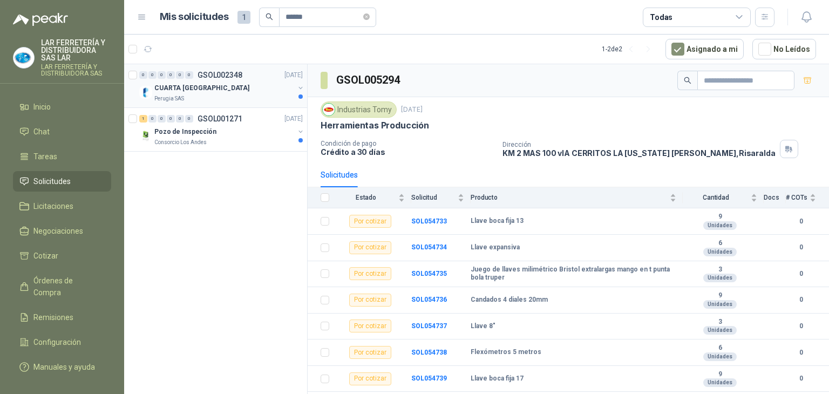
click at [245, 96] on div "Perugia SAS" at bounding box center [224, 98] width 140 height 9
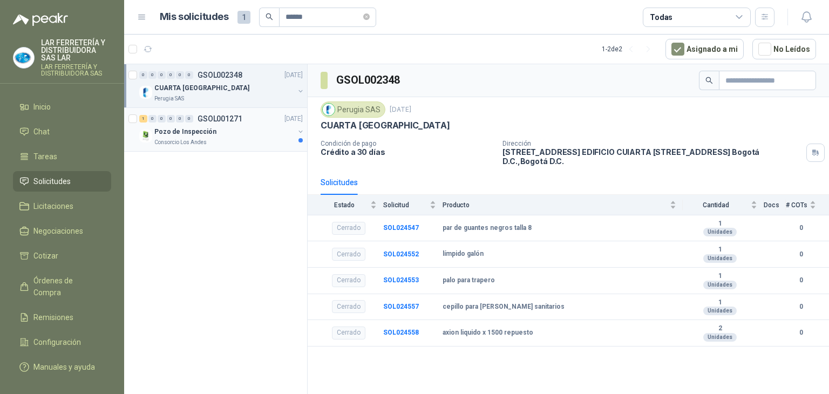
click at [244, 125] on div "Pozo de Inspección" at bounding box center [224, 131] width 140 height 13
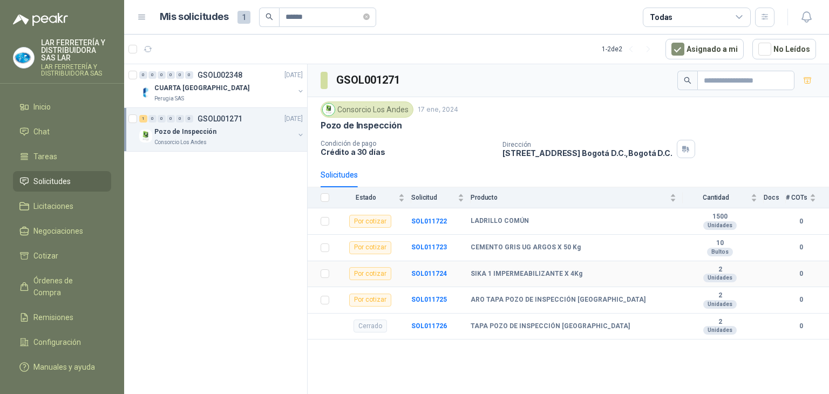
click at [504, 285] on td "SIKA 1 IMPERMEABILIZANTE X 4Kg" at bounding box center [577, 274] width 212 height 26
click at [205, 94] on div "Perugia SAS" at bounding box center [224, 98] width 140 height 9
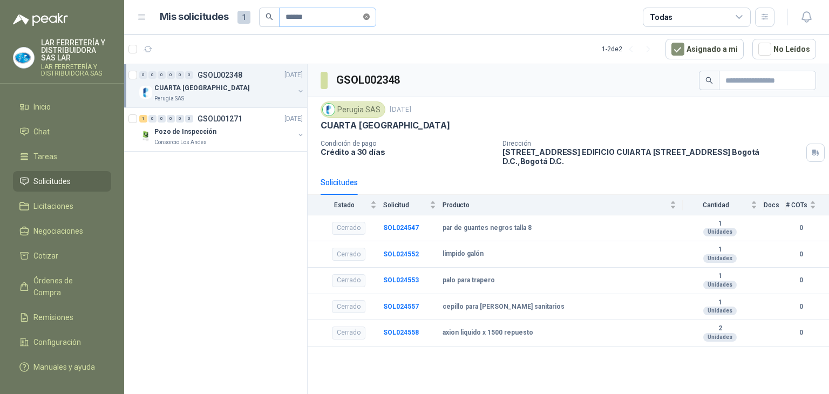
click at [370, 17] on icon "close-circle" at bounding box center [366, 16] width 6 height 6
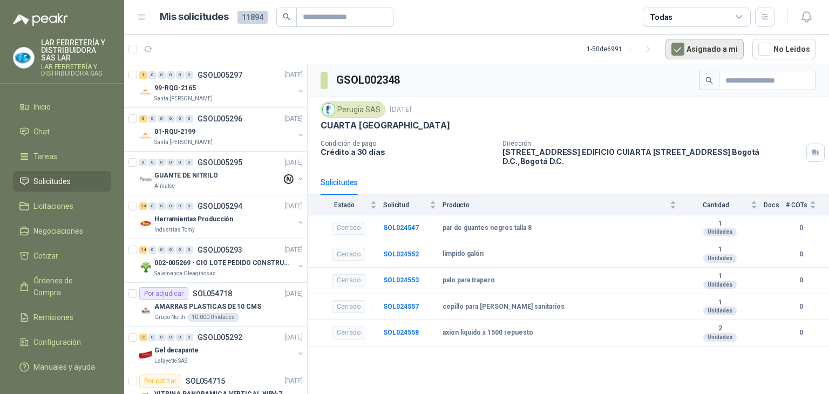
click at [711, 50] on button "Asignado a mi" at bounding box center [705, 49] width 78 height 21
click at [707, 47] on button "Asignado a mi" at bounding box center [705, 49] width 78 height 21
click at [210, 96] on div "Santa [PERSON_NAME]" at bounding box center [224, 98] width 140 height 9
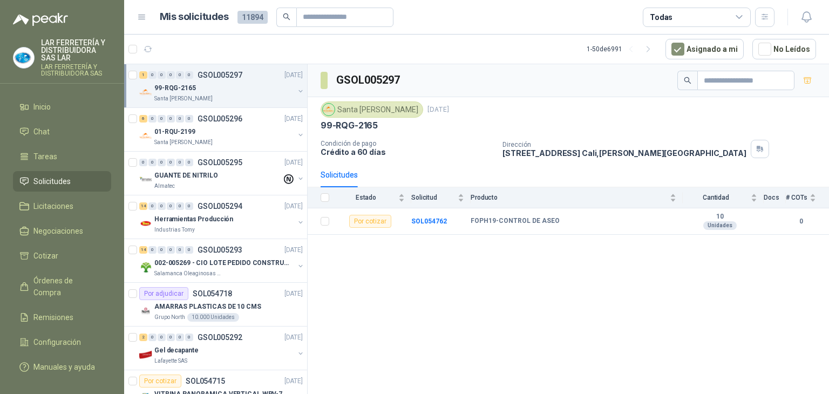
click at [63, 177] on span "Solicitudes" at bounding box center [51, 181] width 37 height 12
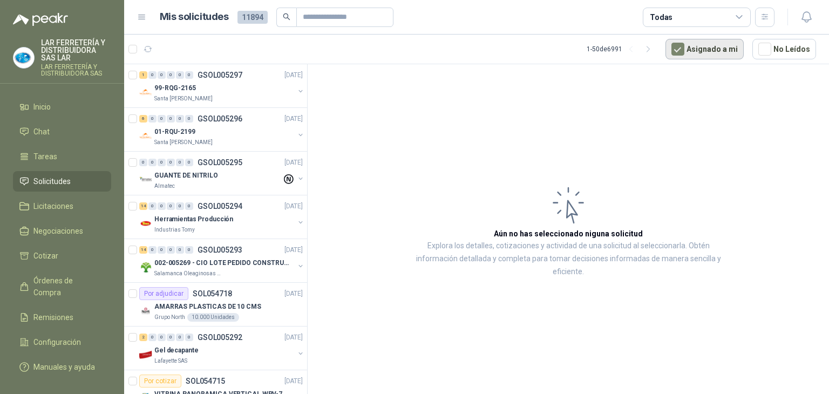
click at [705, 51] on button "Asignado a mi" at bounding box center [705, 49] width 78 height 21
click at [235, 188] on div "Almatec" at bounding box center [217, 186] width 127 height 9
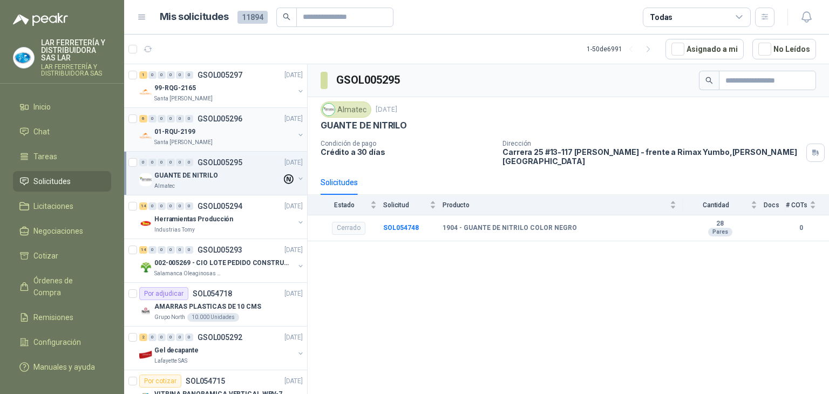
click at [207, 122] on p "GSOL005296" at bounding box center [220, 119] width 45 height 8
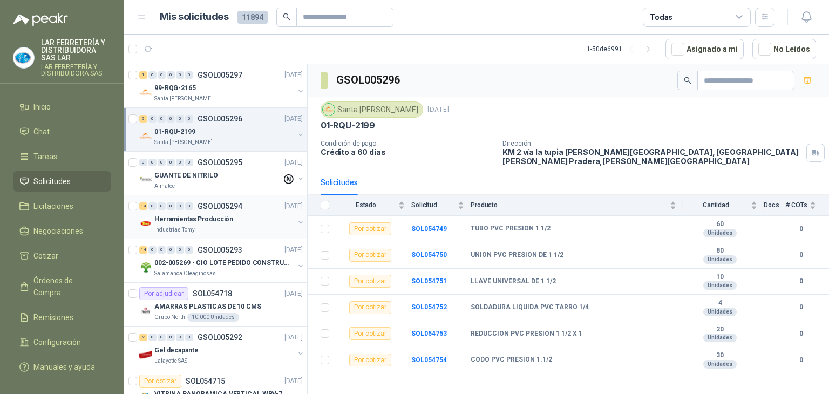
click at [221, 217] on p "Herramientas Producción" at bounding box center [193, 219] width 79 height 10
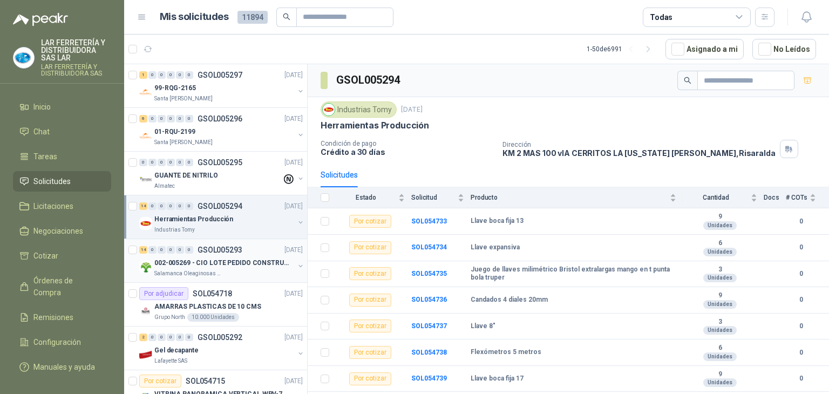
click at [228, 260] on p "002-005269 - CIO LOTE PEDIDO CONSTRUCCION" at bounding box center [221, 263] width 134 height 10
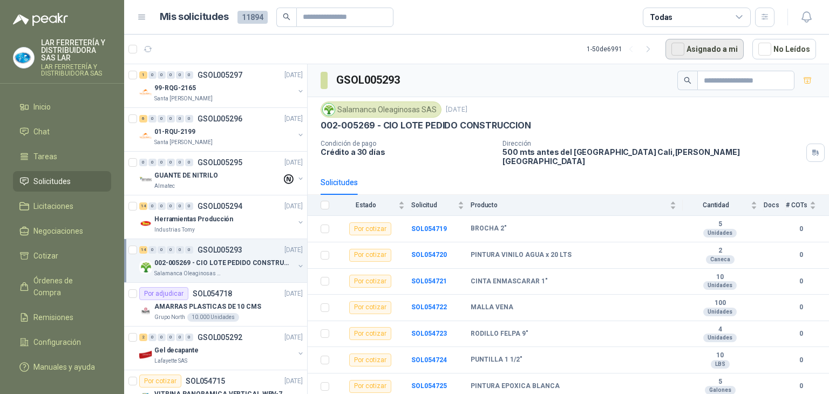
click at [694, 50] on button "Asignado a mi" at bounding box center [705, 49] width 78 height 21
click at [721, 22] on div "Todas" at bounding box center [697, 17] width 108 height 19
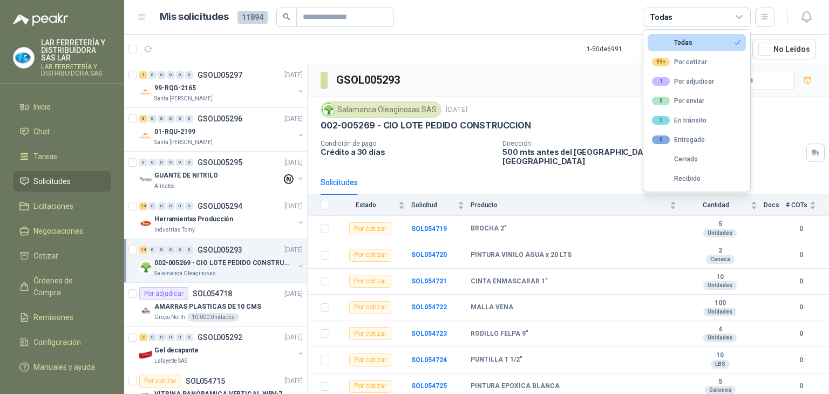
click at [603, 21] on article "Mis solicitudes 11894 Todas" at bounding box center [468, 17] width 616 height 19
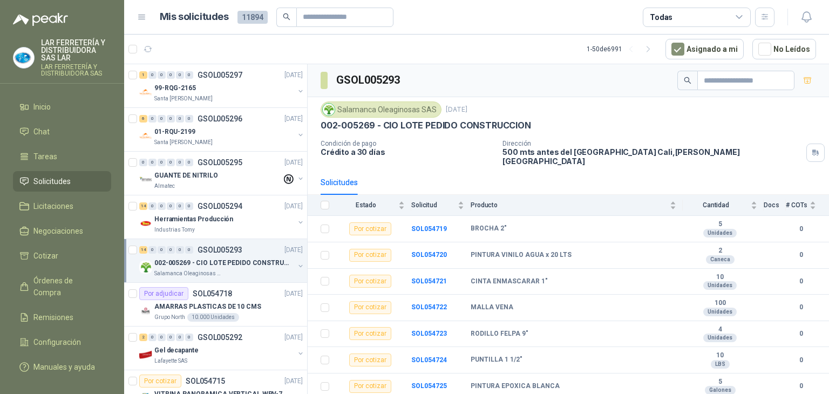
click at [37, 184] on span "Solicitudes" at bounding box center [51, 181] width 37 height 12
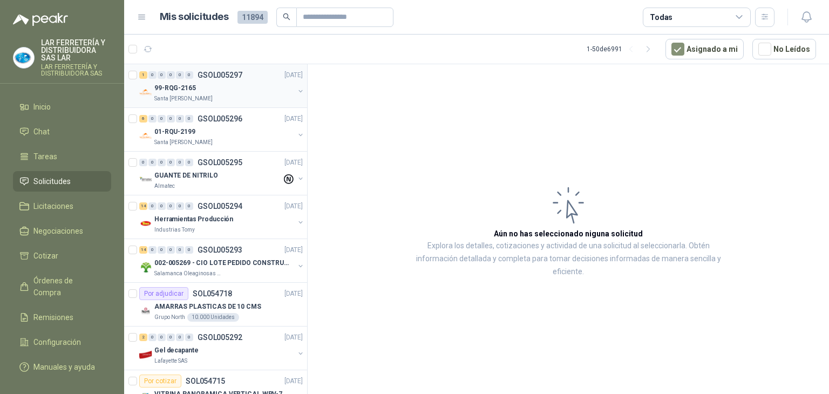
click at [215, 93] on div "99-RQG-2165" at bounding box center [224, 88] width 140 height 13
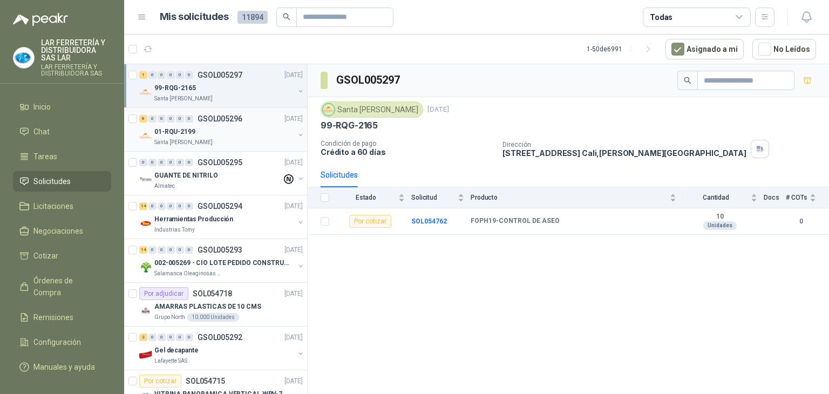
click at [219, 134] on div "01-RQU-2199" at bounding box center [224, 131] width 140 height 13
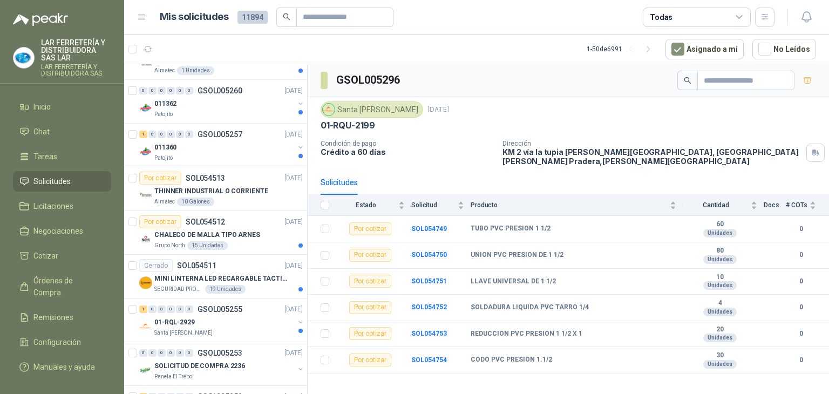
scroll to position [1872, 0]
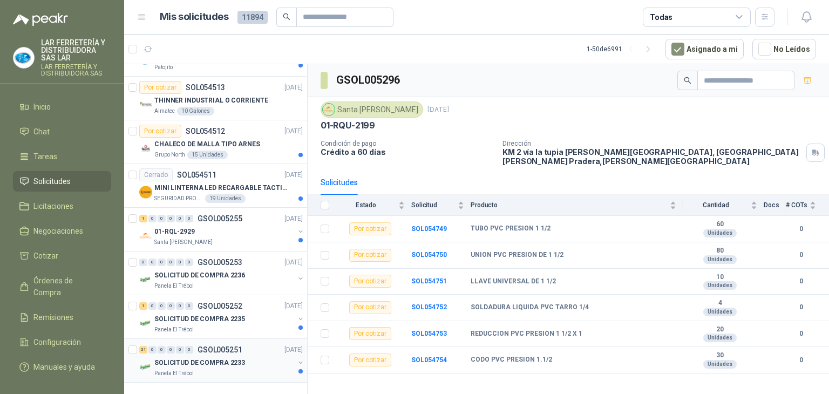
click at [244, 356] on div "SOLICITUD DE COMPRA 2233" at bounding box center [224, 362] width 140 height 13
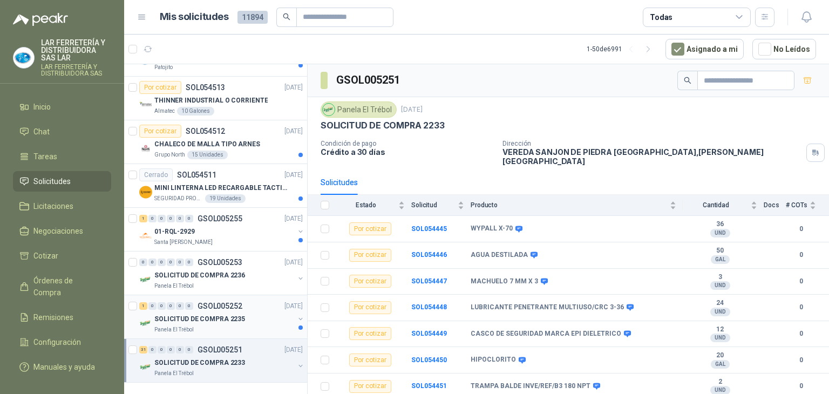
click at [234, 315] on div "SOLICITUD DE COMPRA 2235" at bounding box center [224, 319] width 140 height 13
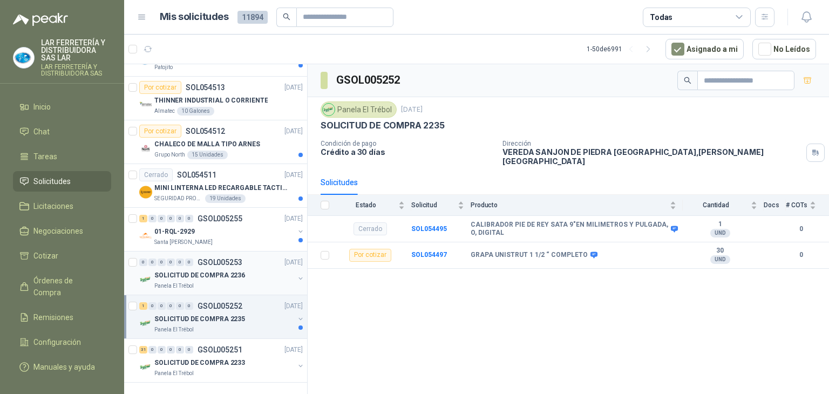
click at [225, 271] on p "SOLICITUD DE COMPRA 2236" at bounding box center [199, 276] width 91 height 10
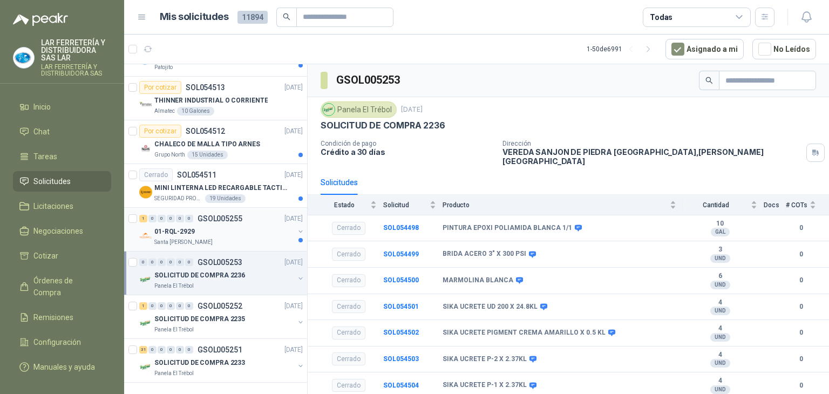
click at [238, 225] on div "01-RQL-2929" at bounding box center [224, 231] width 140 height 13
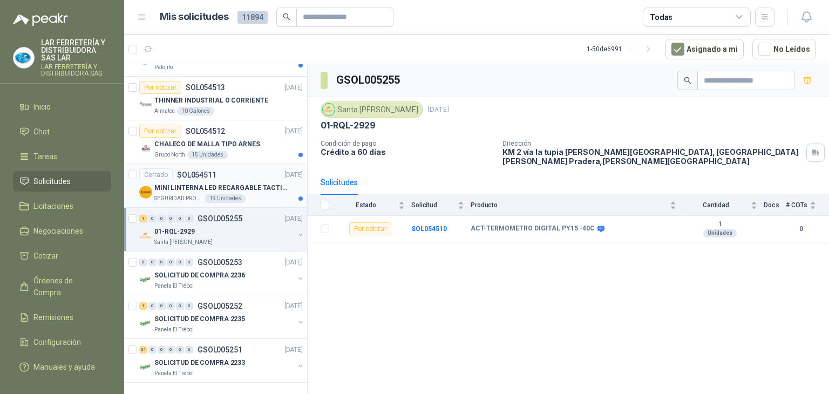
click at [253, 183] on p "MINI LINTERNA LED RECARGABLE TACTICA" at bounding box center [221, 188] width 134 height 10
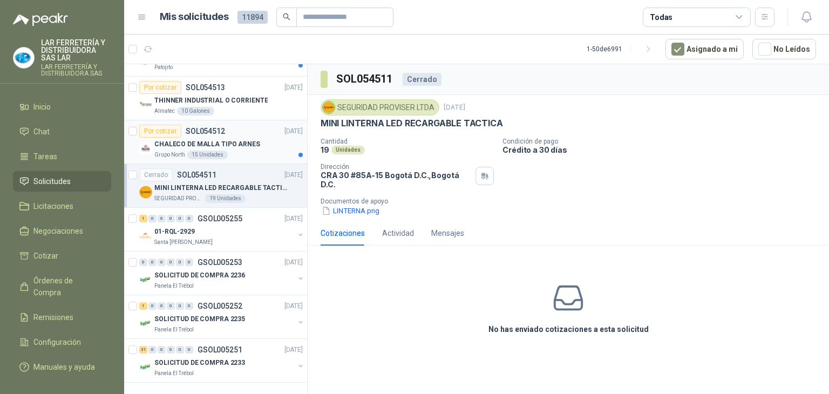
click at [240, 139] on p "CHALECO DE MALLA TIPO ARNES" at bounding box center [207, 144] width 106 height 10
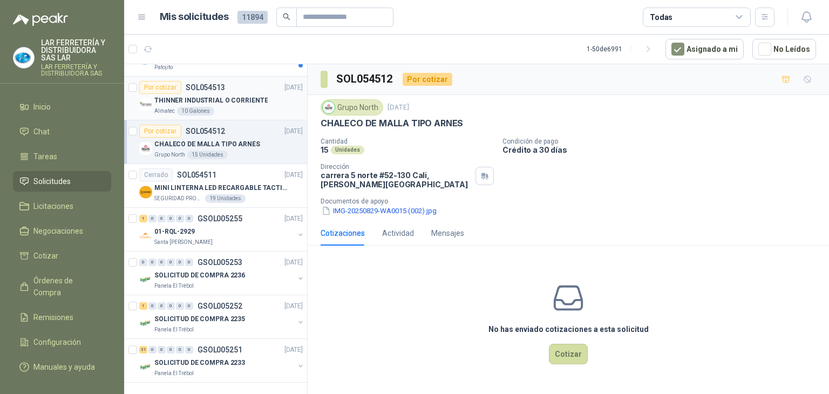
click at [231, 107] on div "Almatec 10 Galones" at bounding box center [228, 111] width 148 height 9
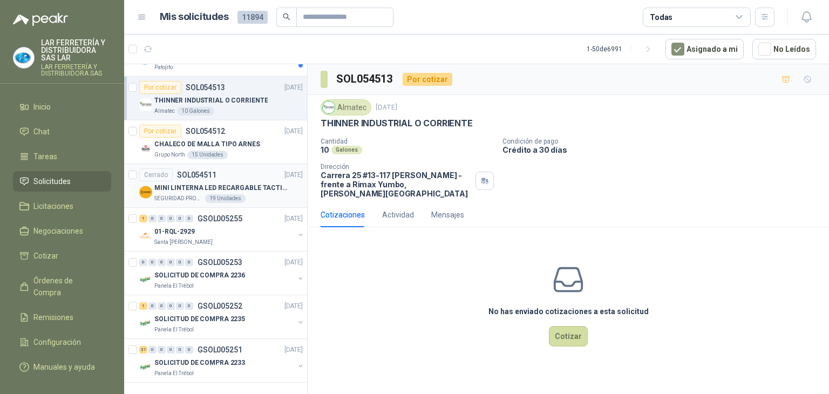
click at [235, 181] on div "MINI LINTERNA LED RECARGABLE TACTICA" at bounding box center [228, 187] width 148 height 13
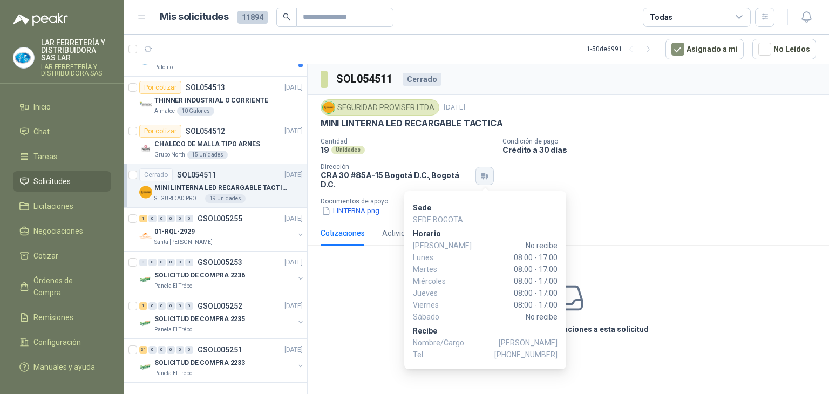
click at [483, 181] on button "button" at bounding box center [485, 176] width 18 height 18
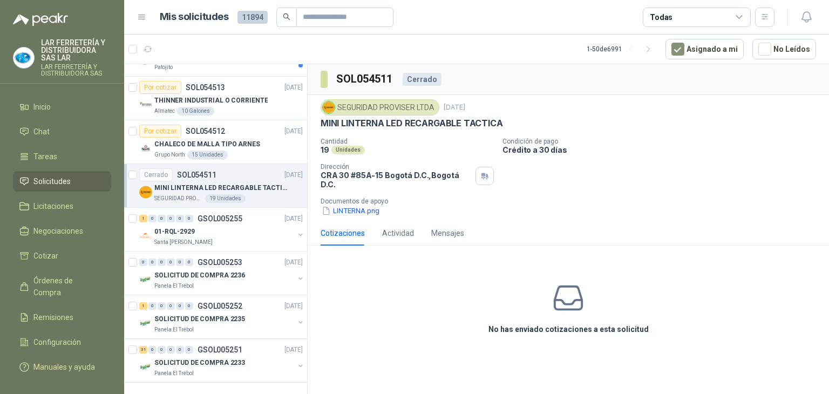
click at [519, 175] on div "Cantidad 19 Unidades Condición de pago Crédito a 30 [PERSON_NAME] Dirección CRA…" at bounding box center [569, 177] width 496 height 79
click at [358, 210] on button "LINTERNA.png" at bounding box center [351, 210] width 60 height 11
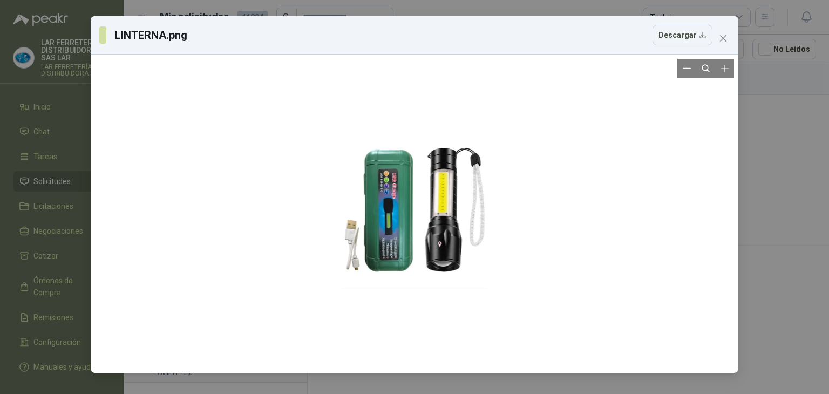
click at [404, 207] on div at bounding box center [415, 214] width 146 height 310
click at [396, 206] on div at bounding box center [415, 214] width 146 height 310
click at [725, 74] on button "Zoom in" at bounding box center [724, 68] width 19 height 19
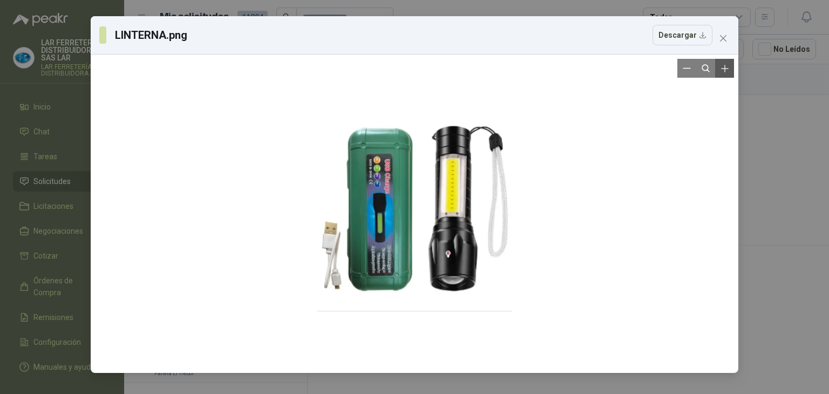
click at [725, 74] on button "Zoom in" at bounding box center [724, 68] width 19 height 19
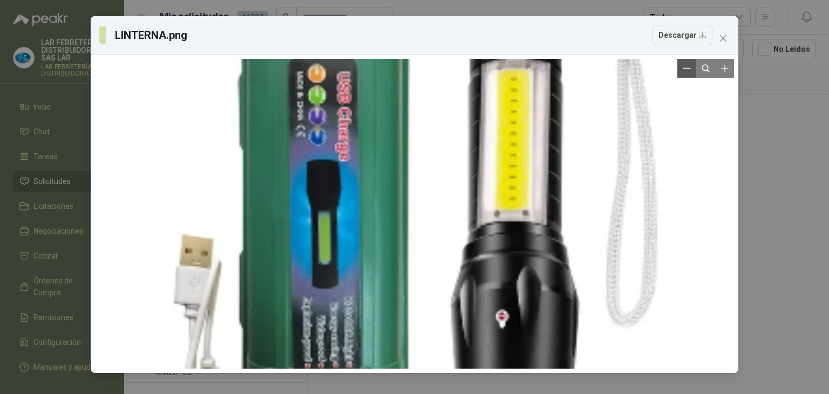
click at [685, 75] on button "Zoom out" at bounding box center [687, 68] width 19 height 19
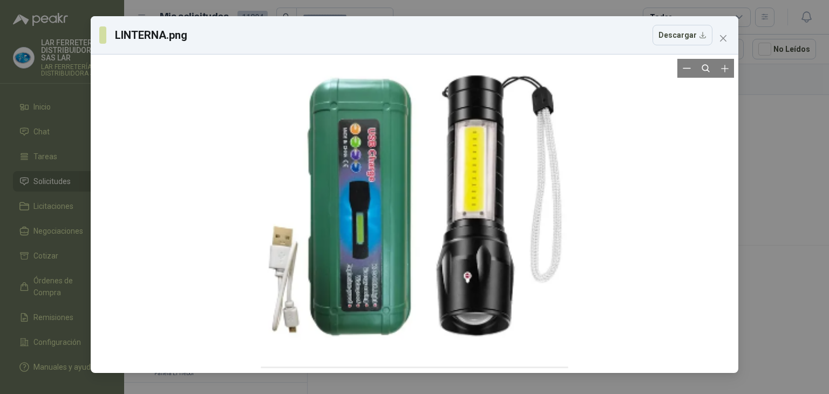
click at [423, 136] on div at bounding box center [414, 213] width 307 height 651
click at [685, 75] on button "Zoom out" at bounding box center [687, 68] width 19 height 19
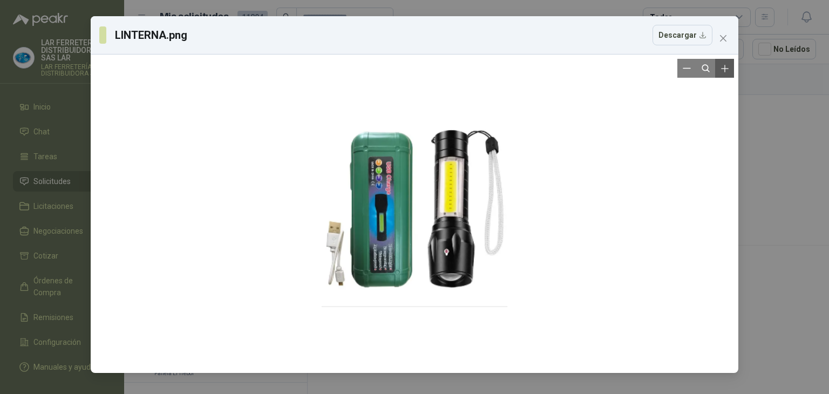
click at [724, 67] on icon "Zoom in" at bounding box center [725, 68] width 11 height 11
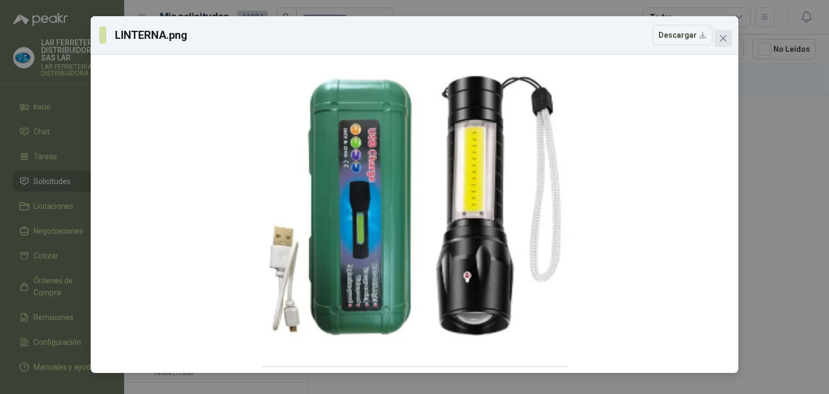
click at [720, 35] on icon "close" at bounding box center [723, 38] width 9 height 9
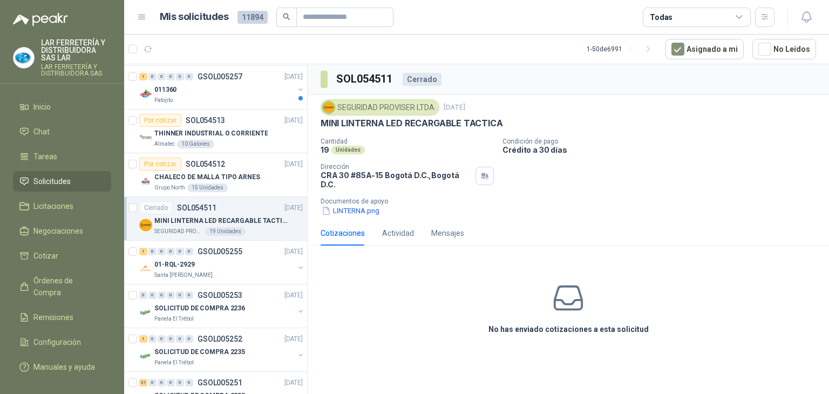
scroll to position [1818, 0]
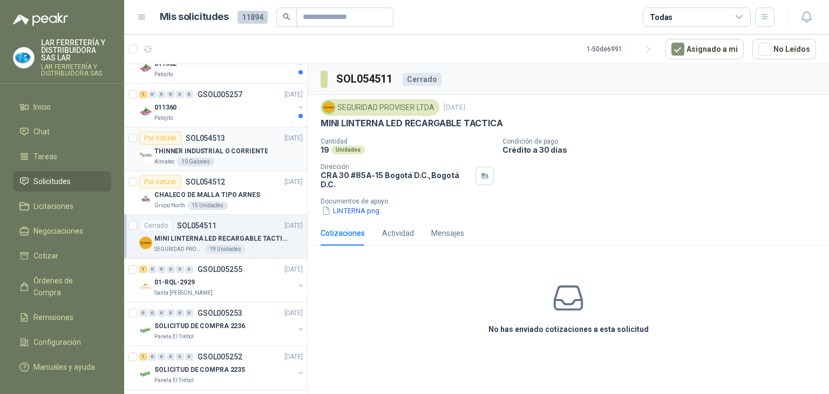
click at [225, 147] on p "THINNER INDUSTRIAL O CORRIENTE" at bounding box center [210, 151] width 113 height 10
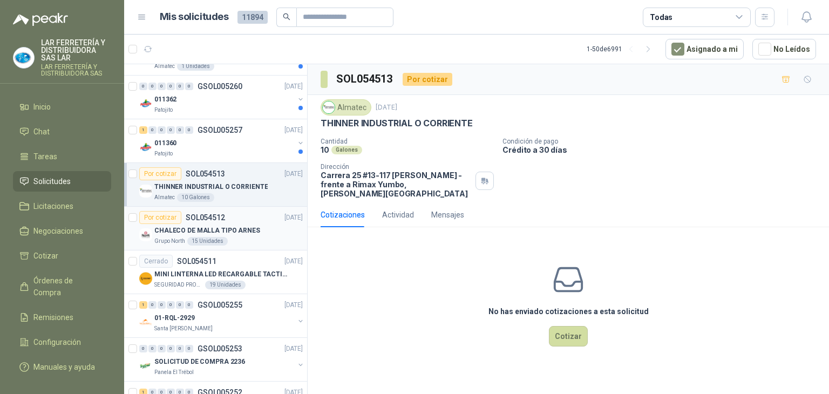
scroll to position [1764, 0]
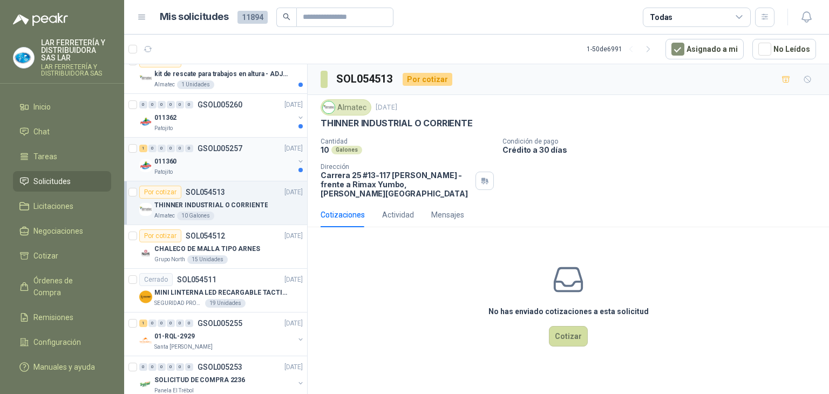
click at [230, 169] on div "Patojito" at bounding box center [224, 172] width 140 height 9
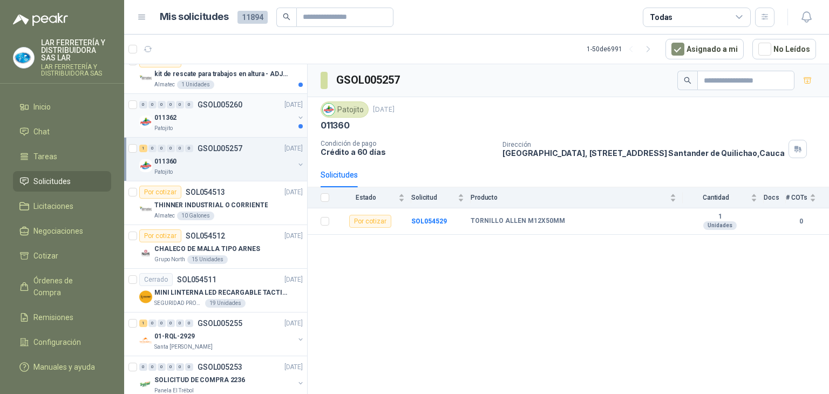
click at [206, 113] on div "011362" at bounding box center [224, 117] width 140 height 13
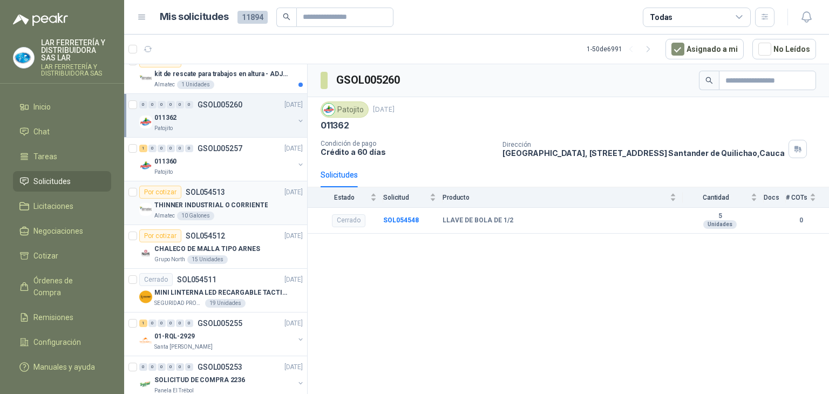
scroll to position [1602, 0]
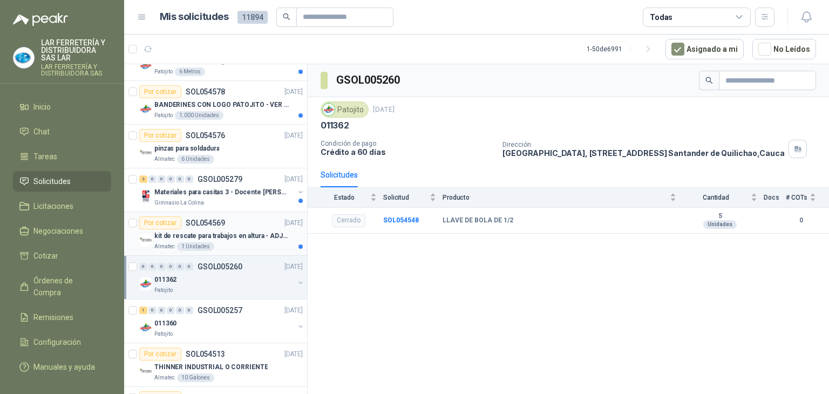
click at [225, 242] on div "Almatec 1 Unidades" at bounding box center [228, 246] width 148 height 9
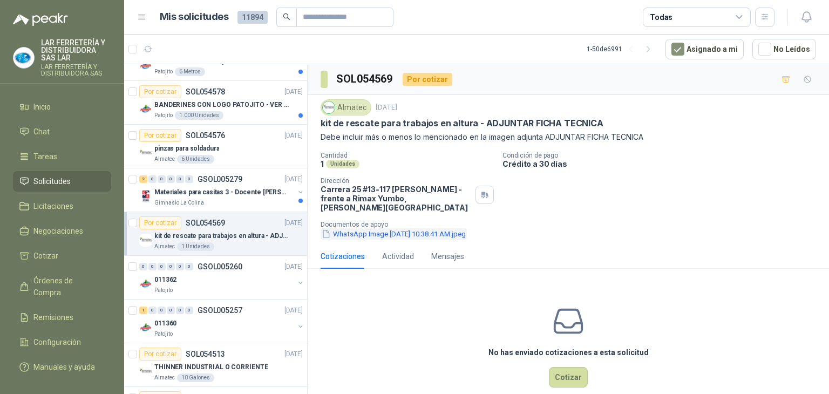
click at [384, 228] on button "WhatsApp Image [DATE] 10.38.41 AM.jpeg" at bounding box center [394, 233] width 146 height 11
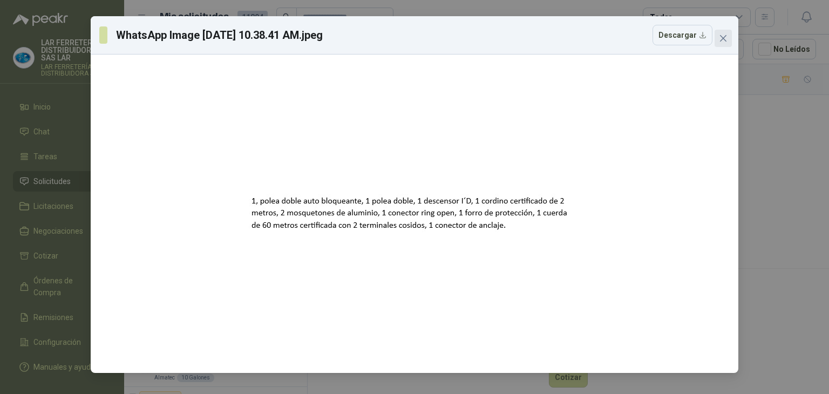
click at [721, 37] on icon "close" at bounding box center [723, 38] width 9 height 9
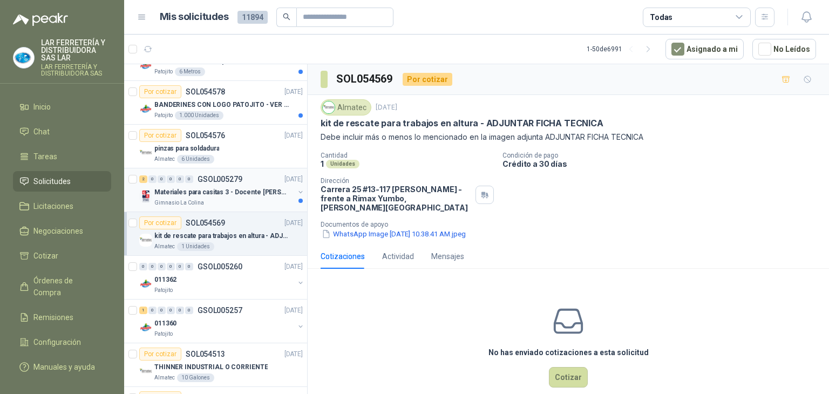
click at [229, 187] on p "Materiales para casitas 3 - Docente [PERSON_NAME]" at bounding box center [221, 192] width 134 height 10
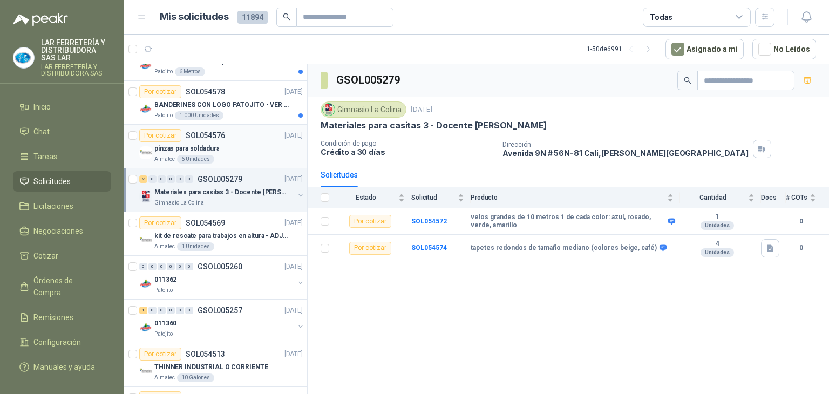
click at [230, 147] on div "pinzas para soldadura" at bounding box center [228, 148] width 148 height 13
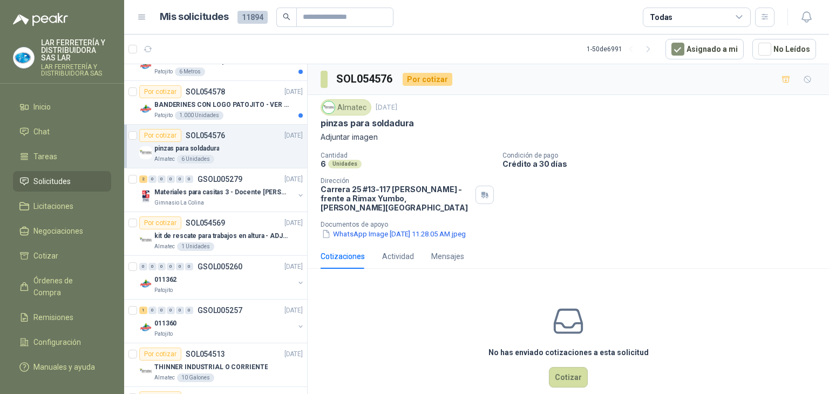
scroll to position [1494, 0]
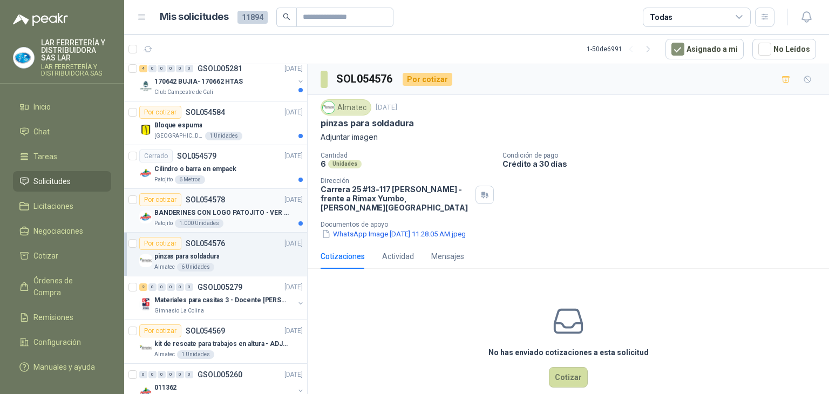
click at [231, 194] on div "Por cotizar SOL054578 [DATE]" at bounding box center [221, 199] width 164 height 13
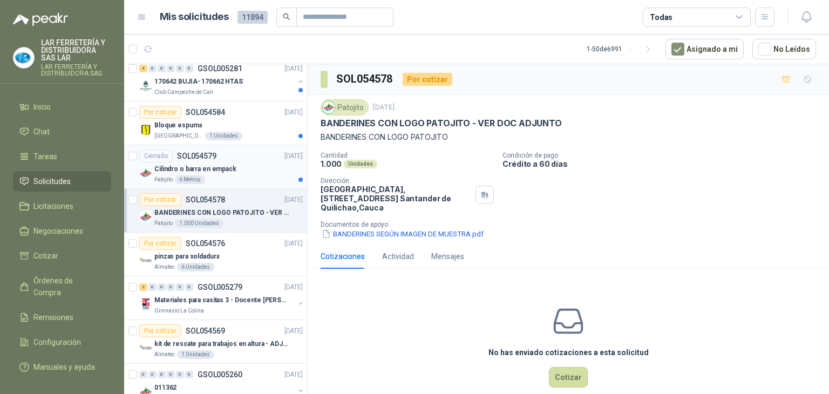
click at [241, 163] on div "Cilindro o barra en empack" at bounding box center [228, 169] width 148 height 13
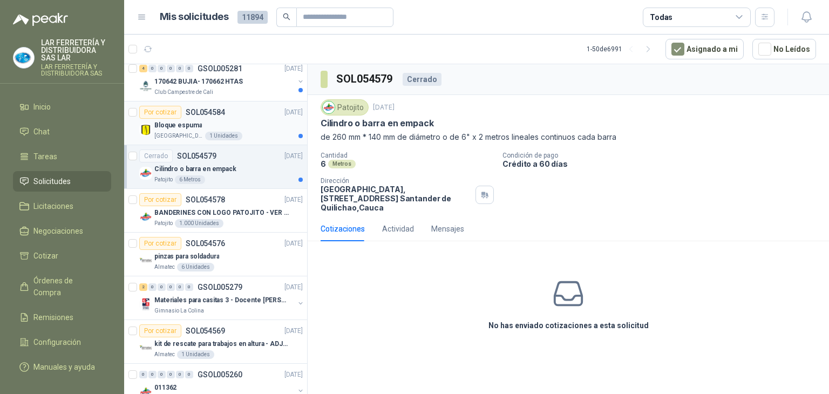
click at [242, 126] on div "Bloque espuma" at bounding box center [228, 125] width 148 height 13
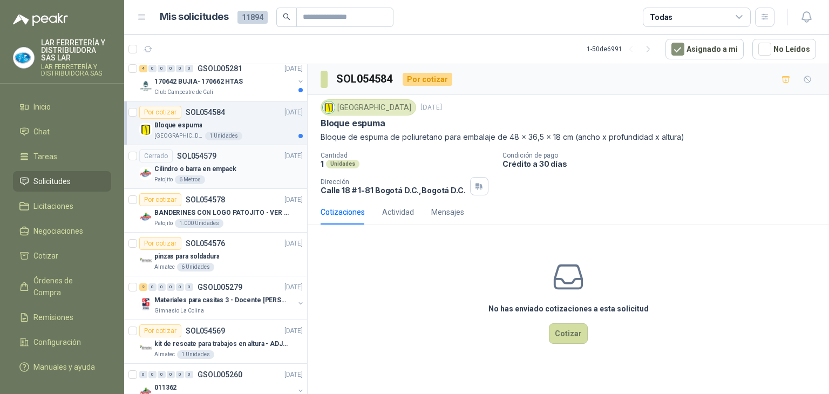
click at [254, 151] on div "Cerrado SOL054579 [DATE]" at bounding box center [221, 156] width 164 height 13
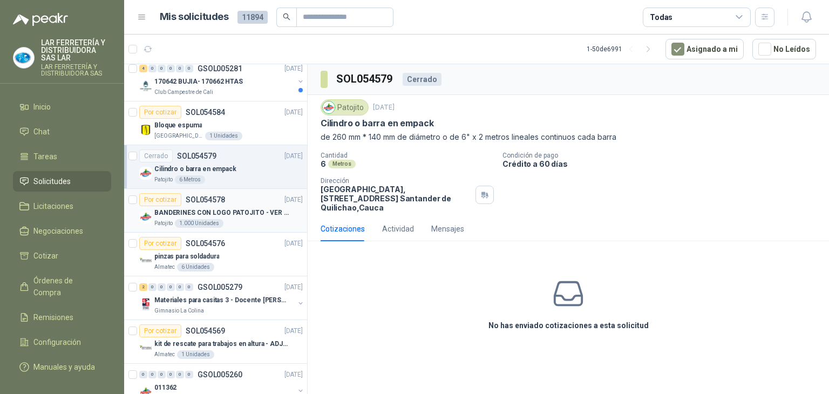
click at [218, 208] on p "BANDERINES CON LOGO PATOJITO - VER DOC ADJUNTO" at bounding box center [221, 213] width 134 height 10
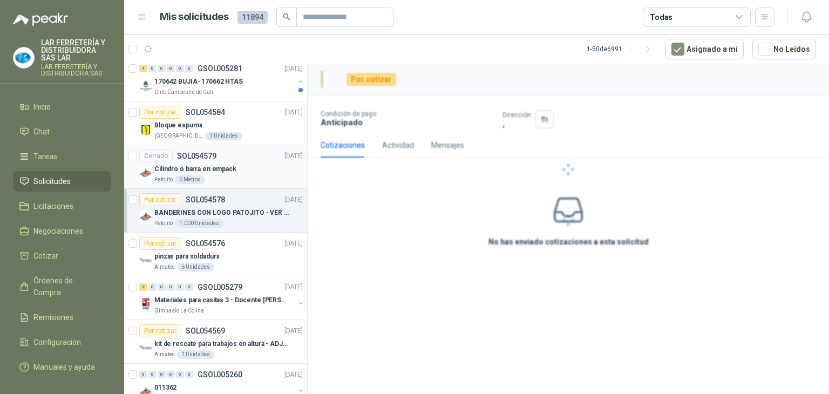
click at [224, 167] on p "Cilindro o barra en empack" at bounding box center [195, 169] width 82 height 10
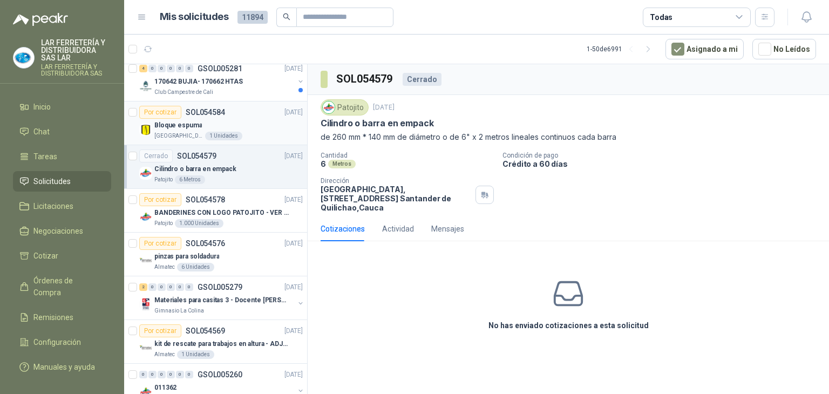
click at [254, 119] on div "Bloque espuma" at bounding box center [228, 125] width 148 height 13
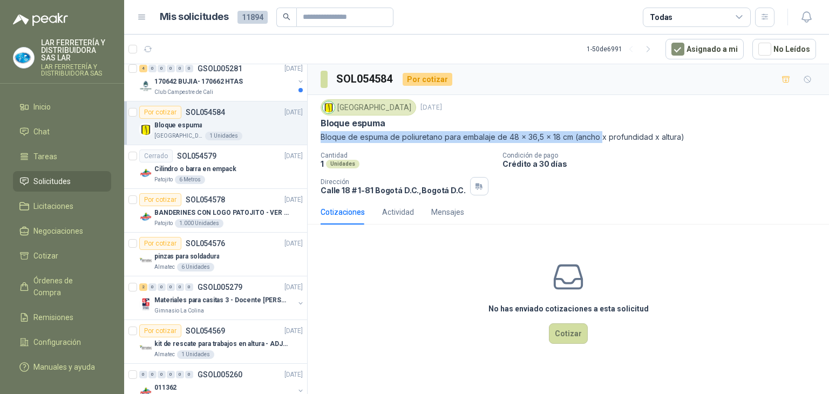
drag, startPoint x: 319, startPoint y: 139, endPoint x: 600, endPoint y: 133, distance: 281.9
click at [600, 133] on div "[GEOGRAPHIC_DATA] [DATE] Bloque espuma Bloque de espuma de poliuretano para emb…" at bounding box center [569, 147] width 522 height 105
click at [563, 136] on p "Bloque de espuma de poliuretano para embalaje de 48 x 36,5 x 18 cm (ancho x pro…" at bounding box center [569, 137] width 496 height 12
drag, startPoint x: 557, startPoint y: 136, endPoint x: 317, endPoint y: 140, distance: 240.3
click at [317, 140] on div "[GEOGRAPHIC_DATA] [DATE] Bloque espuma Bloque de espuma de poliuretano para emb…" at bounding box center [569, 147] width 522 height 105
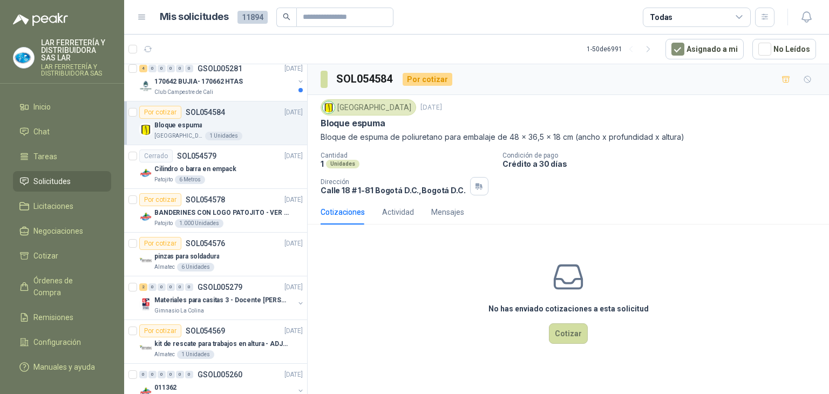
click at [439, 153] on p "Cantidad" at bounding box center [407, 156] width 173 height 8
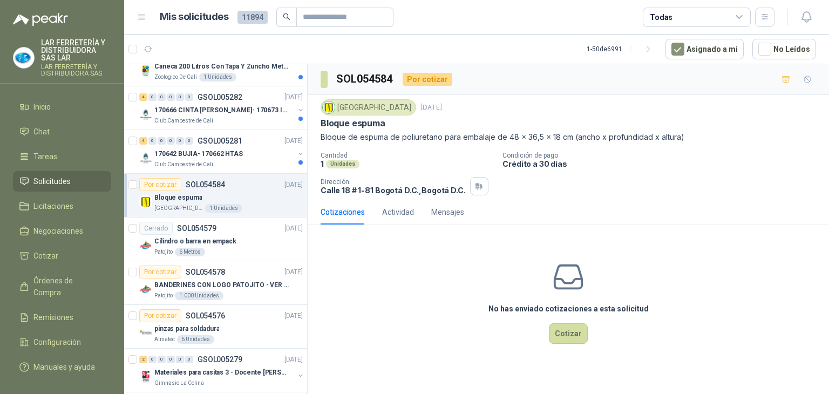
scroll to position [1440, 0]
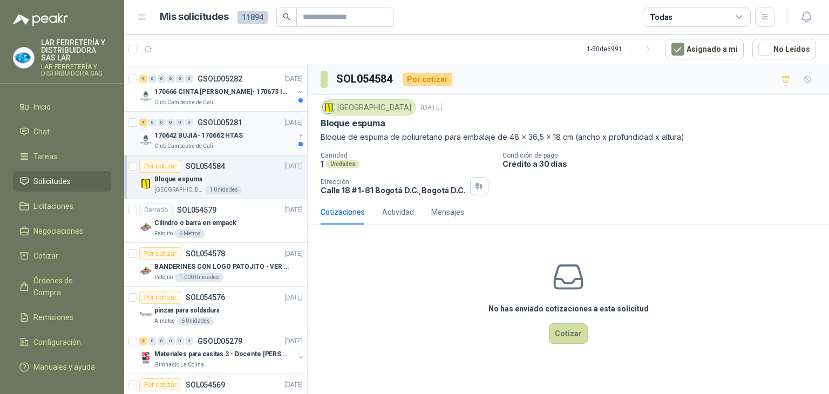
click at [218, 132] on p "170642 BUJIA- 170662 HTAS" at bounding box center [198, 136] width 89 height 10
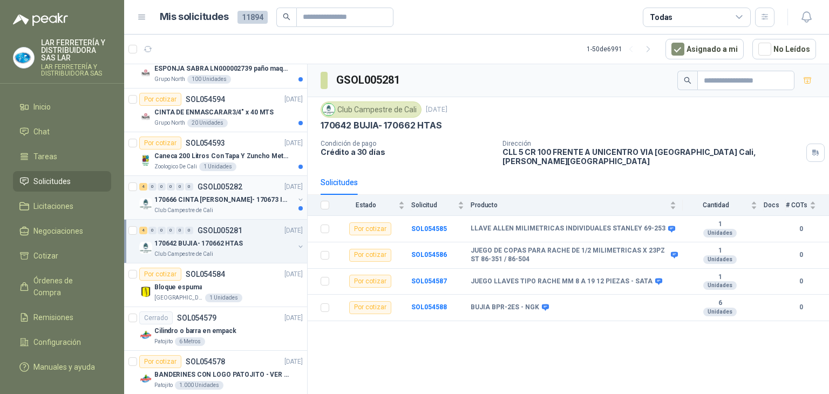
scroll to position [1278, 0]
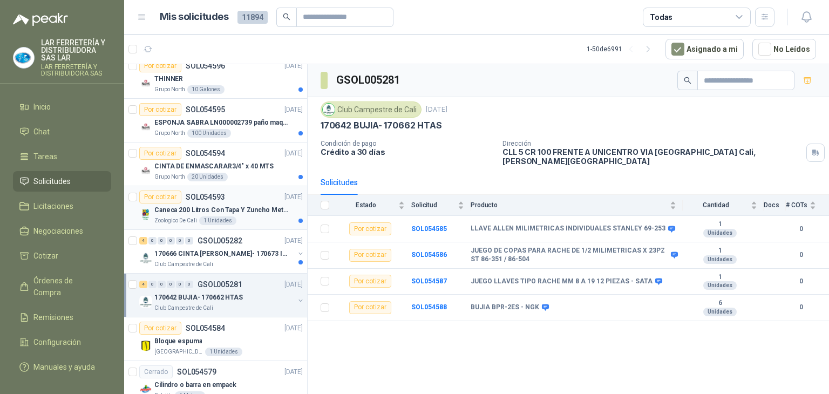
click at [190, 206] on p "Caneca 200 Litros Con Tapa Y Zuncho Metalico" at bounding box center [221, 210] width 134 height 10
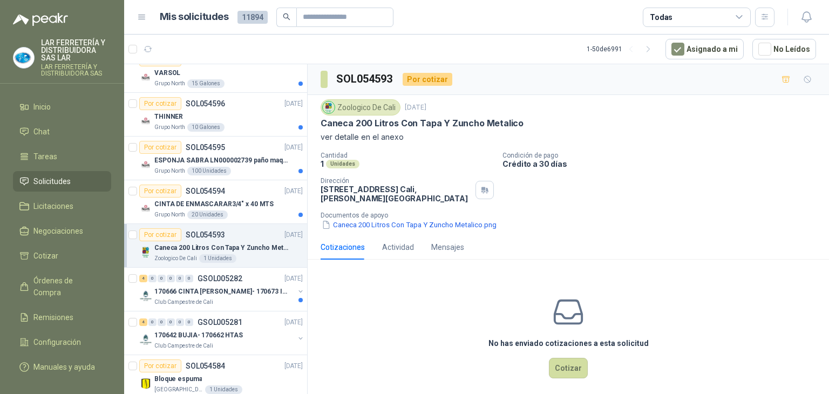
scroll to position [1224, 0]
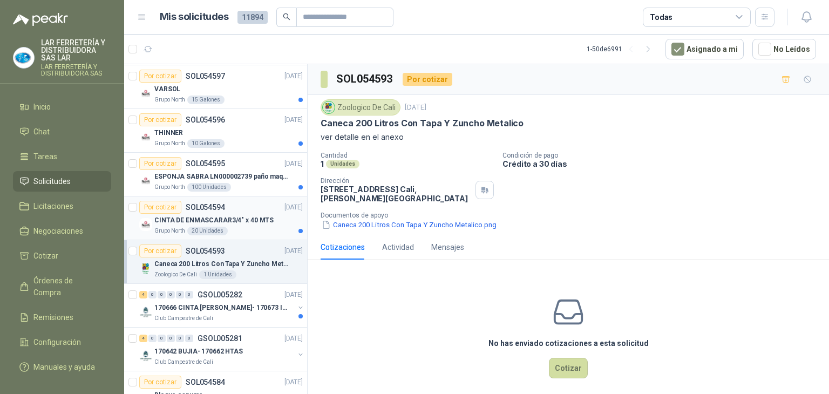
click at [245, 221] on p "CINTA DE ENMASCARAR3/4" x 40 MTS" at bounding box center [213, 220] width 119 height 10
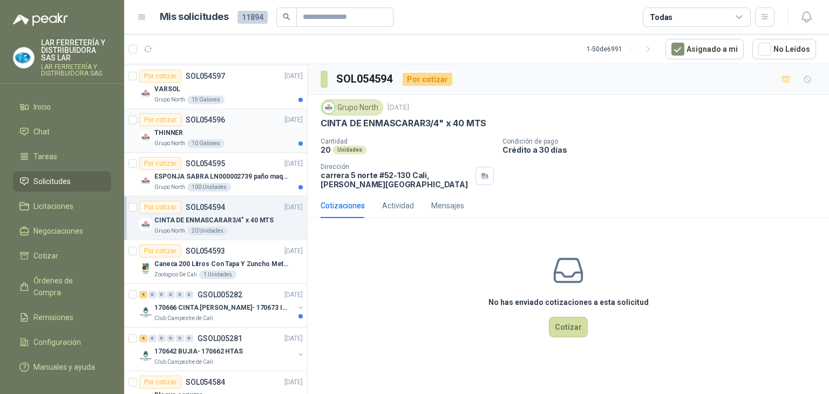
click at [229, 132] on div "THINNER" at bounding box center [228, 132] width 148 height 13
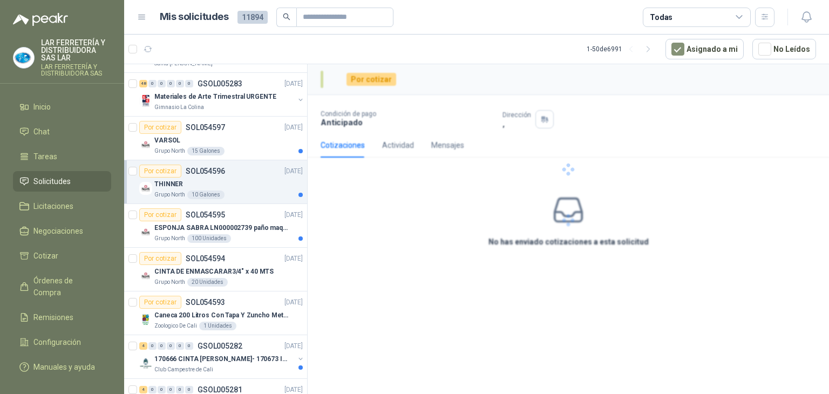
scroll to position [1116, 0]
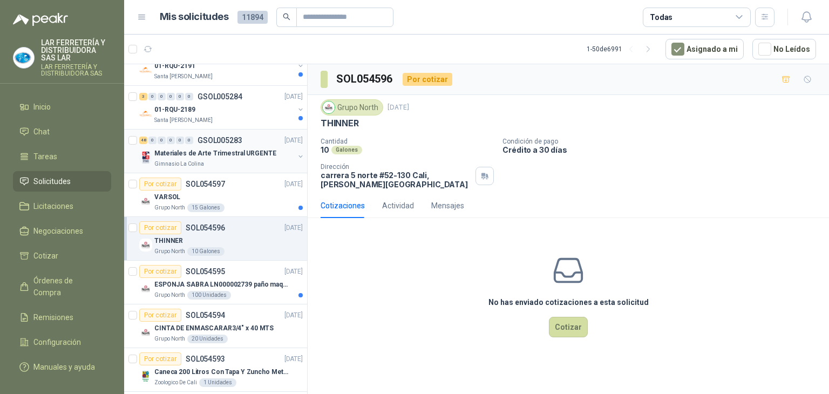
click at [225, 160] on div "Gimnasio La Colina" at bounding box center [224, 164] width 140 height 9
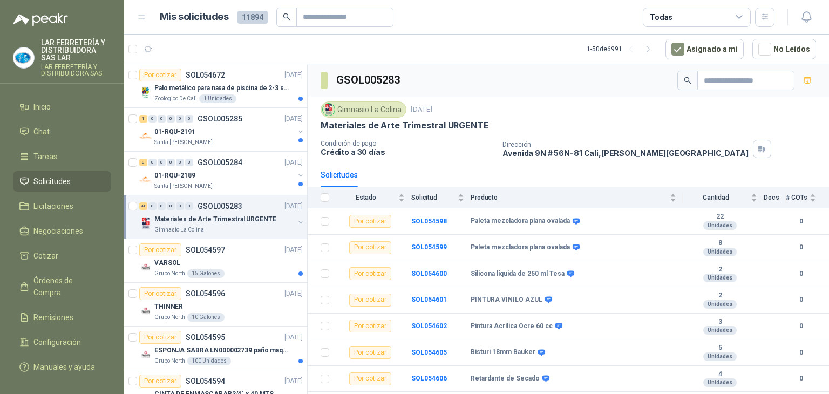
scroll to position [1008, 0]
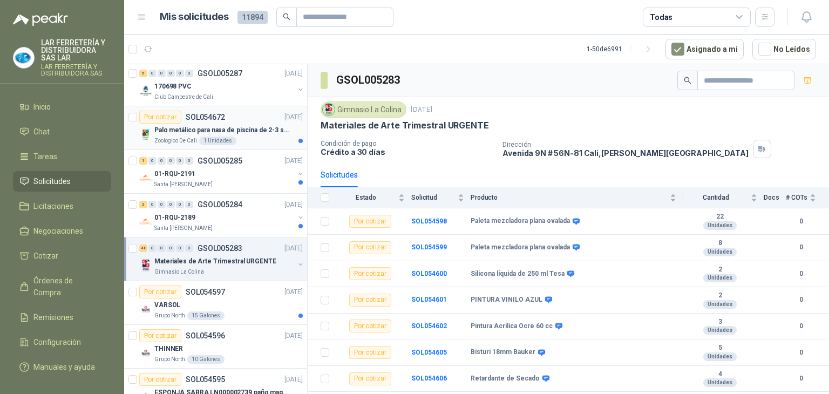
click at [213, 125] on p "Palo metálico para nasa de piscina de 2-3 sol.1115" at bounding box center [221, 130] width 134 height 10
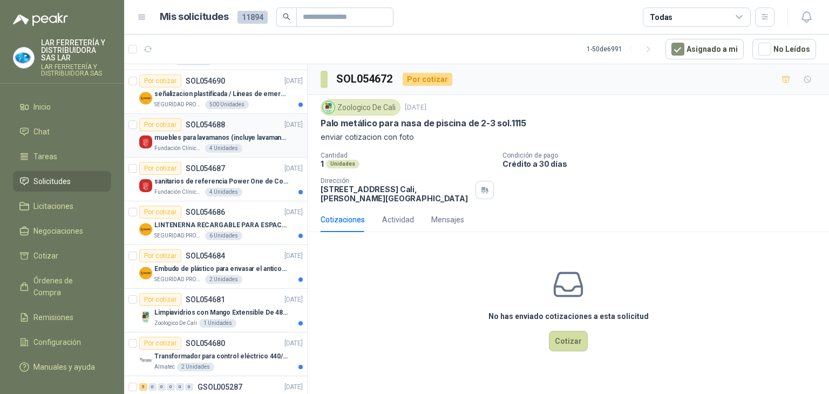
scroll to position [630, 0]
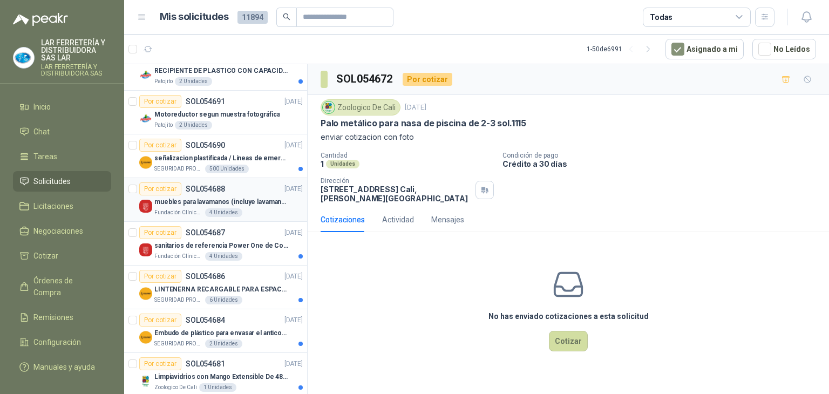
click at [253, 204] on p "muebles para lavamanos (incluye lavamanos)" at bounding box center [221, 202] width 134 height 10
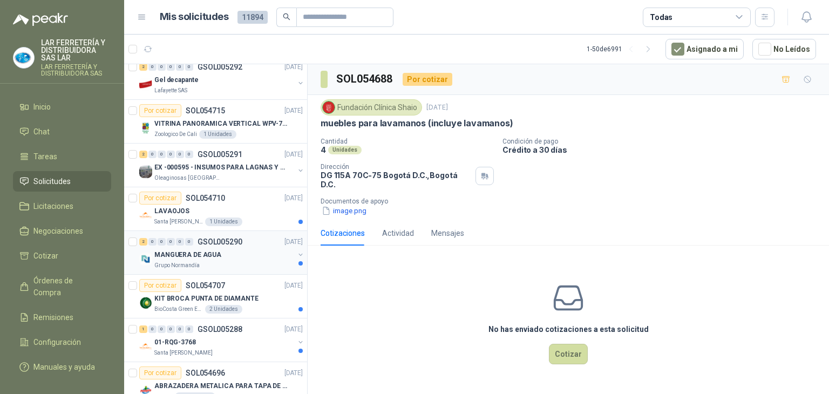
scroll to position [270, 0]
click at [241, 177] on div "Oleaginosas [GEOGRAPHIC_DATA][PERSON_NAME]" at bounding box center [224, 178] width 140 height 9
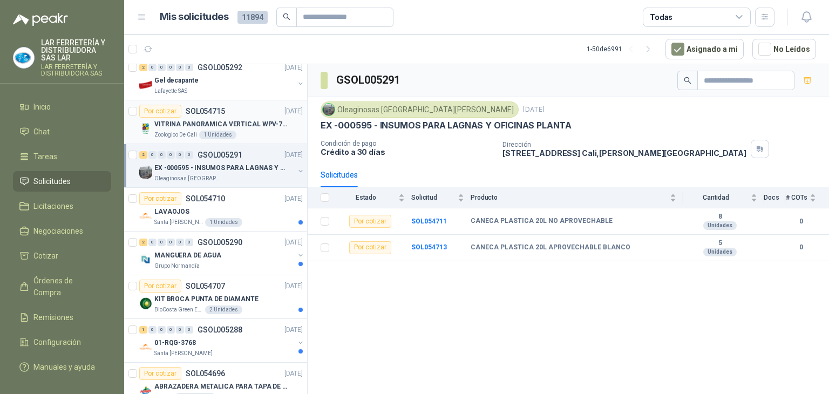
click at [207, 137] on div "1 Unidades" at bounding box center [217, 135] width 37 height 9
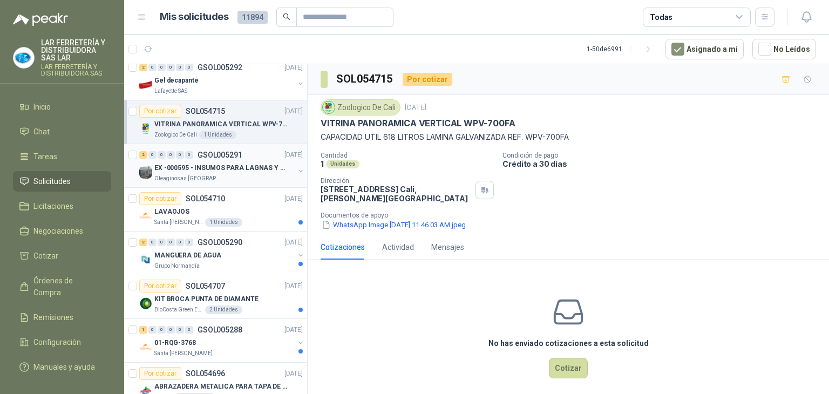
click at [242, 172] on div "EX -000595 - INSUMOS PARA LAGNAS Y OFICINAS PLANTA" at bounding box center [224, 167] width 140 height 13
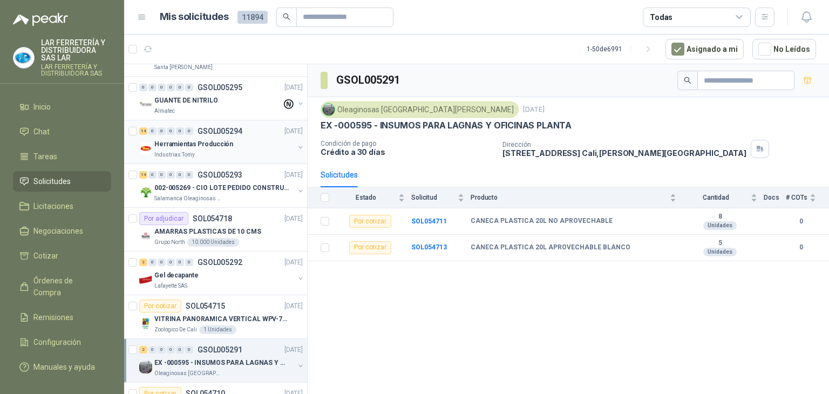
scroll to position [54, 0]
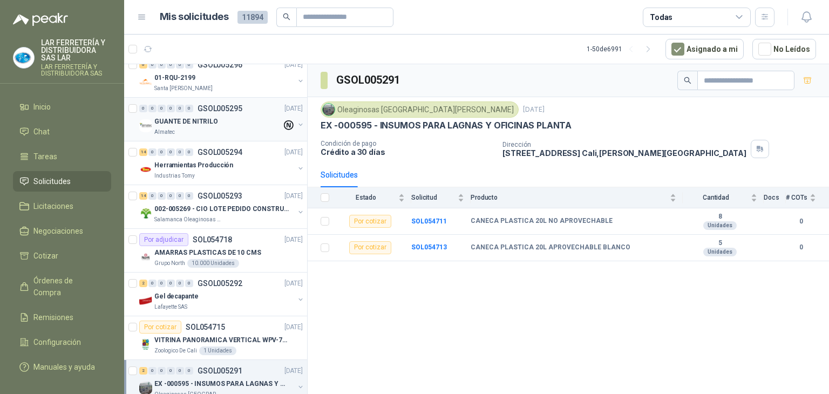
click at [227, 124] on div "GUANTE DE NITRILO" at bounding box center [217, 121] width 127 height 13
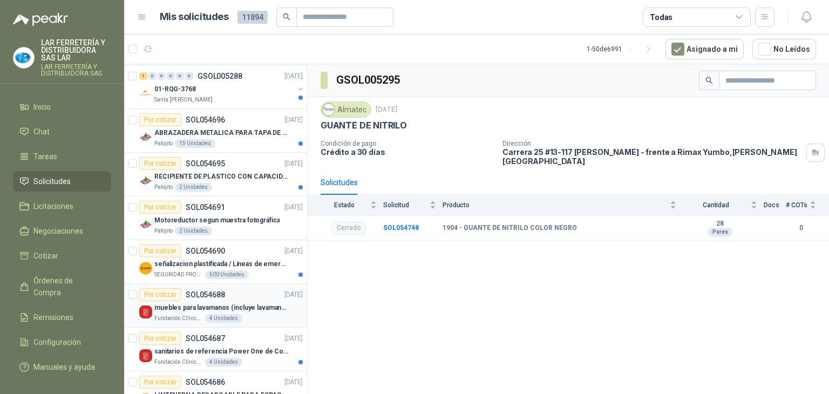
scroll to position [540, 0]
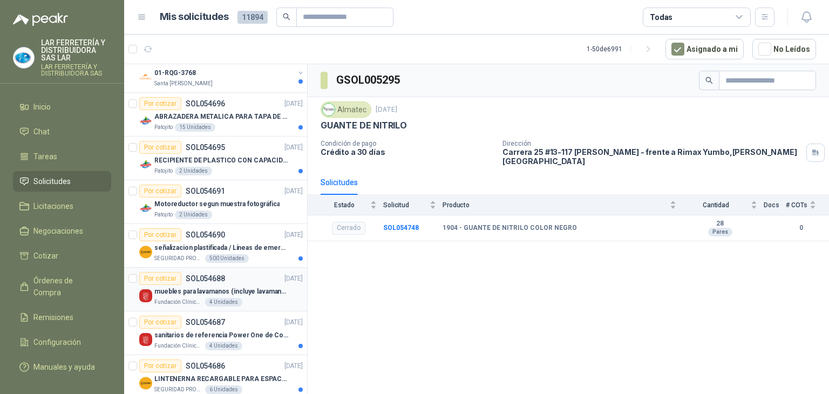
click at [256, 291] on p "muebles para lavamanos (incluye lavamanos)" at bounding box center [221, 292] width 134 height 10
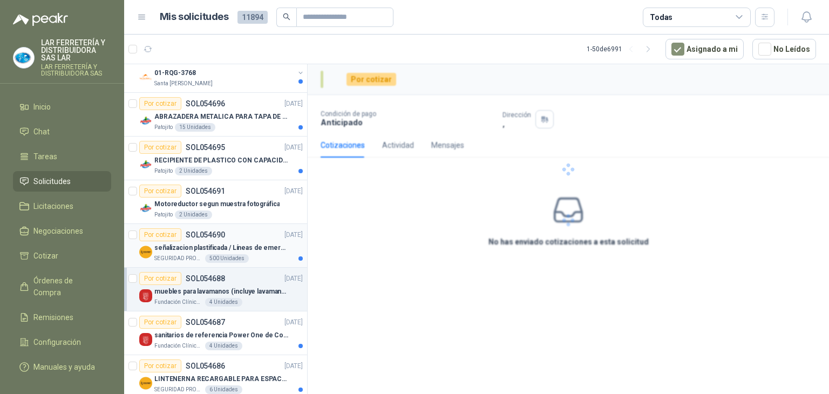
click at [255, 249] on p "señalizacion plastificada / Líneas de emergencia" at bounding box center [221, 248] width 134 height 10
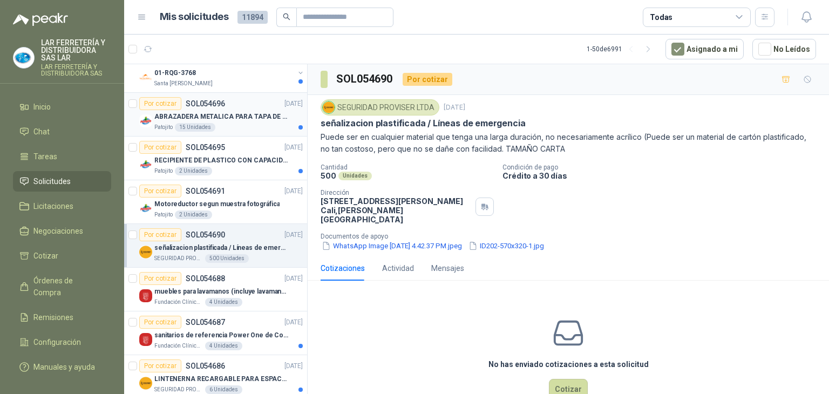
click at [225, 114] on p "ABRAZADERA METALICA PARA TAPA DE TAMBOR DE PLASTICO DE 50 LT" at bounding box center [221, 117] width 134 height 10
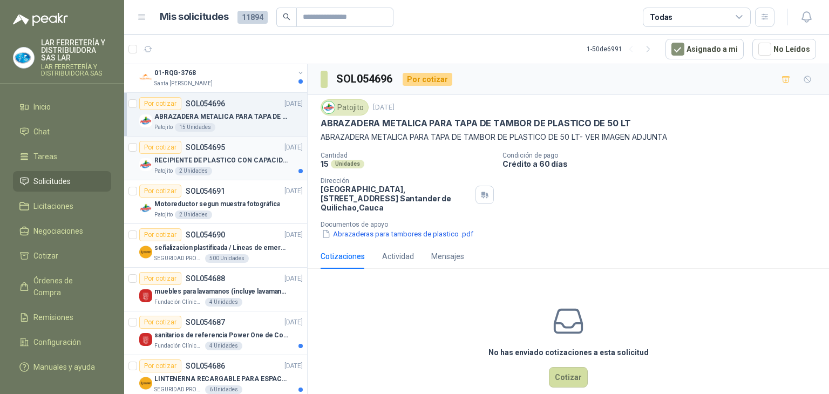
click at [241, 156] on p "RECIPIENTE DE PLASTICO CON CAPACIDAD DE 1.8 LT PARA LA EXTRACCIÓN MANUAL DE LIQ…" at bounding box center [221, 161] width 134 height 10
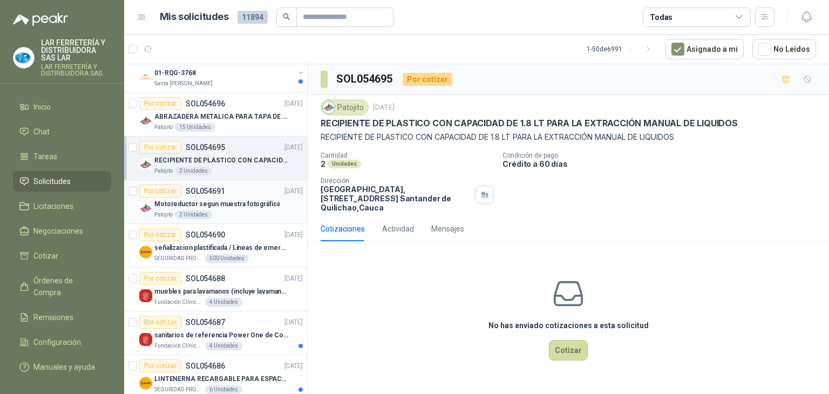
scroll to position [594, 0]
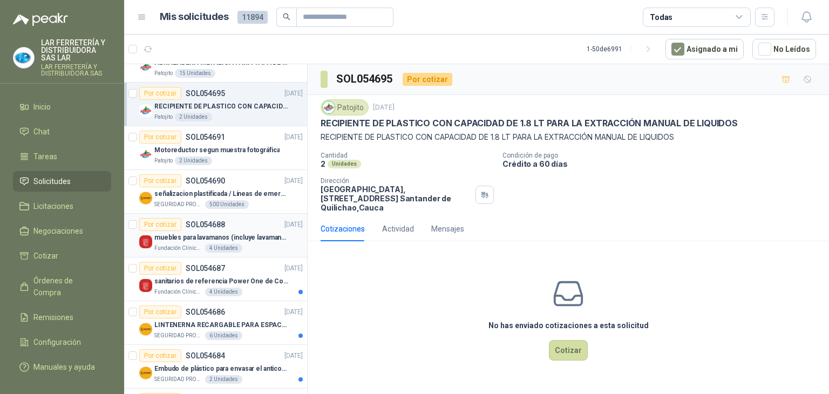
click at [239, 238] on p "muebles para lavamanos (incluye lavamanos)" at bounding box center [221, 238] width 134 height 10
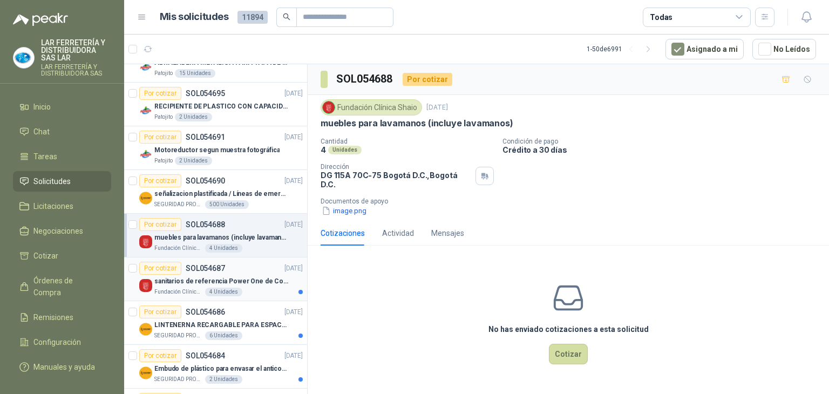
click at [247, 279] on p "sanitarios de referencia Power One de Corona" at bounding box center [221, 281] width 134 height 10
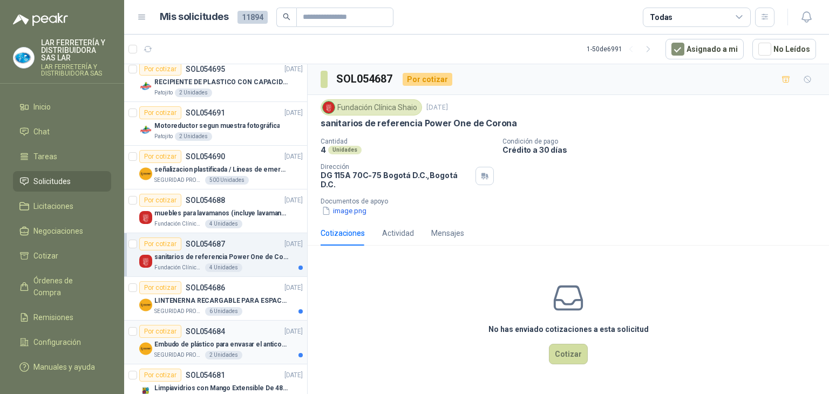
scroll to position [702, 0]
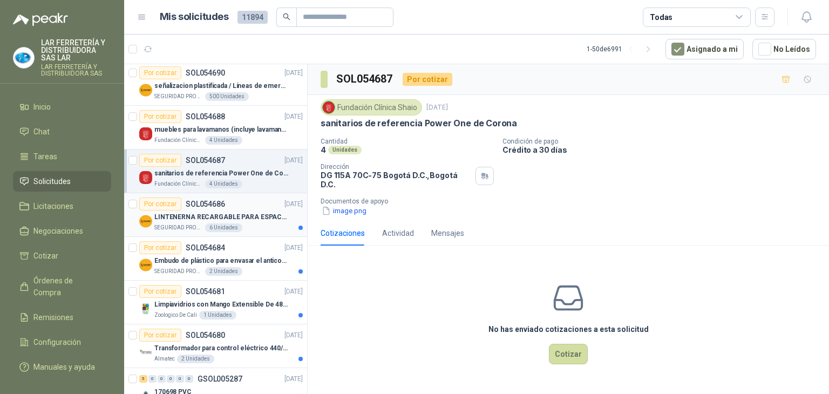
click at [248, 220] on div "LINTENERNA RECARGABLE PARA ESPACIOS ABIERTOS 100-120MTS" at bounding box center [228, 217] width 148 height 13
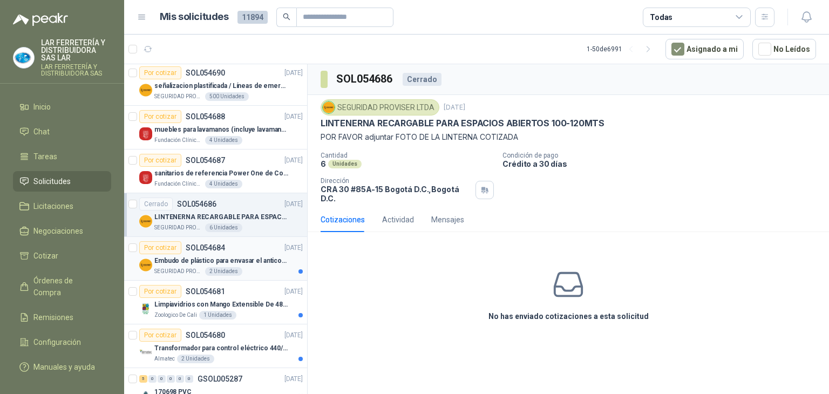
click at [252, 254] on div "Embudo de plástico para envasar el anticorrosivo / lubricante" at bounding box center [228, 260] width 148 height 13
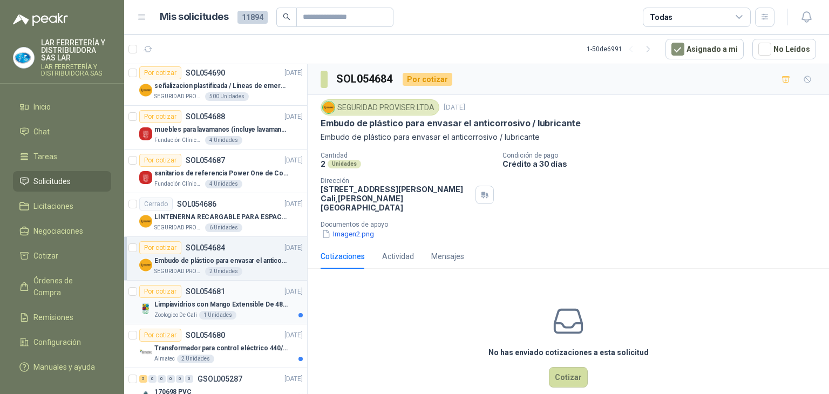
click at [272, 300] on p "Limpiavidrios con Mango Extensible De 48 a 78 cm" at bounding box center [221, 305] width 134 height 10
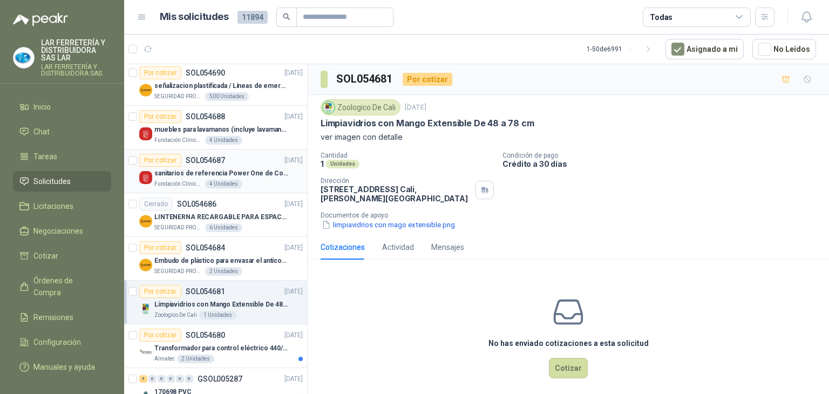
click at [257, 170] on p "sanitarios de referencia Power One de Corona" at bounding box center [221, 173] width 134 height 10
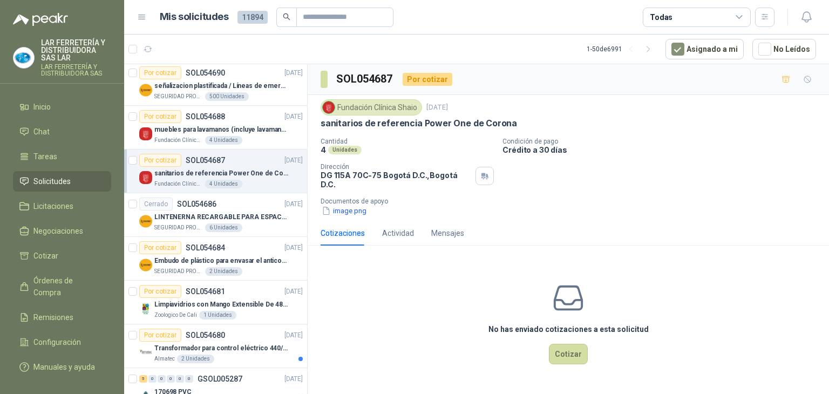
click at [424, 123] on p "sanitarios de referencia Power One de Corona" at bounding box center [419, 123] width 197 height 11
drag, startPoint x: 455, startPoint y: 122, endPoint x: 403, endPoint y: 122, distance: 51.8
click at [403, 122] on p "sanitarios de referencia Power One de Corona" at bounding box center [419, 123] width 197 height 11
click at [194, 126] on p "muebles para lavamanos (incluye lavamanos)" at bounding box center [221, 130] width 134 height 10
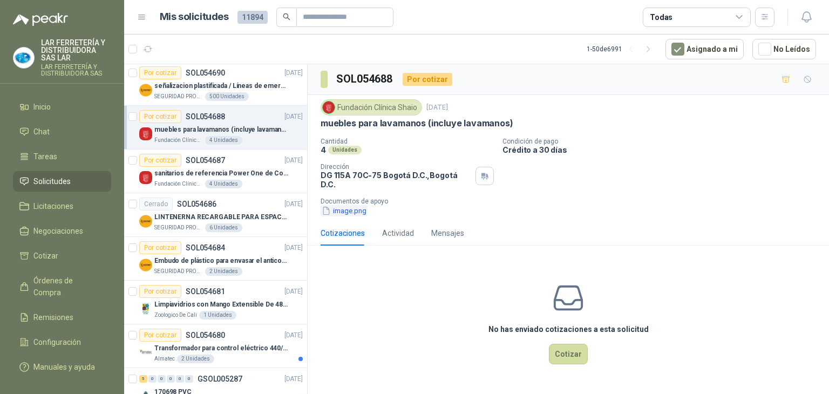
click at [346, 205] on button "image.png" at bounding box center [344, 210] width 47 height 11
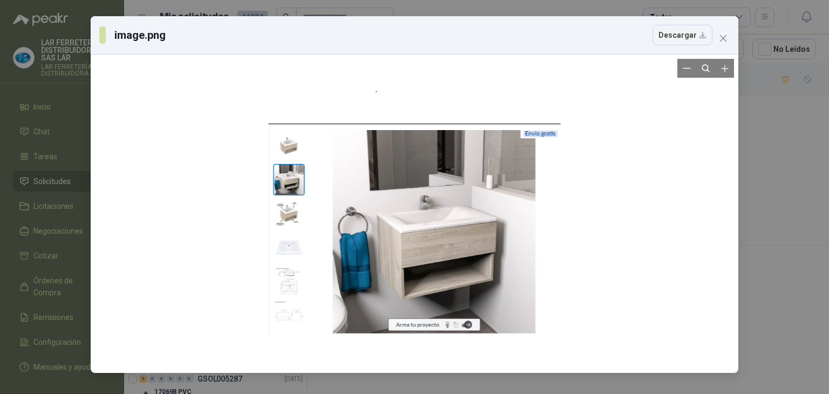
click at [282, 219] on div at bounding box center [415, 214] width 292 height 310
click at [361, 225] on div at bounding box center [415, 214] width 292 height 310
click at [431, 280] on div at bounding box center [415, 214] width 292 height 310
click at [724, 32] on button "Close" at bounding box center [723, 38] width 17 height 17
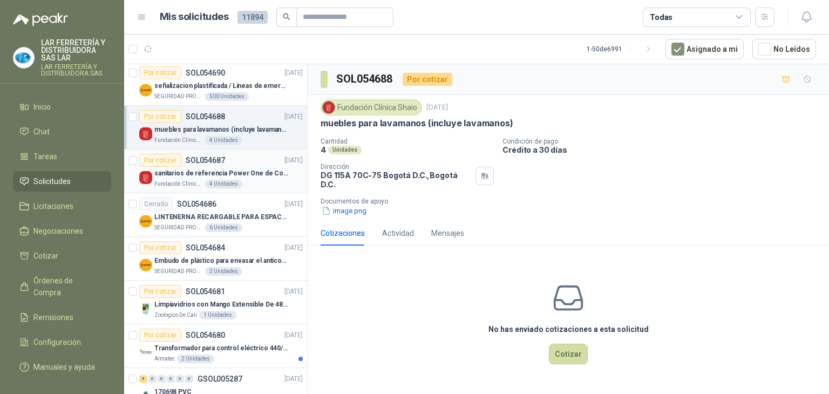
click at [240, 163] on div "Por cotizar SOL054687 [DATE]" at bounding box center [221, 160] width 164 height 13
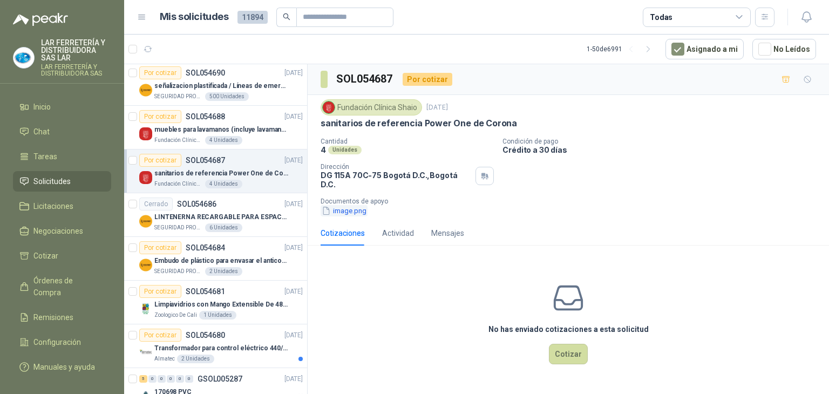
click at [360, 205] on button "image.png" at bounding box center [344, 210] width 47 height 11
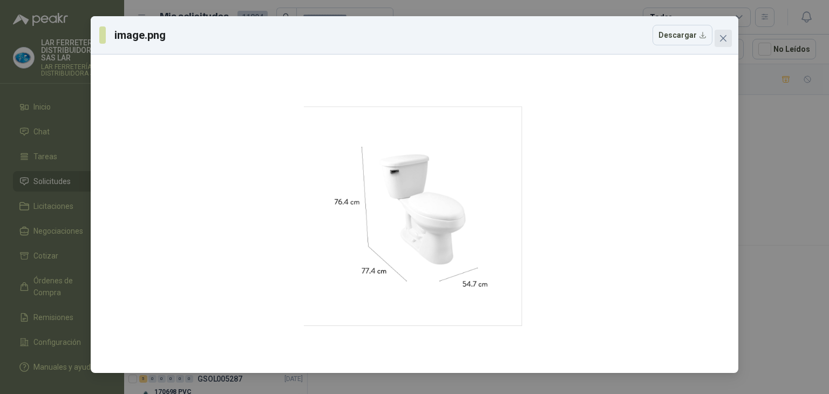
click at [727, 41] on icon "close" at bounding box center [723, 38] width 9 height 9
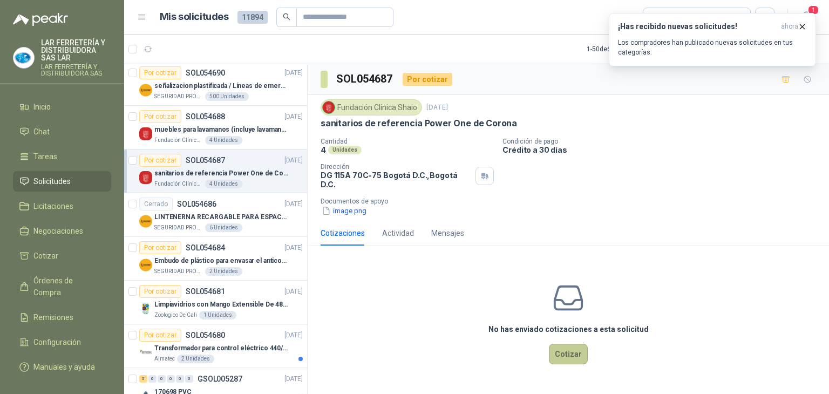
click at [576, 352] on button "Cotizar" at bounding box center [568, 354] width 39 height 21
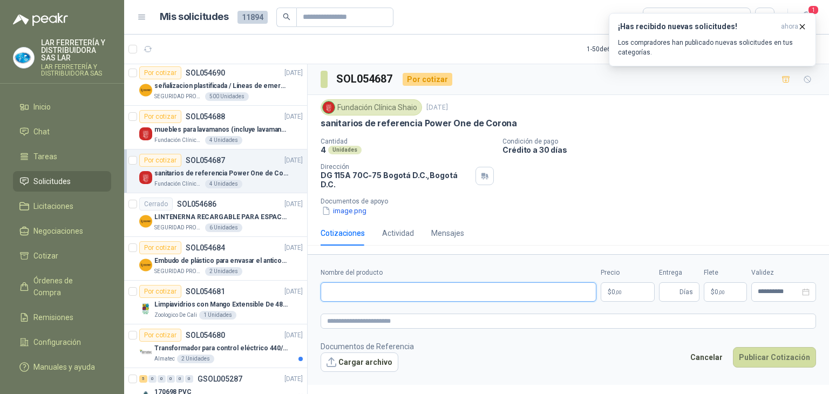
click at [402, 285] on input "Nombre del producto" at bounding box center [459, 291] width 276 height 19
click at [624, 287] on body "LAR FERRETERÍA Y DISTRIBUIDORA SAS LAR LAR FERRETERÍA Y DISTRIBUIDORA SAS Inici…" at bounding box center [414, 197] width 829 height 394
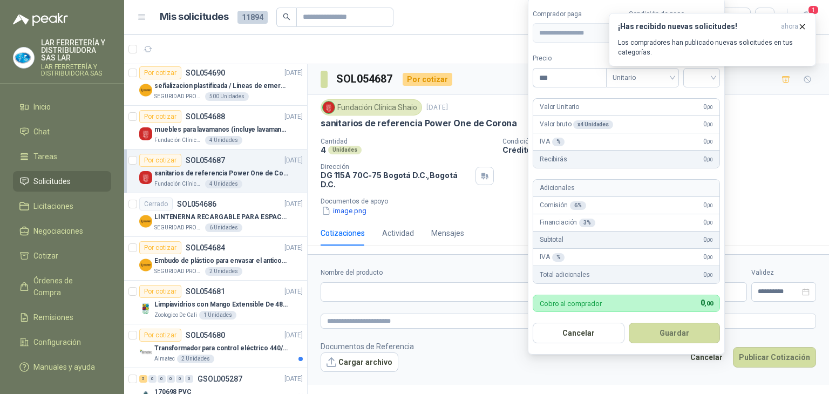
click at [452, 254] on form "**********" at bounding box center [569, 319] width 522 height 131
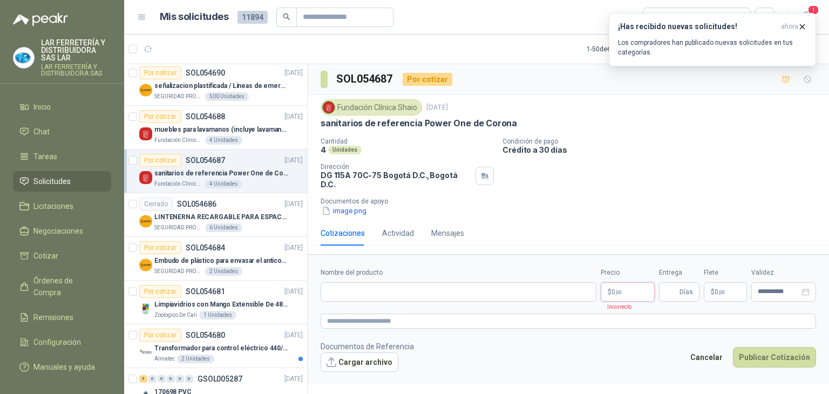
click at [627, 282] on body "LAR FERRETERÍA Y DISTRIBUIDORA SAS LAR LAR FERRETERÍA Y DISTRIBUIDORA SAS Inici…" at bounding box center [414, 197] width 829 height 394
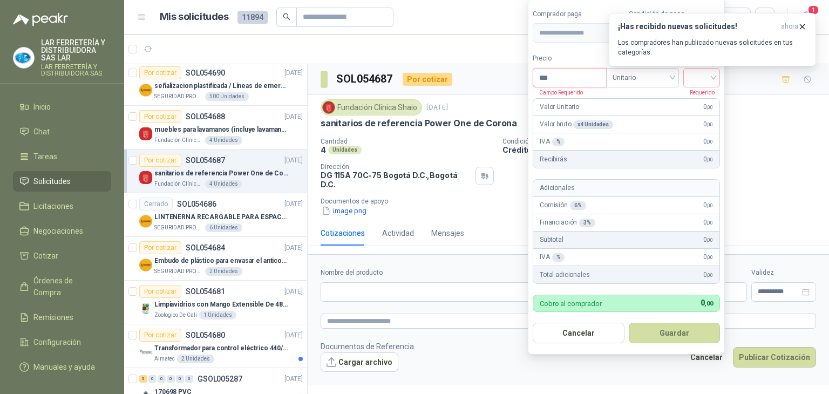
click at [577, 73] on input "***" at bounding box center [570, 78] width 73 height 18
click at [580, 55] on label "Precio" at bounding box center [569, 58] width 73 height 10
click at [580, 69] on input "*********" at bounding box center [570, 78] width 73 height 18
click at [657, 335] on button "Guardar" at bounding box center [675, 333] width 92 height 21
click at [708, 81] on input "search" at bounding box center [702, 77] width 24 height 16
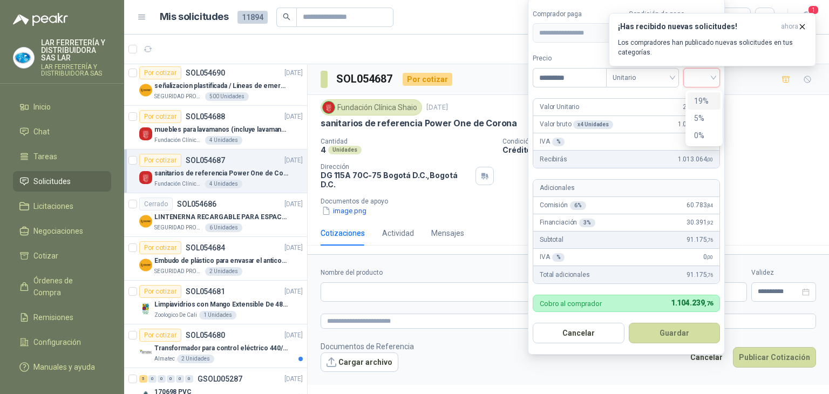
click at [698, 95] on div "19%" at bounding box center [704, 101] width 20 height 12
click at [680, 334] on button "Guardar" at bounding box center [676, 333] width 93 height 21
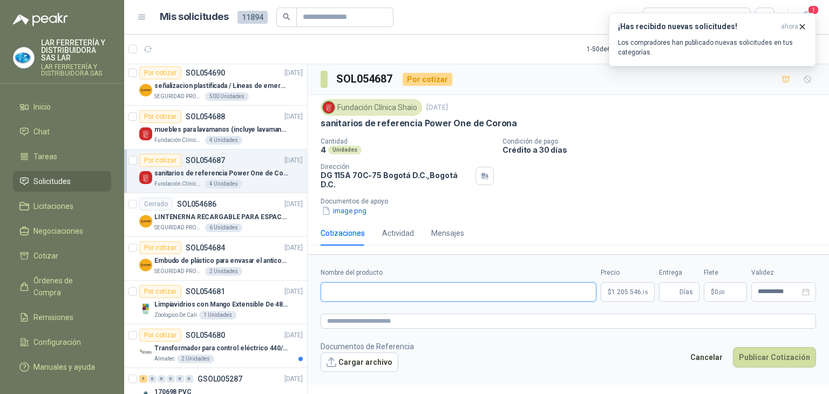
click at [497, 288] on input "Nombre del producto" at bounding box center [459, 291] width 276 height 19
paste input "**********"
click at [451, 318] on textarea at bounding box center [569, 322] width 496 height 16
click at [348, 354] on button "Cargar archivo" at bounding box center [360, 362] width 78 height 19
click at [374, 357] on button "Cargar archivo" at bounding box center [360, 362] width 78 height 19
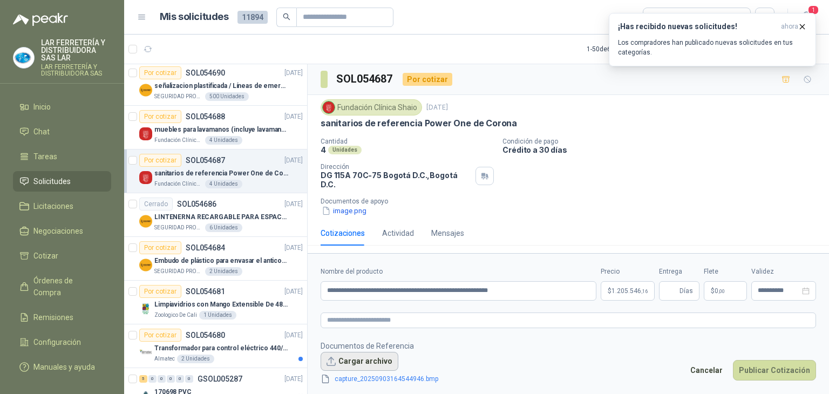
click at [379, 354] on button "Cargar archivo" at bounding box center [360, 361] width 78 height 19
click at [413, 374] on link "capture_20250903164544946.bmp" at bounding box center [386, 379] width 112 height 10
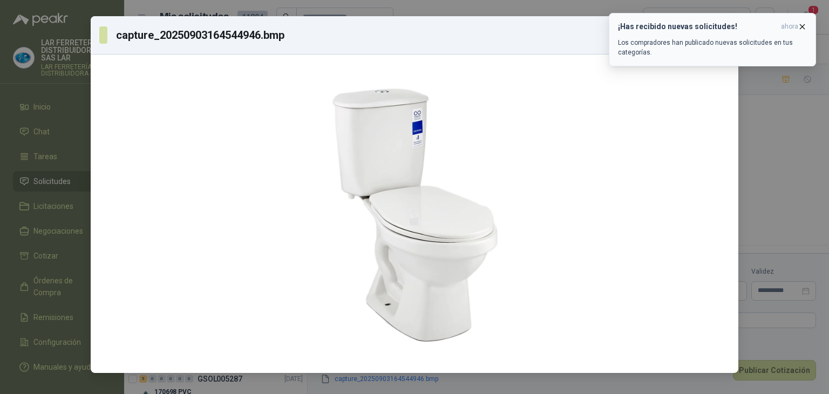
click at [797, 30] on span "ahora" at bounding box center [789, 26] width 17 height 9
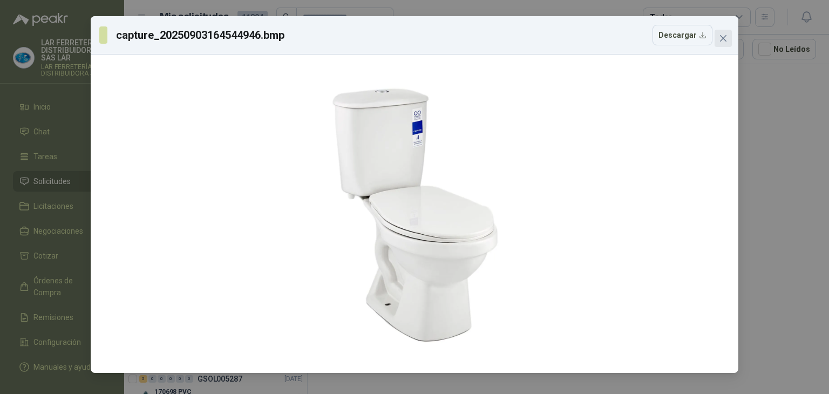
click at [717, 37] on span "Close" at bounding box center [723, 38] width 17 height 9
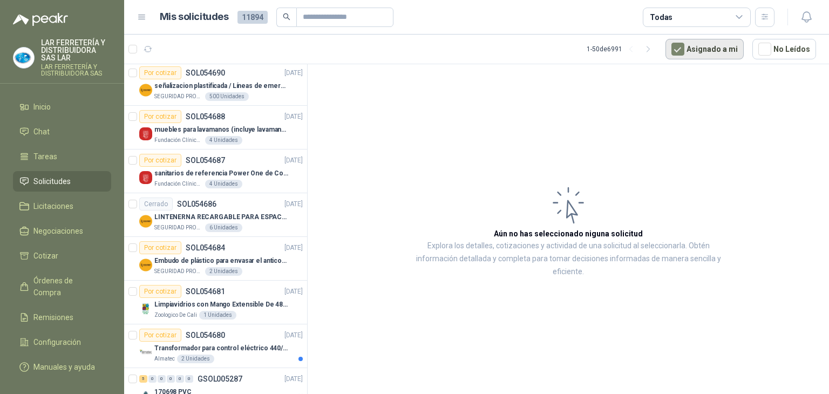
click at [716, 46] on button "Asignado a mi" at bounding box center [705, 49] width 78 height 21
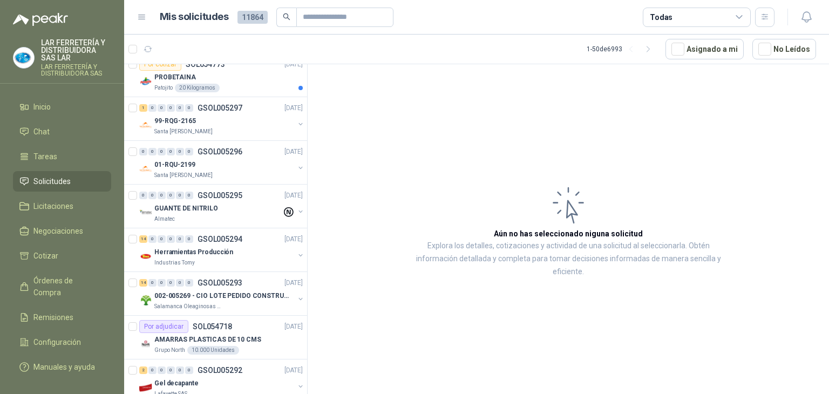
scroll to position [54, 0]
click at [720, 9] on div "Todas" at bounding box center [697, 17] width 108 height 19
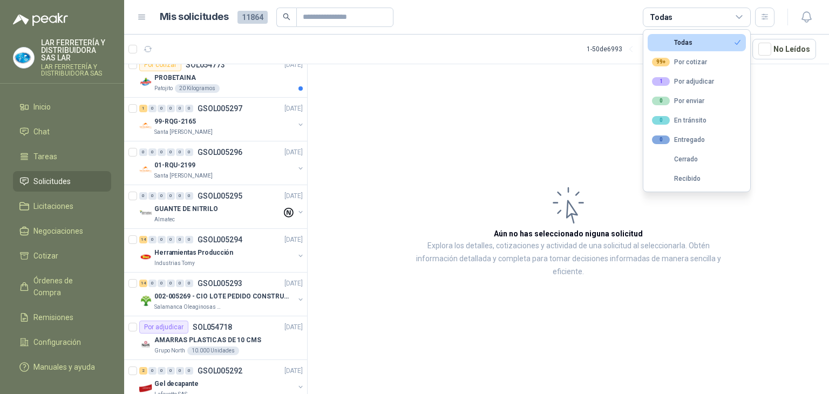
click at [681, 42] on div "Todas" at bounding box center [672, 43] width 40 height 8
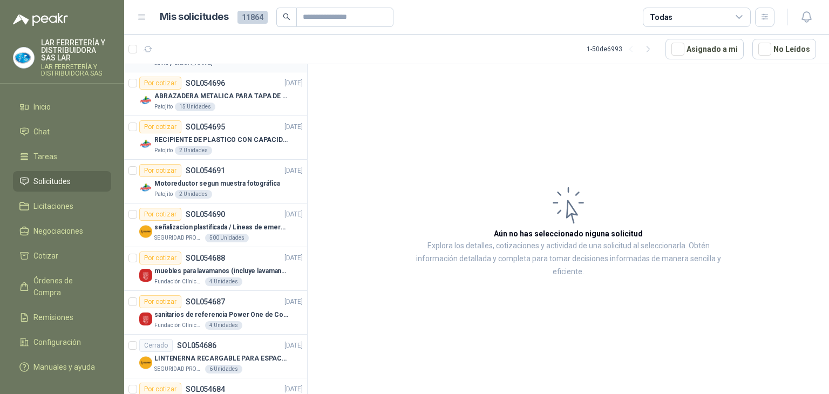
scroll to position [756, 0]
